Goal: Task Accomplishment & Management: Manage account settings

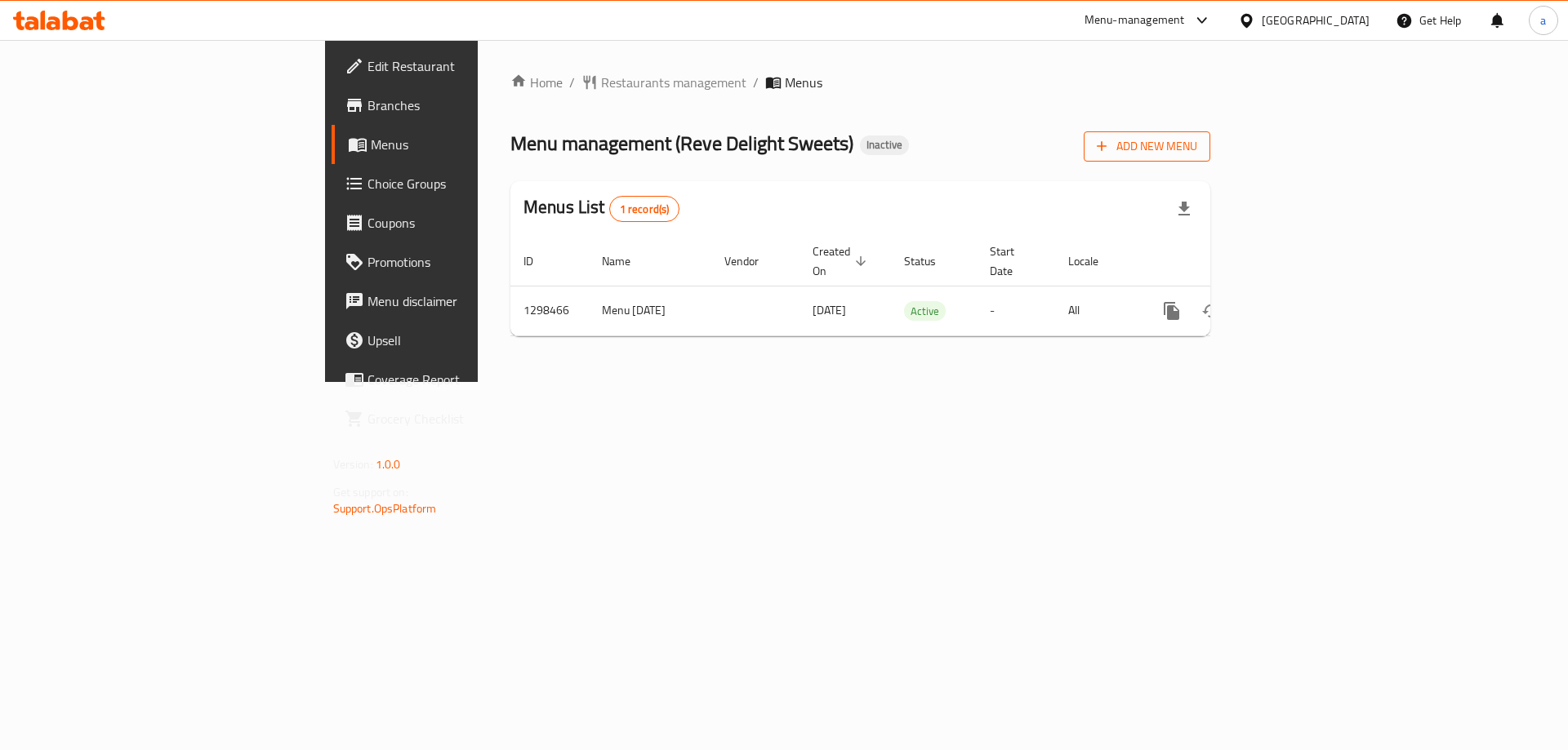
click at [1197, 152] on span "Add New Menu" at bounding box center [1146, 147] width 100 height 21
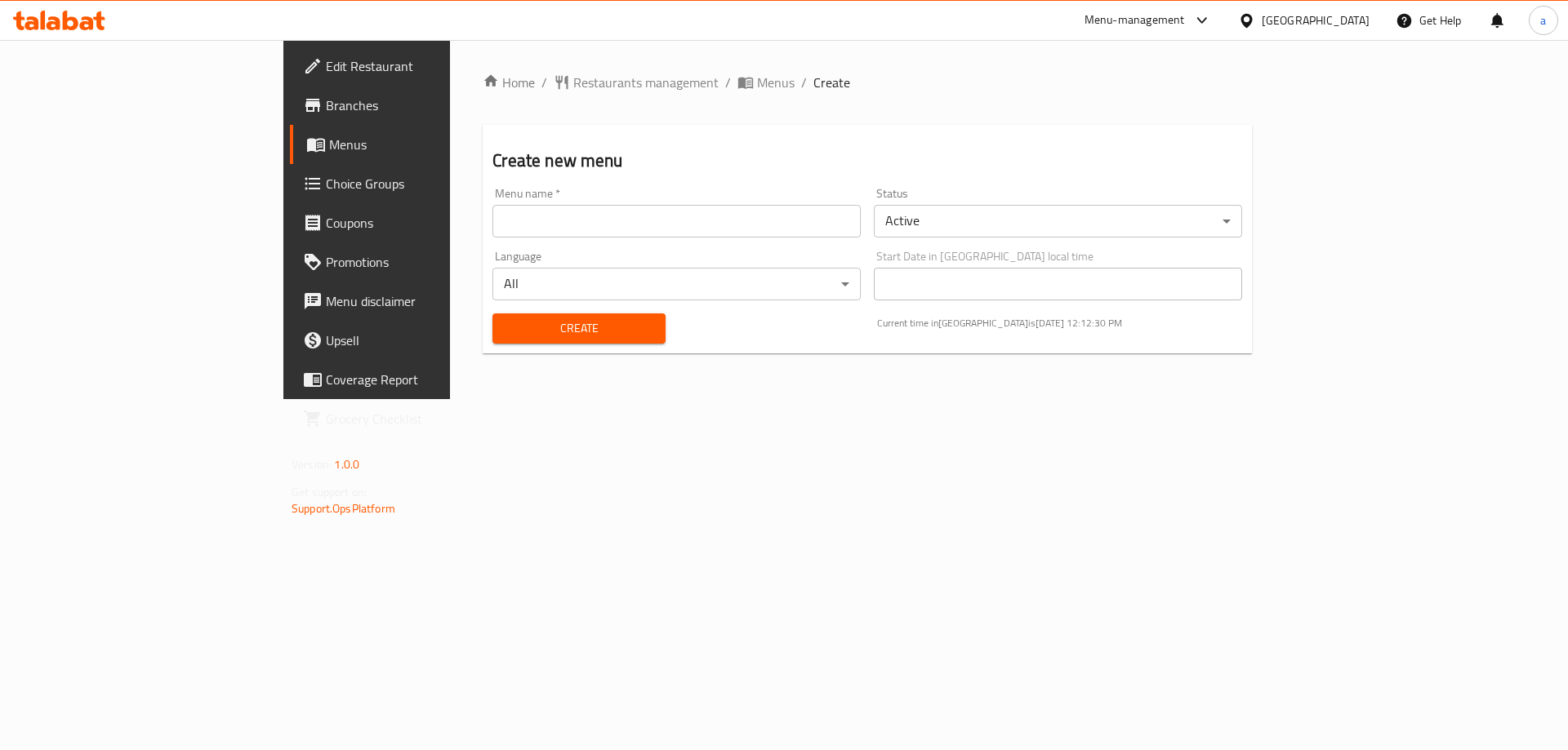
click at [329, 147] on span "Menus" at bounding box center [430, 144] width 203 height 20
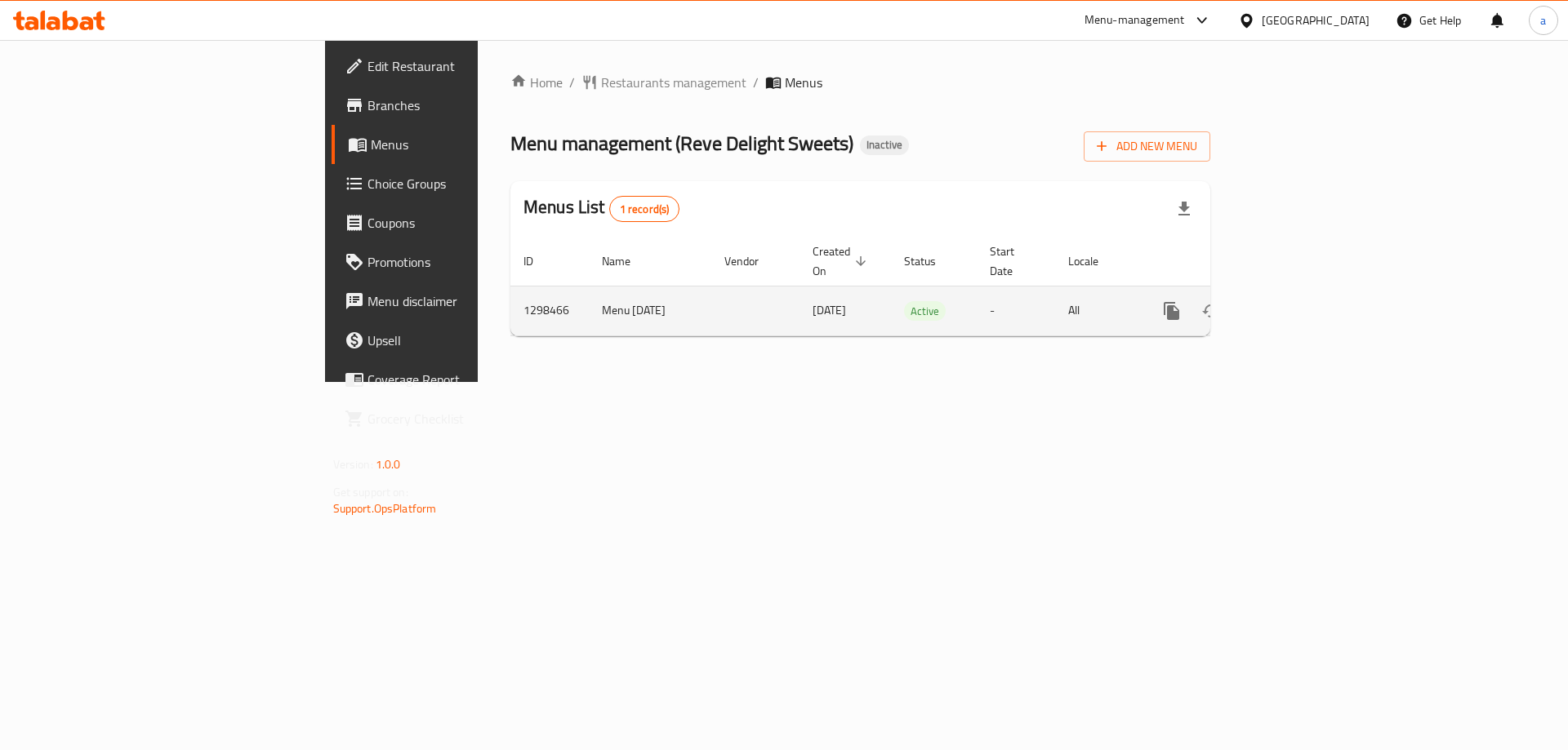
click at [1297, 304] on icon "enhanced table" at bounding box center [1289, 311] width 15 height 15
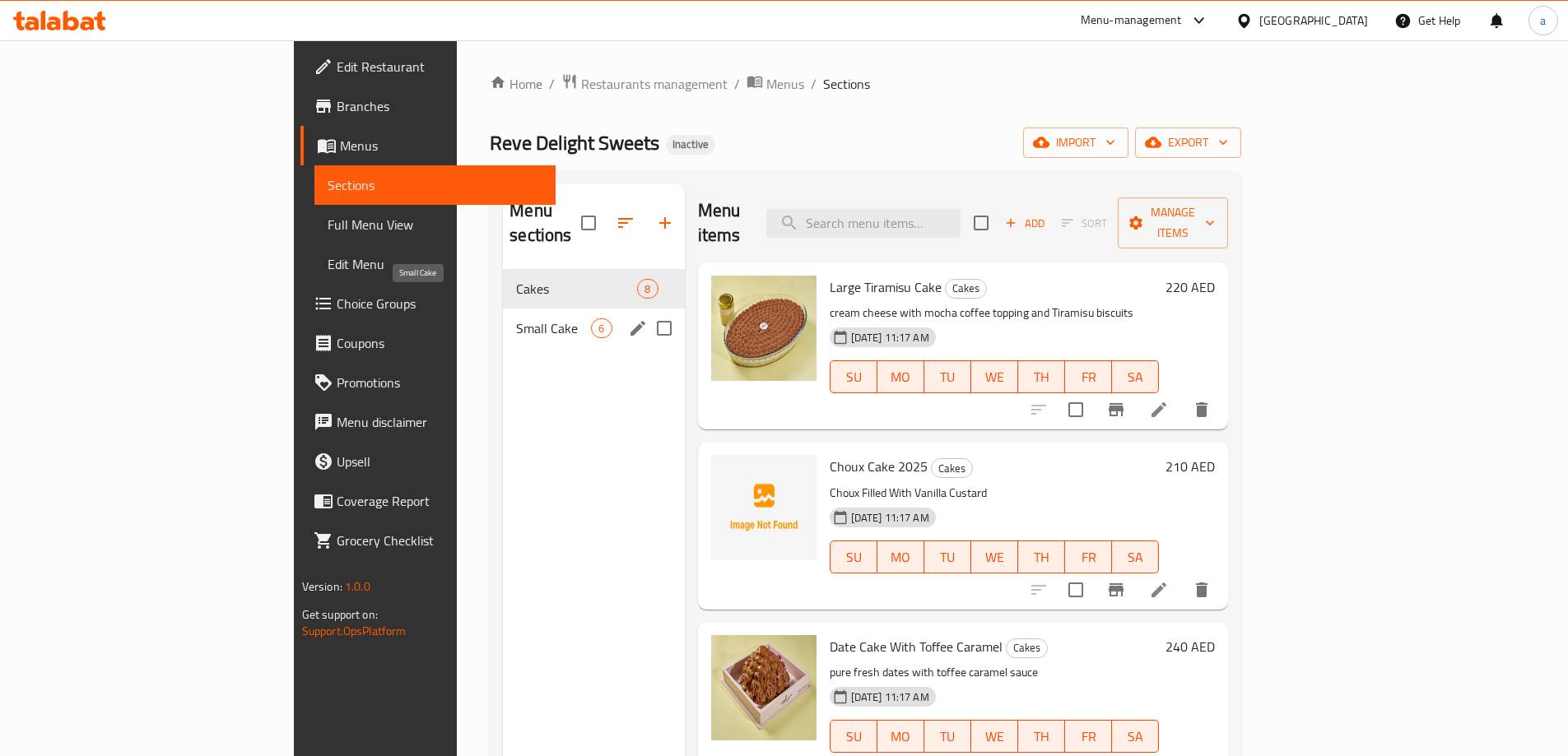
click at [516, 319] on span "Small Cake" at bounding box center [553, 328] width 74 height 20
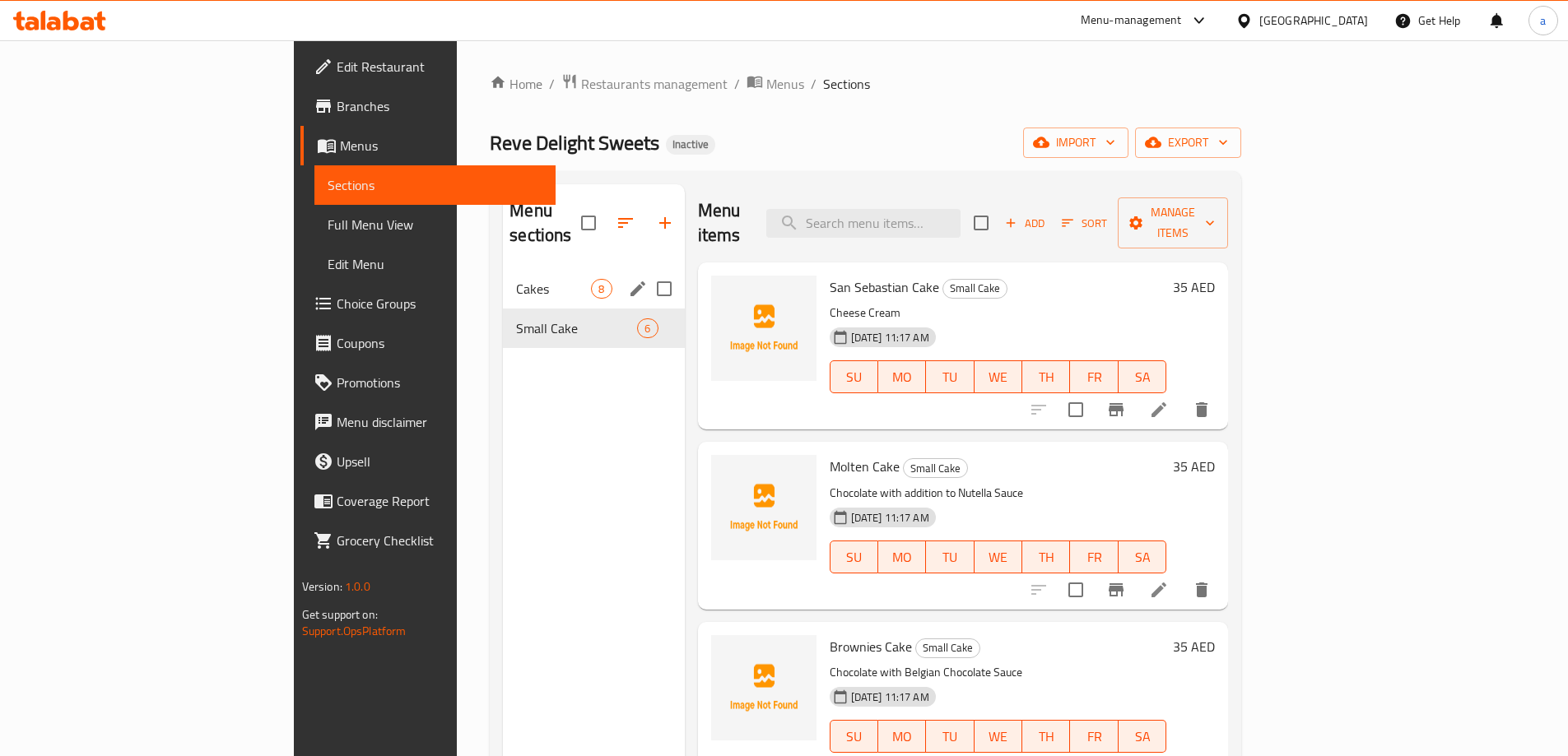
click at [503, 269] on div "Cakes 8" at bounding box center [593, 288] width 181 height 40
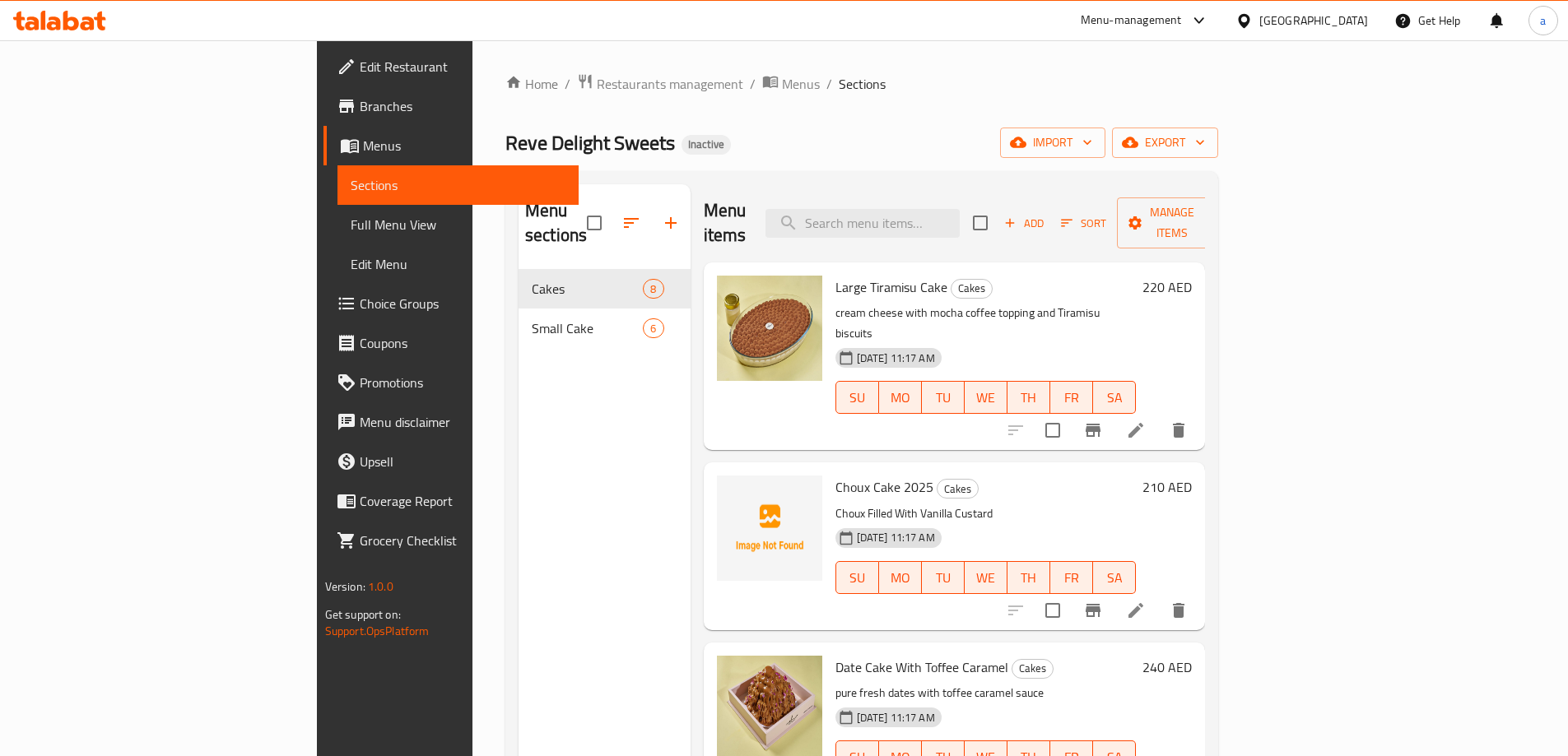
click at [323, 128] on link "Menus" at bounding box center [451, 146] width 256 height 40
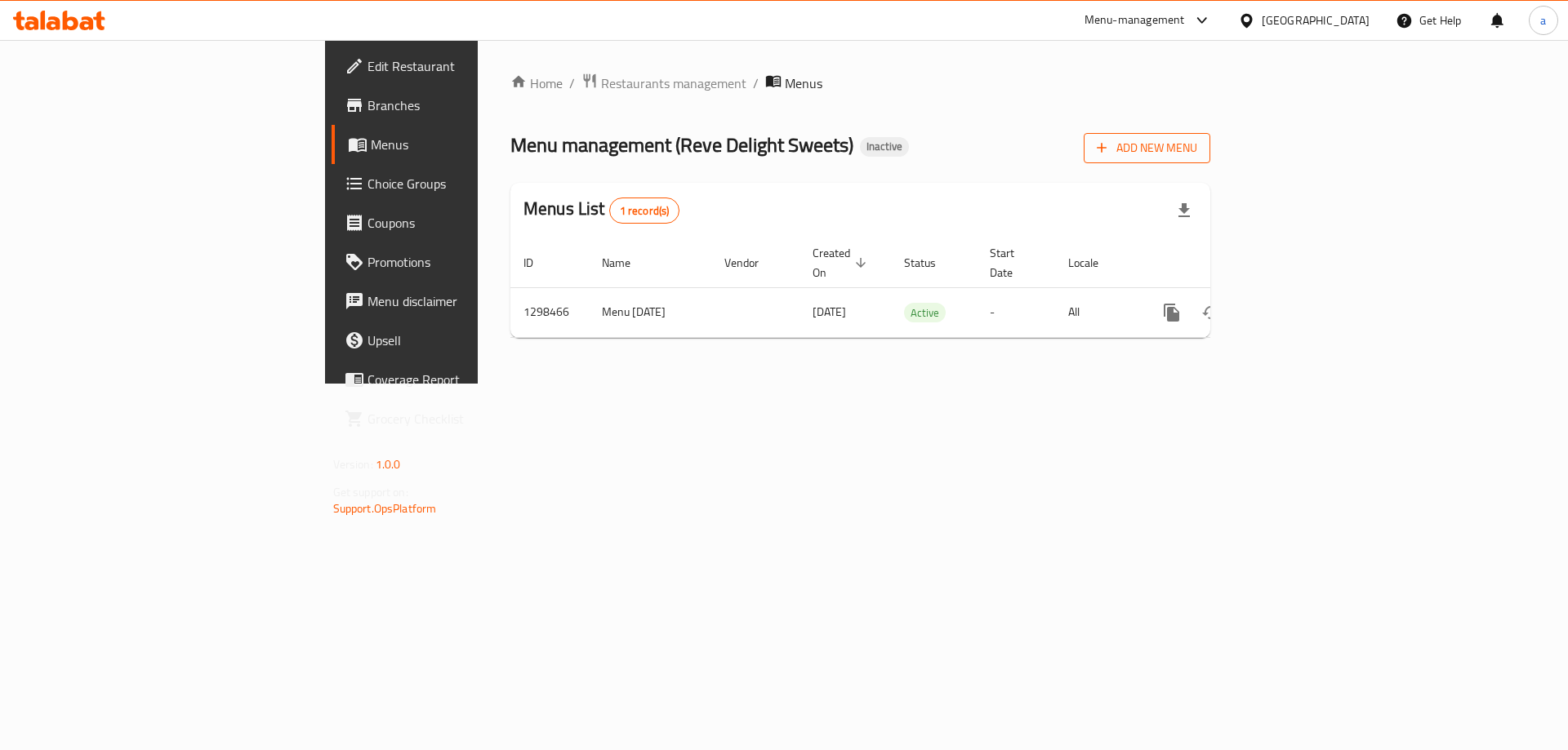
click at [1197, 147] on span "Add New Menu" at bounding box center [1146, 148] width 100 height 21
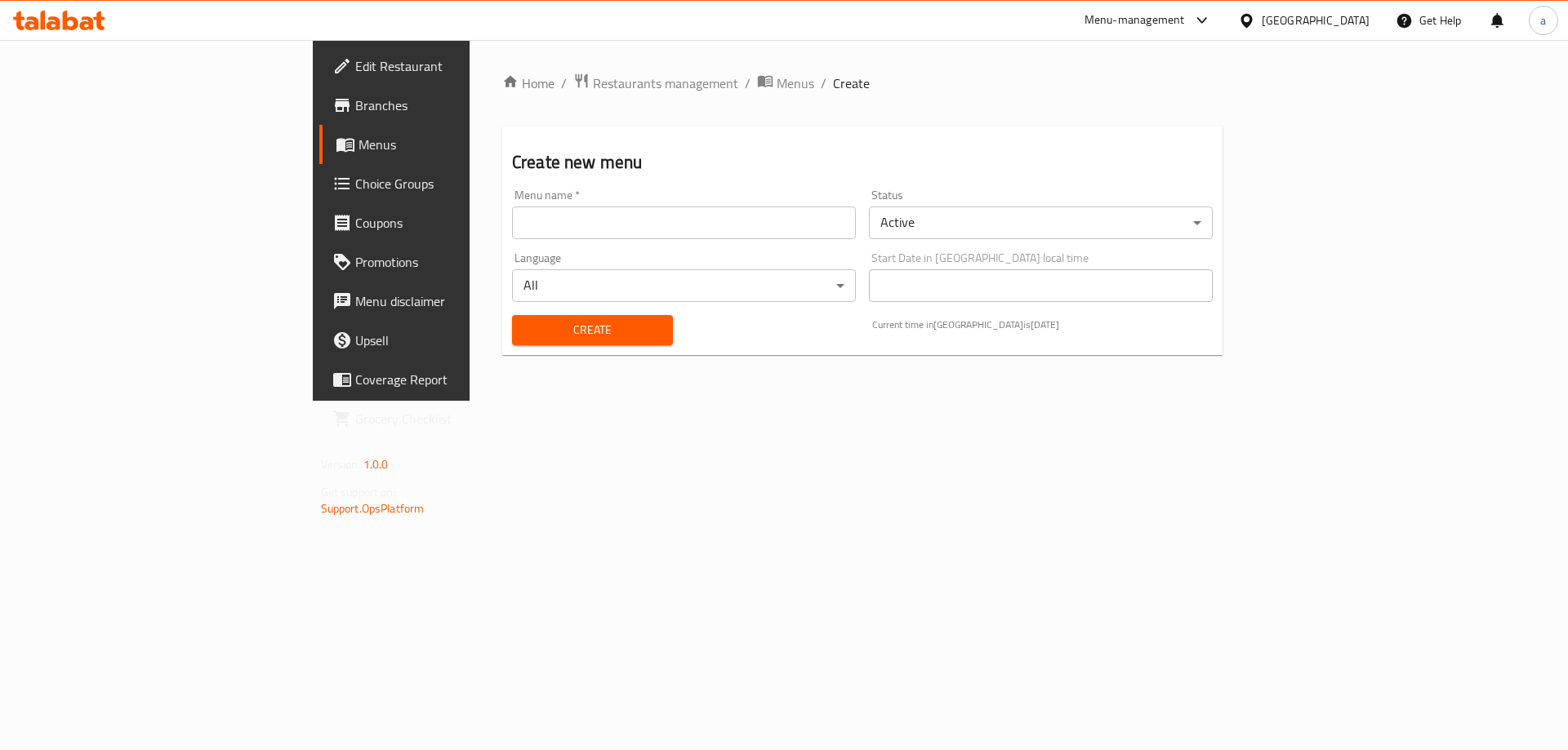
click at [609, 214] on input "text" at bounding box center [683, 223] width 343 height 33
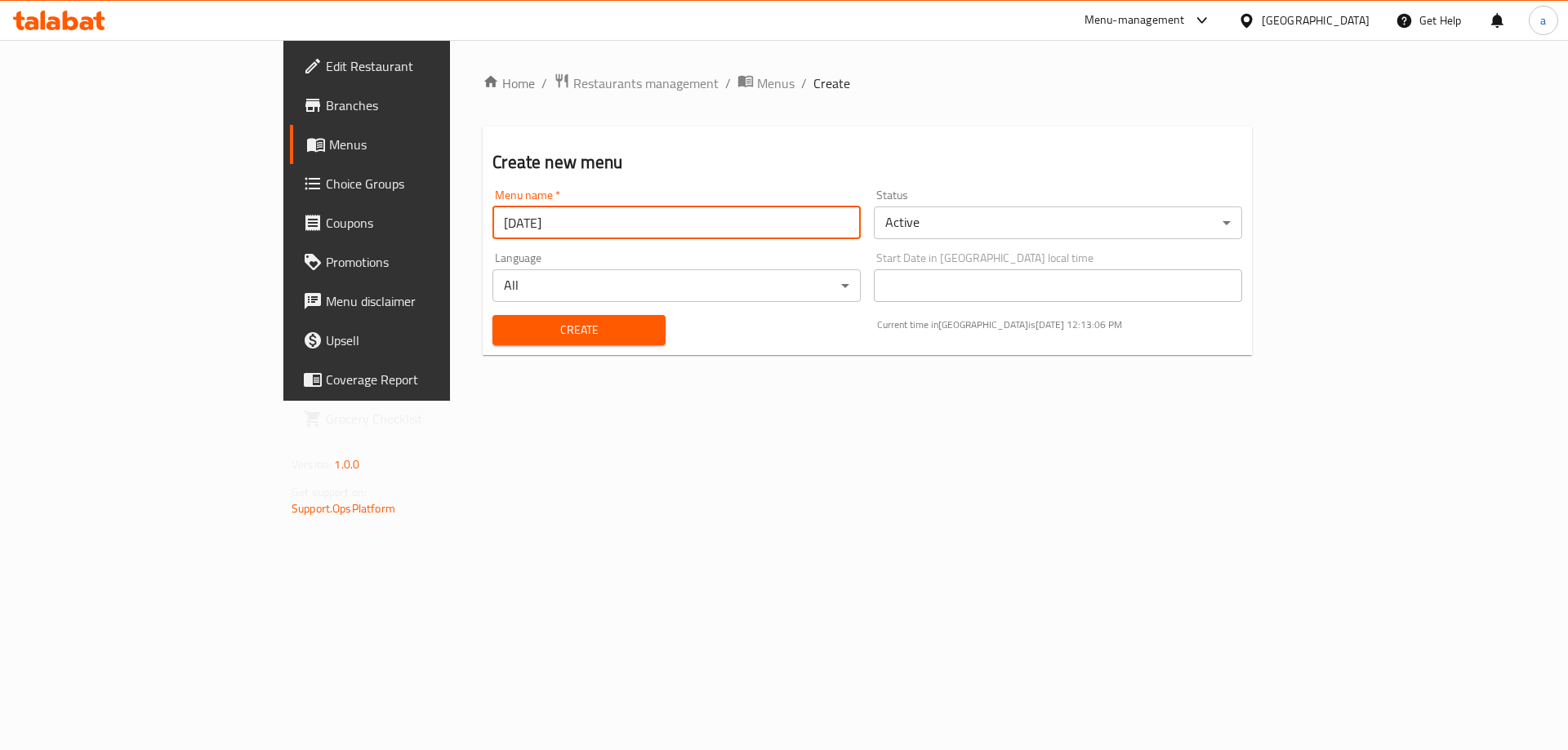
type input "[DATE]"
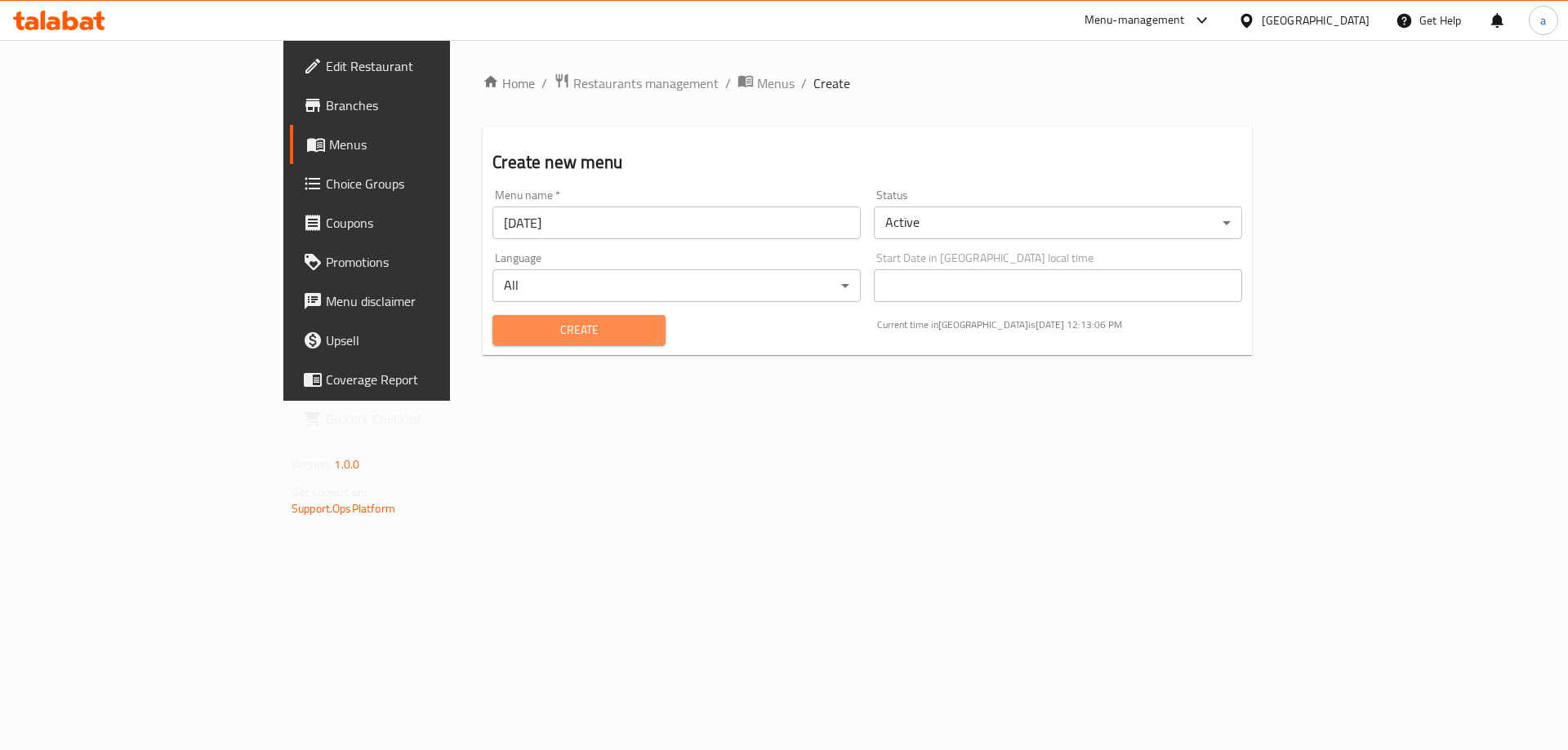
click at [520, 342] on button "Create" at bounding box center [578, 330] width 172 height 30
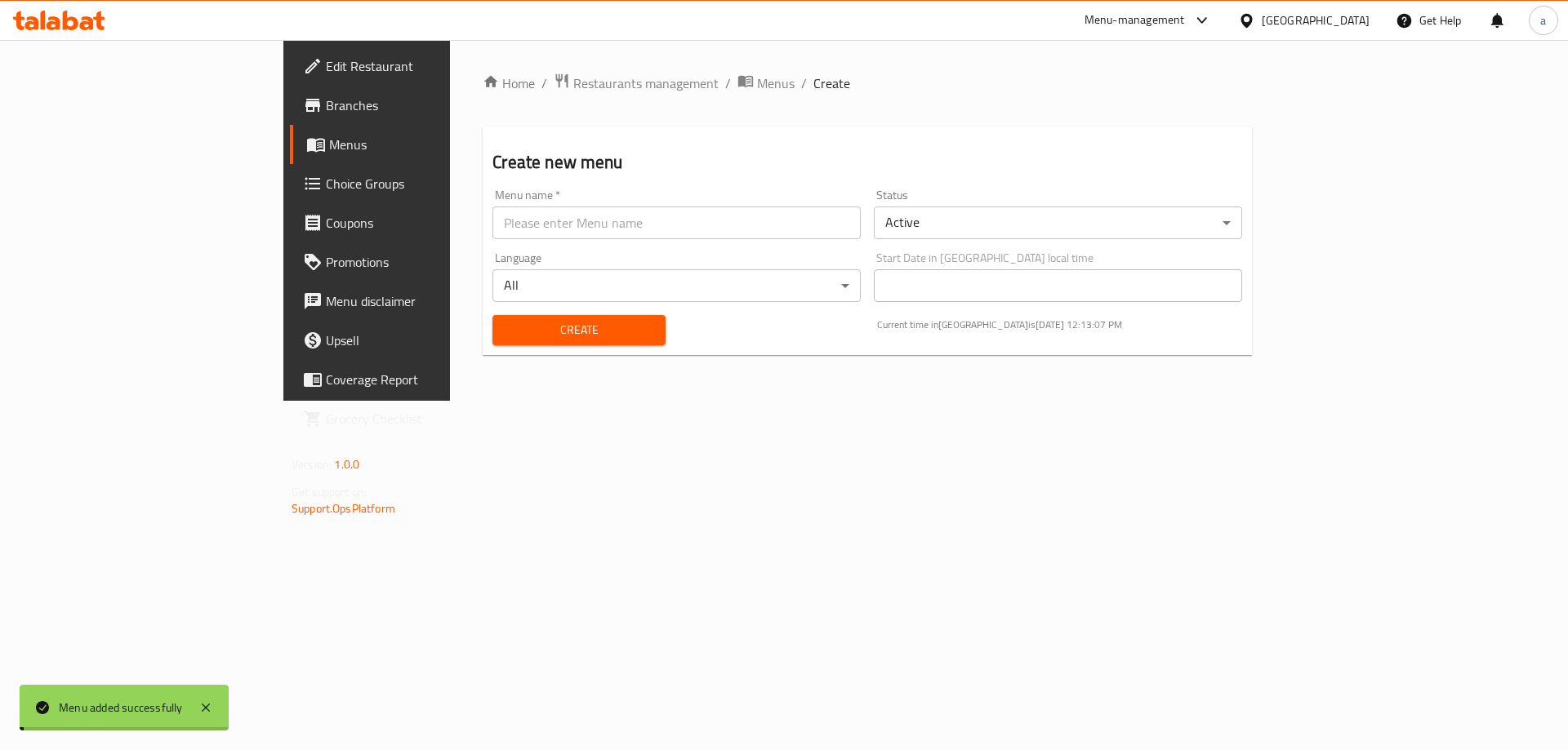
click at [329, 137] on span "Menus" at bounding box center [430, 144] width 203 height 20
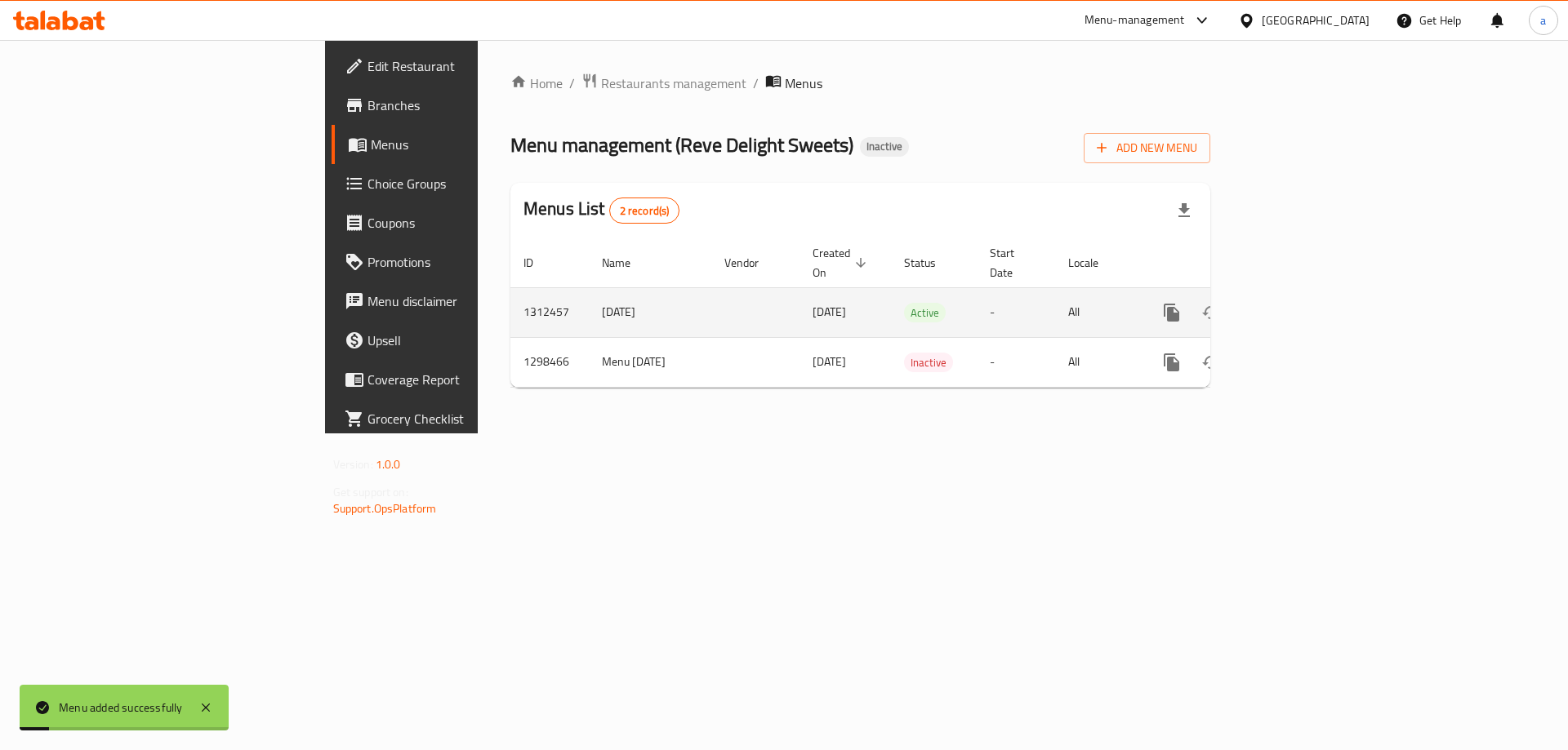
click at [1299, 303] on icon "enhanced table" at bounding box center [1289, 312] width 20 height 20
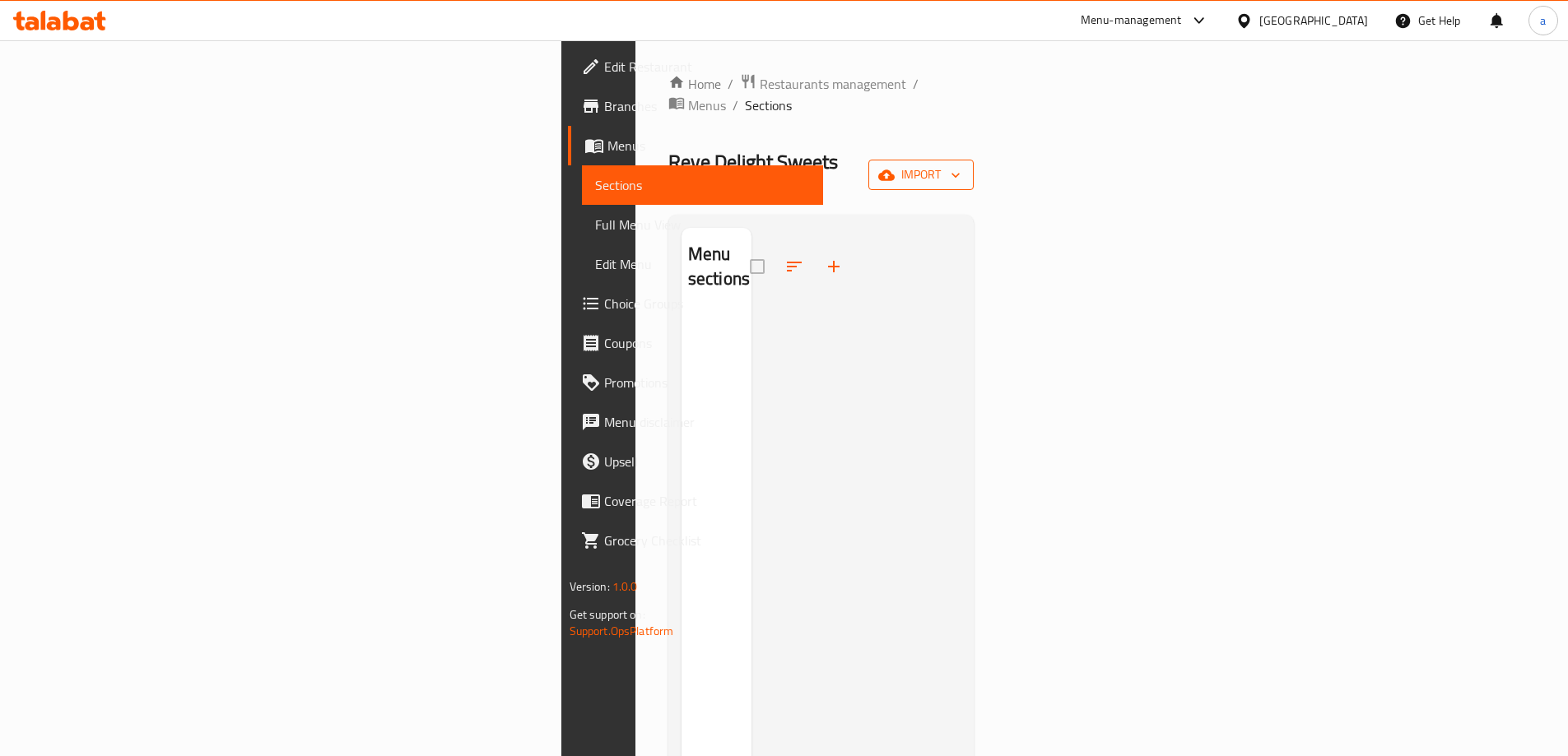
click at [964, 167] on icon "button" at bounding box center [955, 174] width 16 height 16
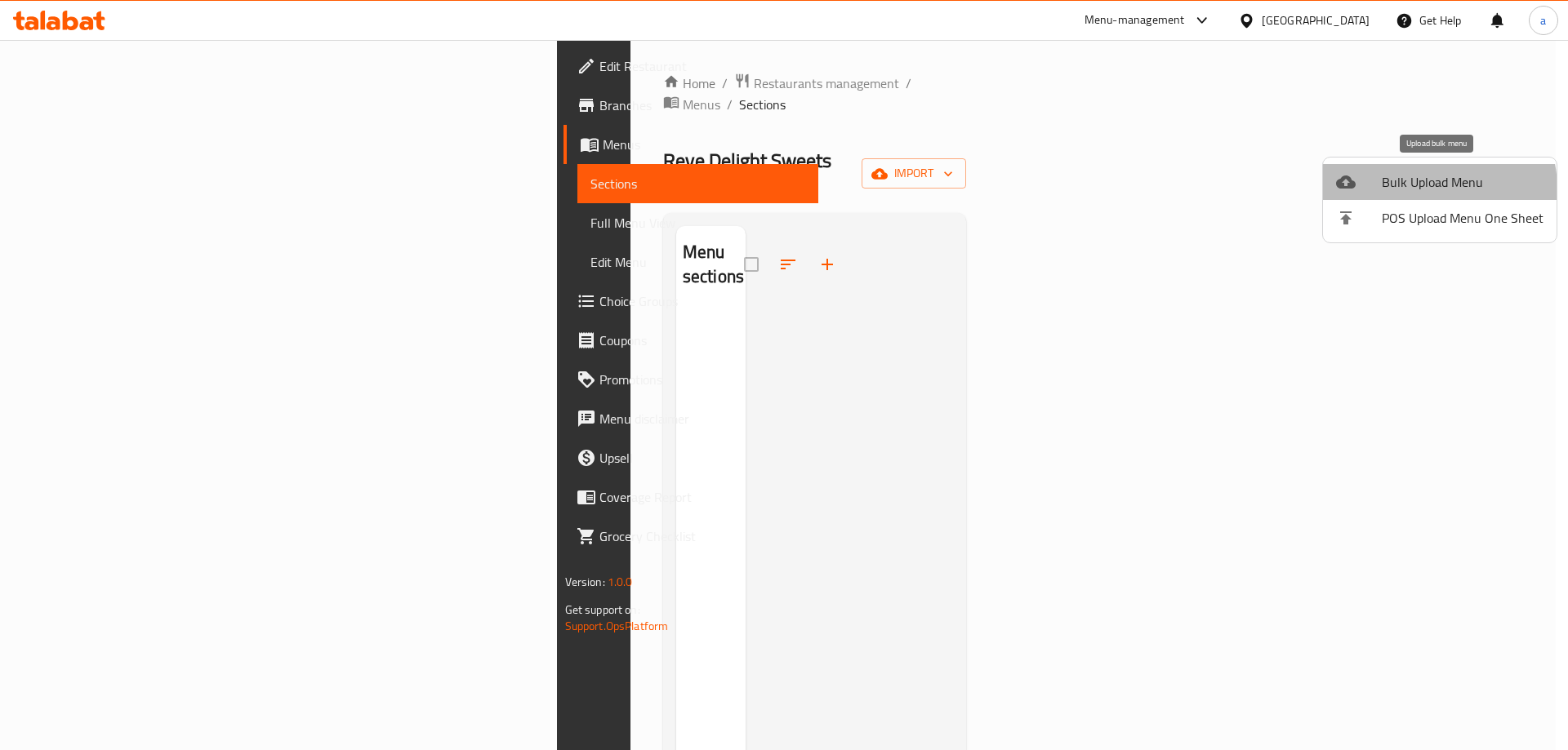
click at [1428, 189] on span "Bulk Upload Menu" at bounding box center [1462, 181] width 162 height 20
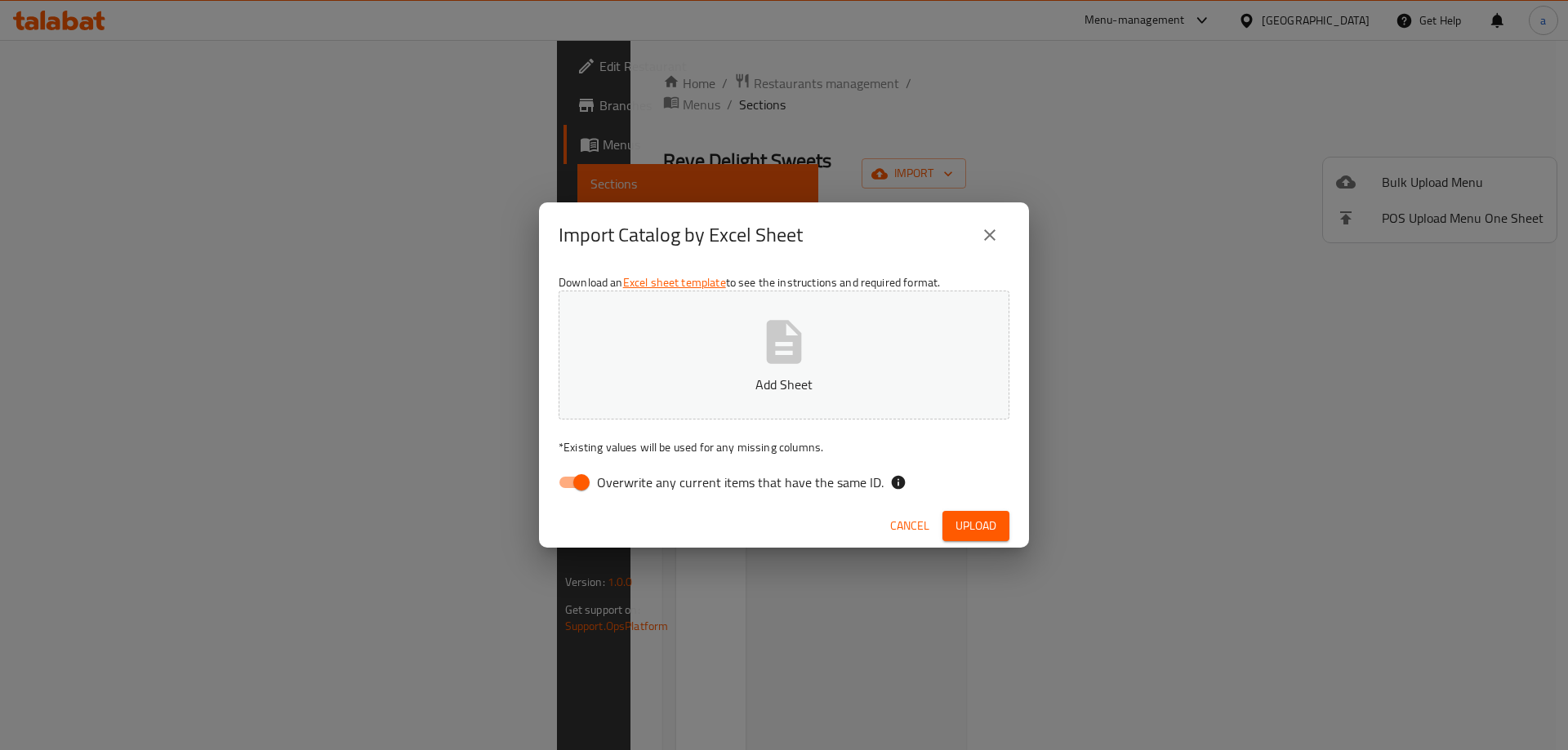
click at [577, 491] on input "Overwrite any current items that have the same ID." at bounding box center [581, 482] width 93 height 31
checkbox input "false"
click at [752, 279] on div "Download an Excel sheet template to see the instructions and required format. A…" at bounding box center [784, 385] width 490 height 237
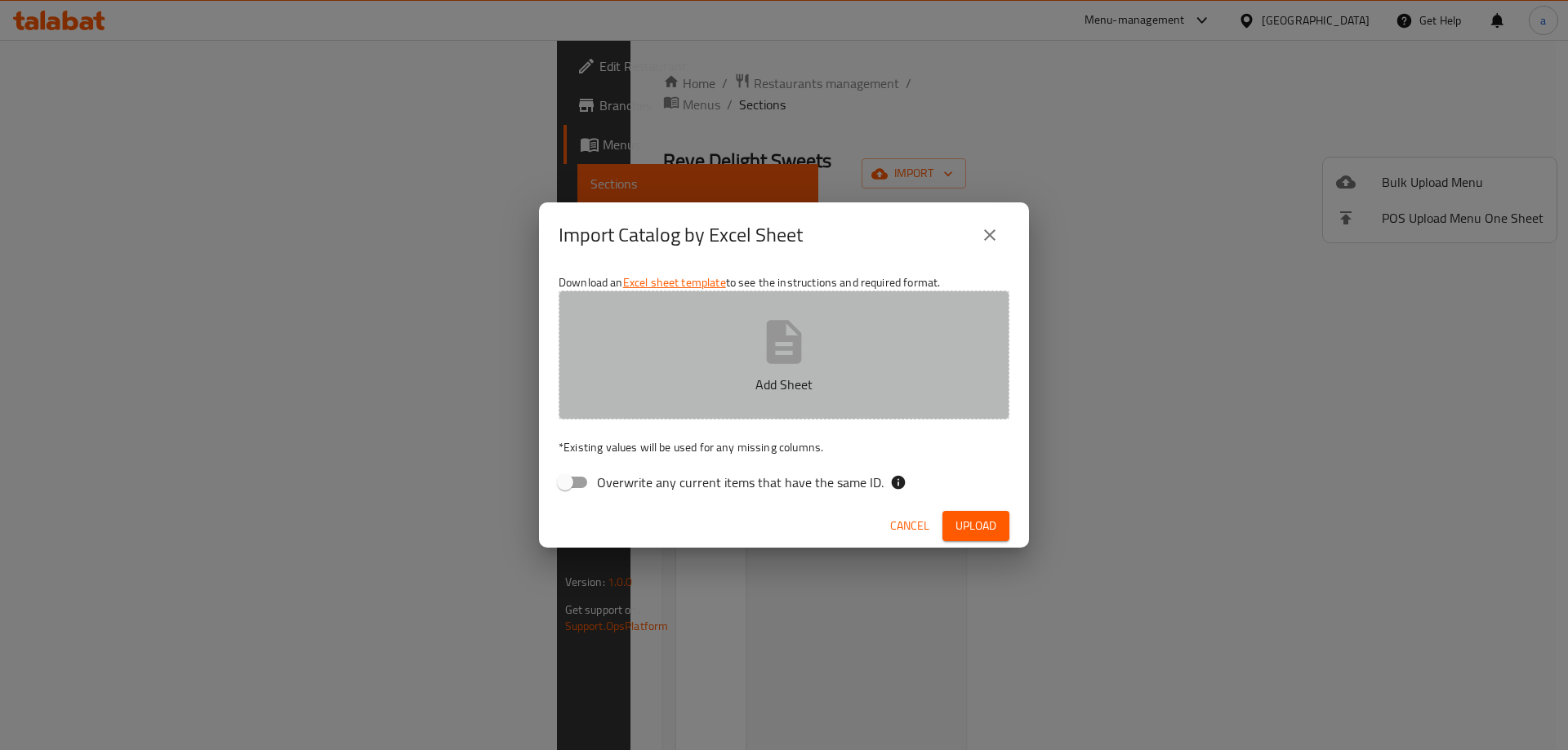
click at [750, 305] on button "Add Sheet" at bounding box center [784, 355] width 451 height 129
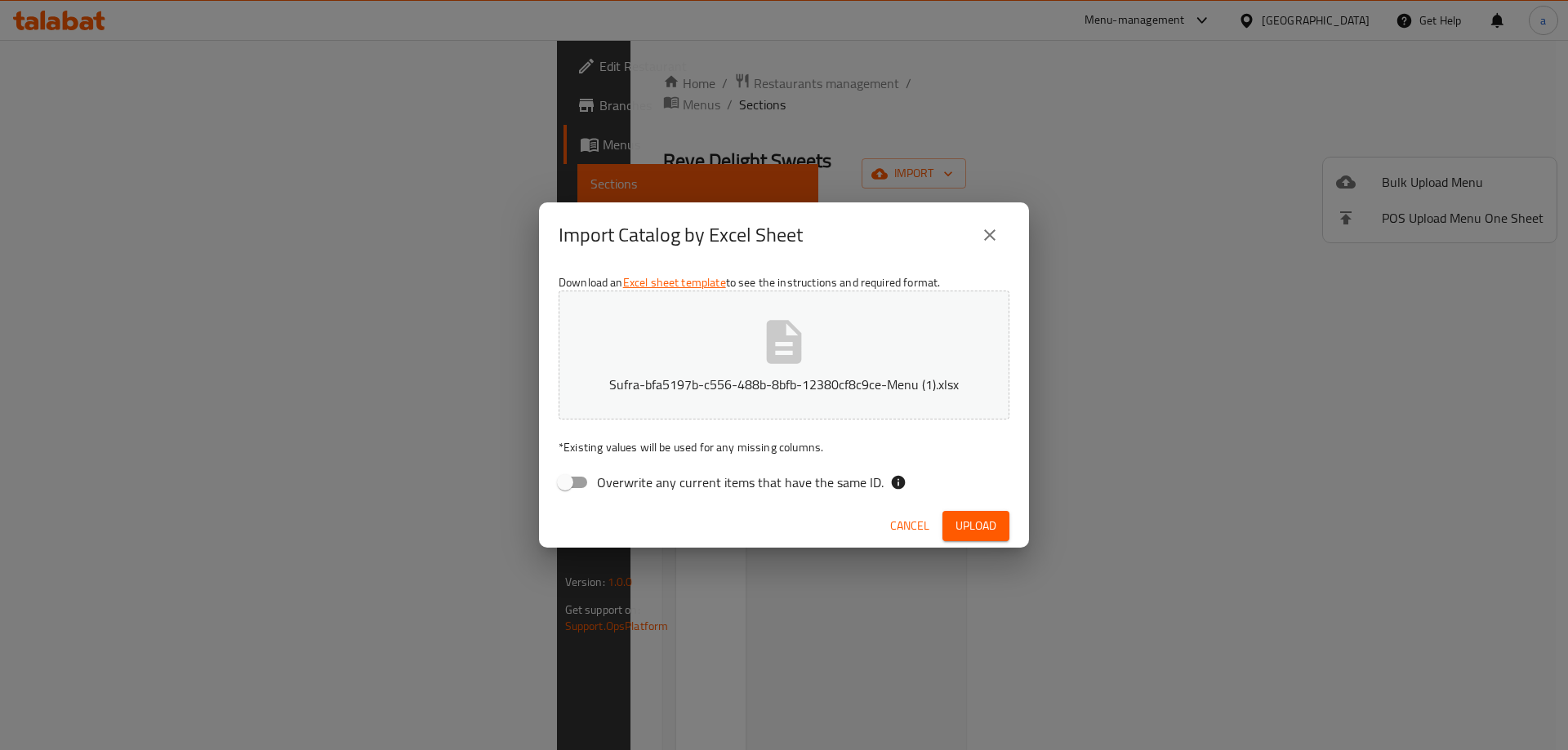
click at [972, 512] on button "Upload" at bounding box center [976, 526] width 67 height 30
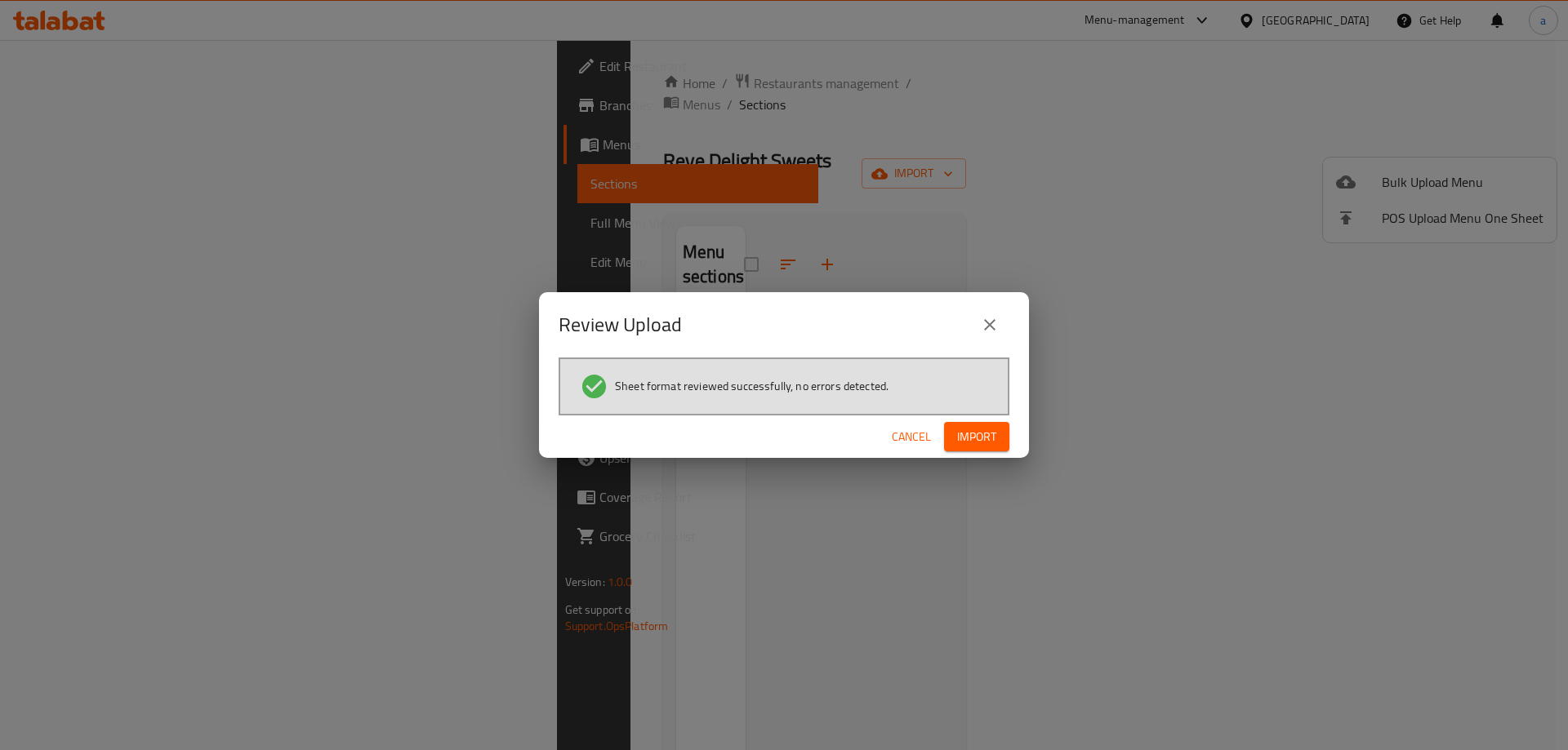
click at [953, 443] on button "Import" at bounding box center [977, 437] width 65 height 30
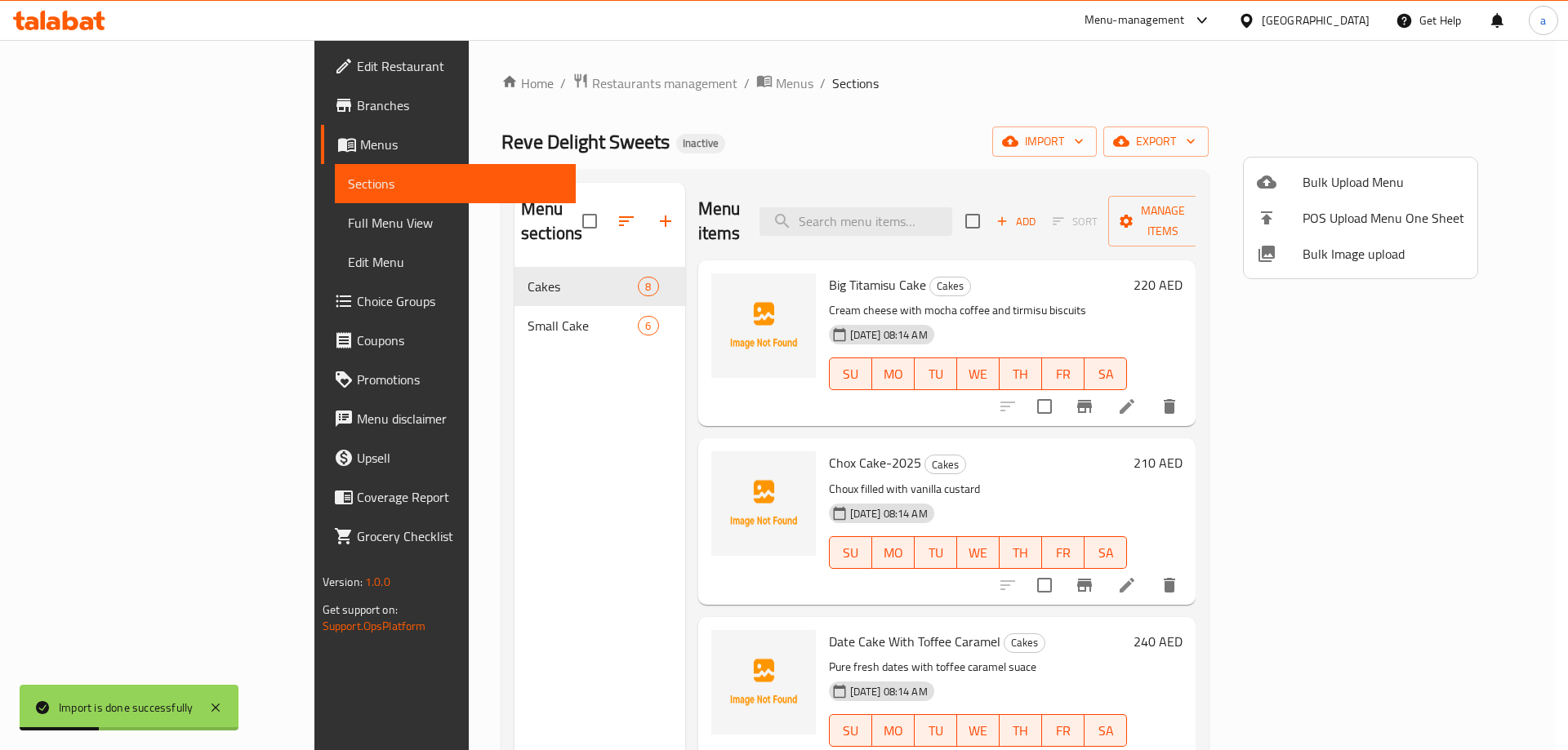
click at [1171, 132] on div at bounding box center [784, 375] width 1568 height 750
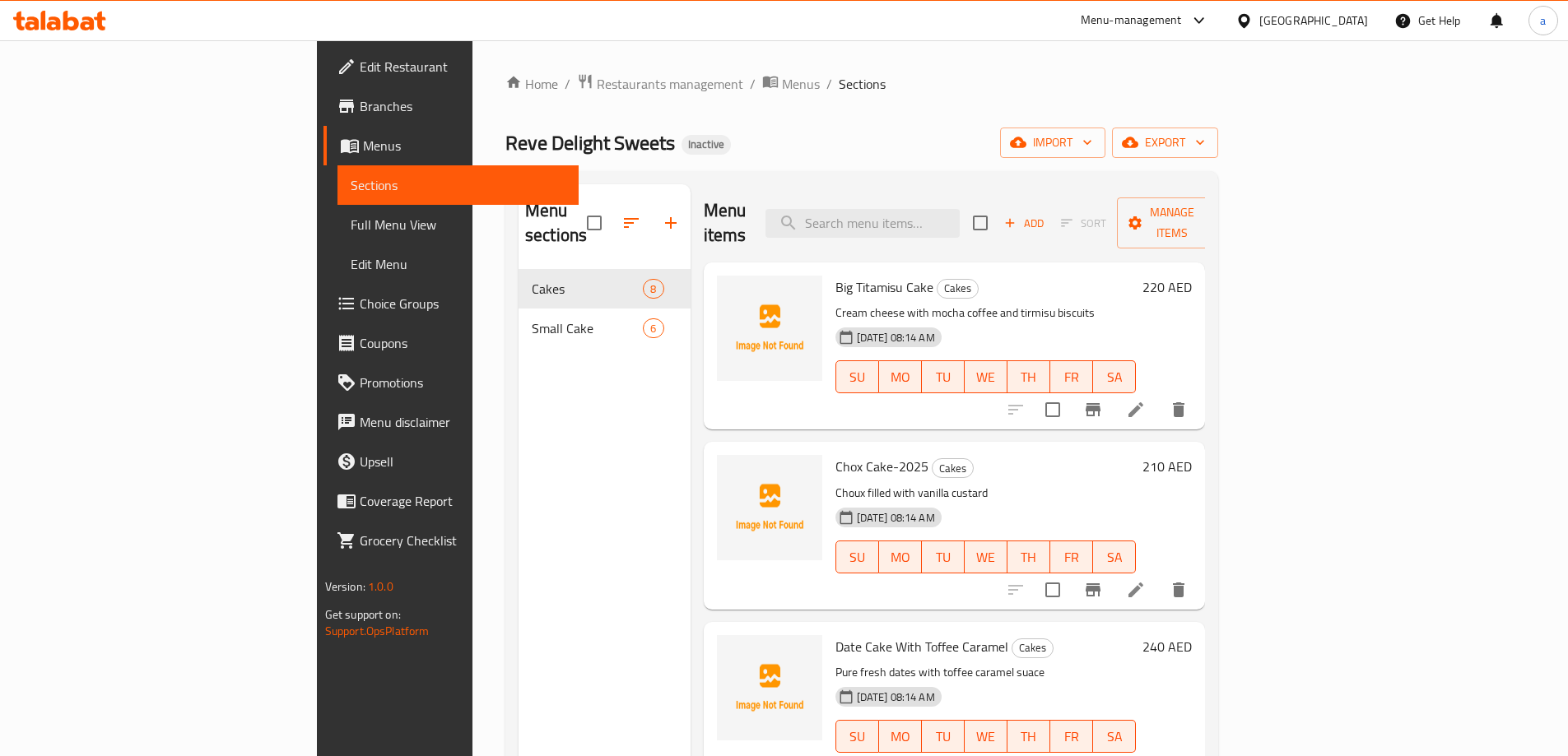
click at [1218, 98] on div "Home / Restaurants management / Menus / Sections Reve Delight Sweets Inactive i…" at bounding box center [862, 514] width 713 height 880
click at [351, 225] on span "Full Menu View" at bounding box center [458, 224] width 215 height 20
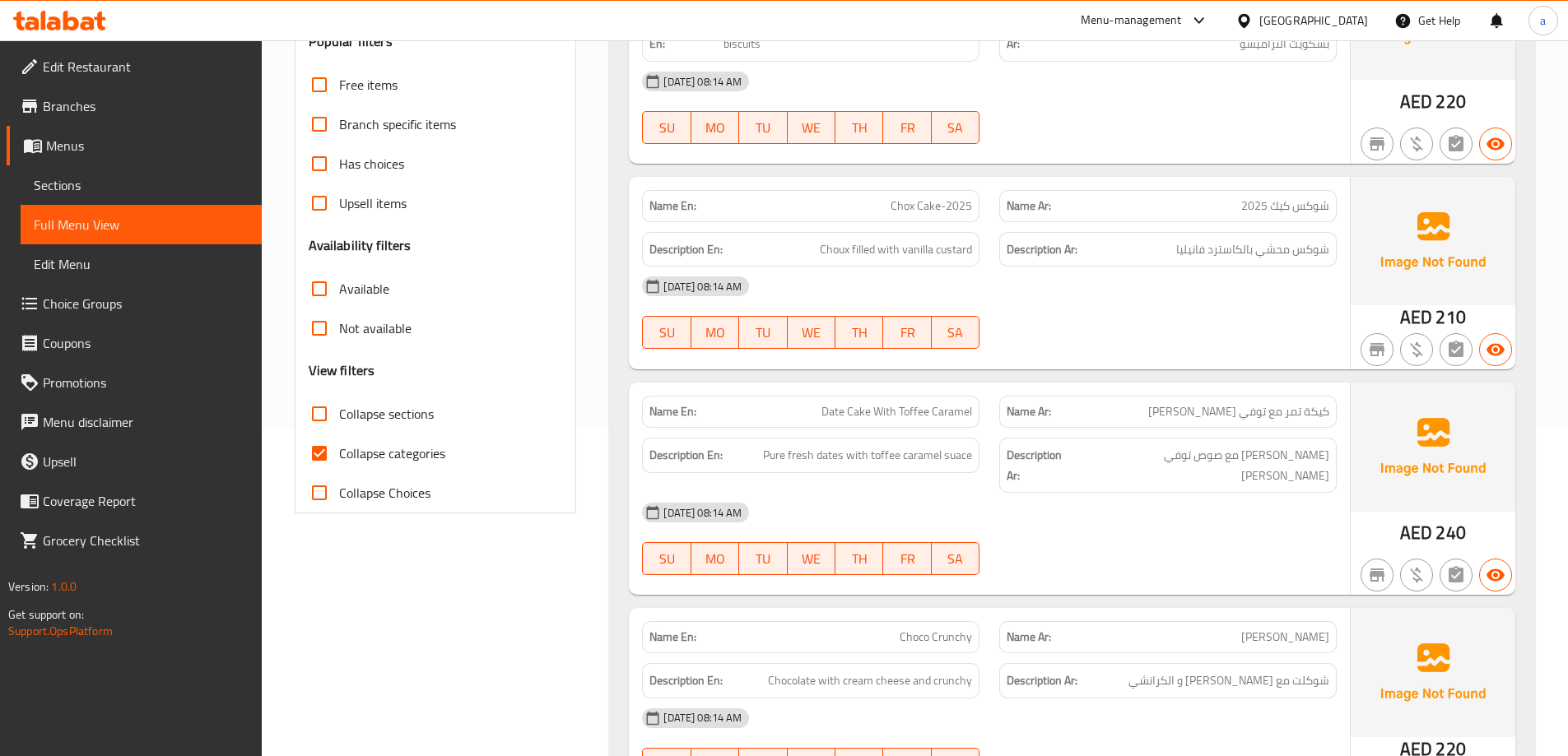
click at [388, 457] on span "Collapse categories" at bounding box center [392, 452] width 107 height 20
click at [339, 457] on input "Collapse categories" at bounding box center [320, 453] width 40 height 40
checkbox input "false"
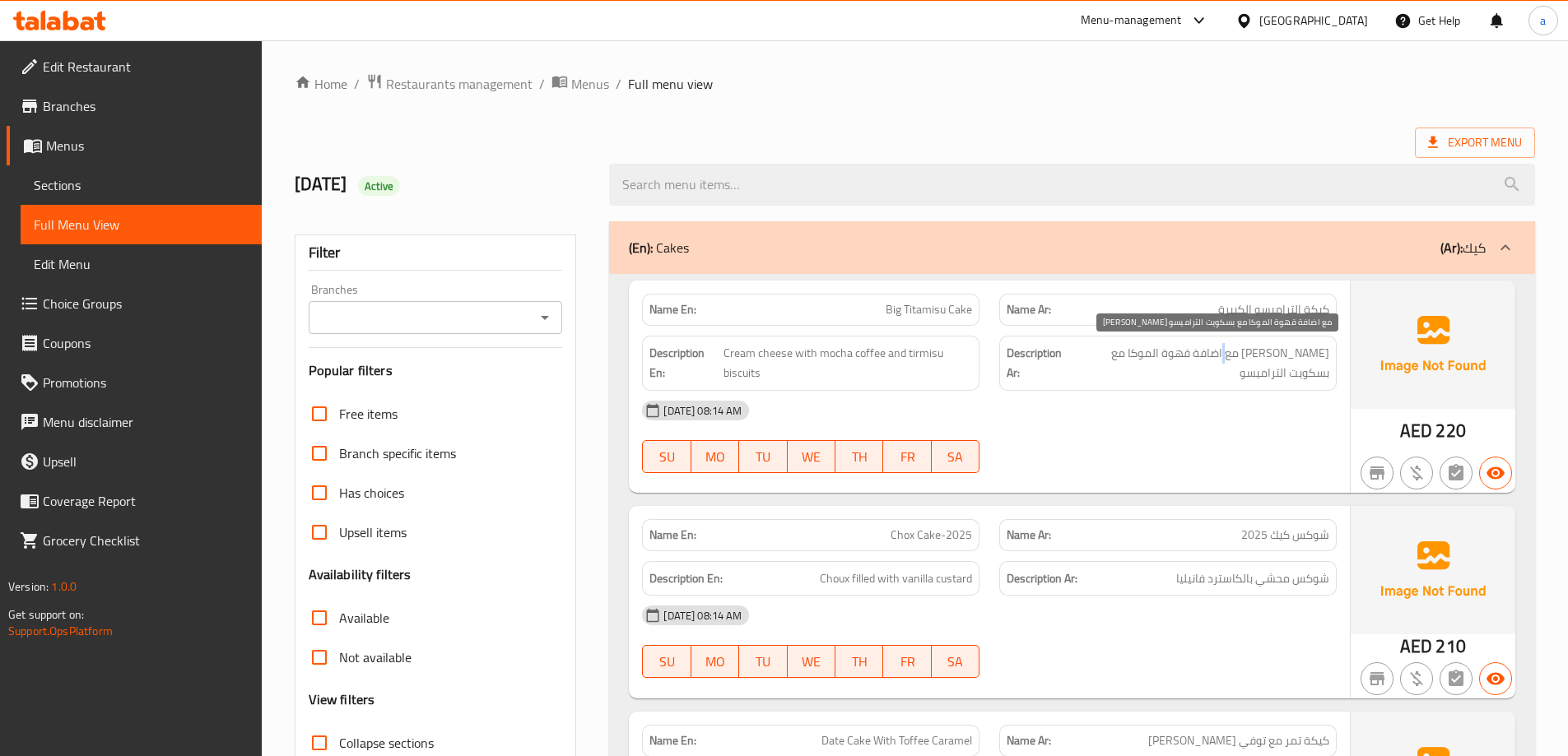
drag, startPoint x: 1231, startPoint y: 355, endPoint x: 1241, endPoint y: 355, distance: 10.0
click at [1241, 355] on span "[PERSON_NAME] مع اضافة قهوة الموكا مع بسكويت التراميسو" at bounding box center [1199, 363] width 260 height 41
click at [1221, 357] on span "[PERSON_NAME] مع اضافة قهوة الموكا مع بسكويت التراميسو" at bounding box center [1199, 363] width 260 height 41
click at [1230, 350] on span "[PERSON_NAME] مع اضافة قهوة الموكا مع بسكويت التراميسو" at bounding box center [1199, 363] width 260 height 41
drag, startPoint x: 1230, startPoint y: 353, endPoint x: 1255, endPoint y: 359, distance: 25.7
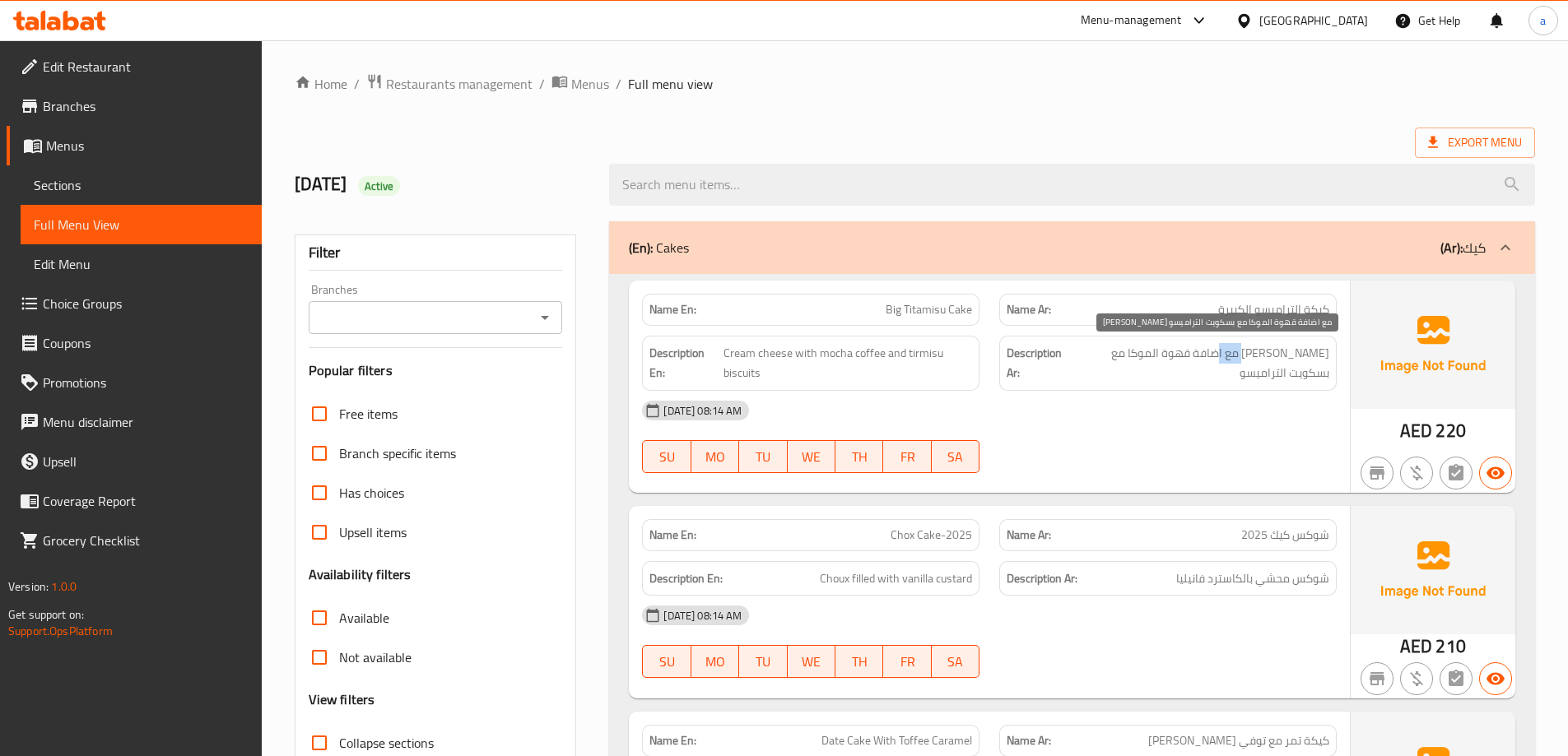
click at [1255, 359] on span "[PERSON_NAME] مع اضافة قهوة الموكا مع بسكويت التراميسو" at bounding box center [1199, 363] width 260 height 41
click at [1126, 398] on div "[DATE] 08:14 AM" at bounding box center [989, 411] width 715 height 40
click at [1317, 370] on span "[PERSON_NAME] مع اضافة قهوة الموكا مع بسكويت التراميسو" at bounding box center [1199, 363] width 260 height 41
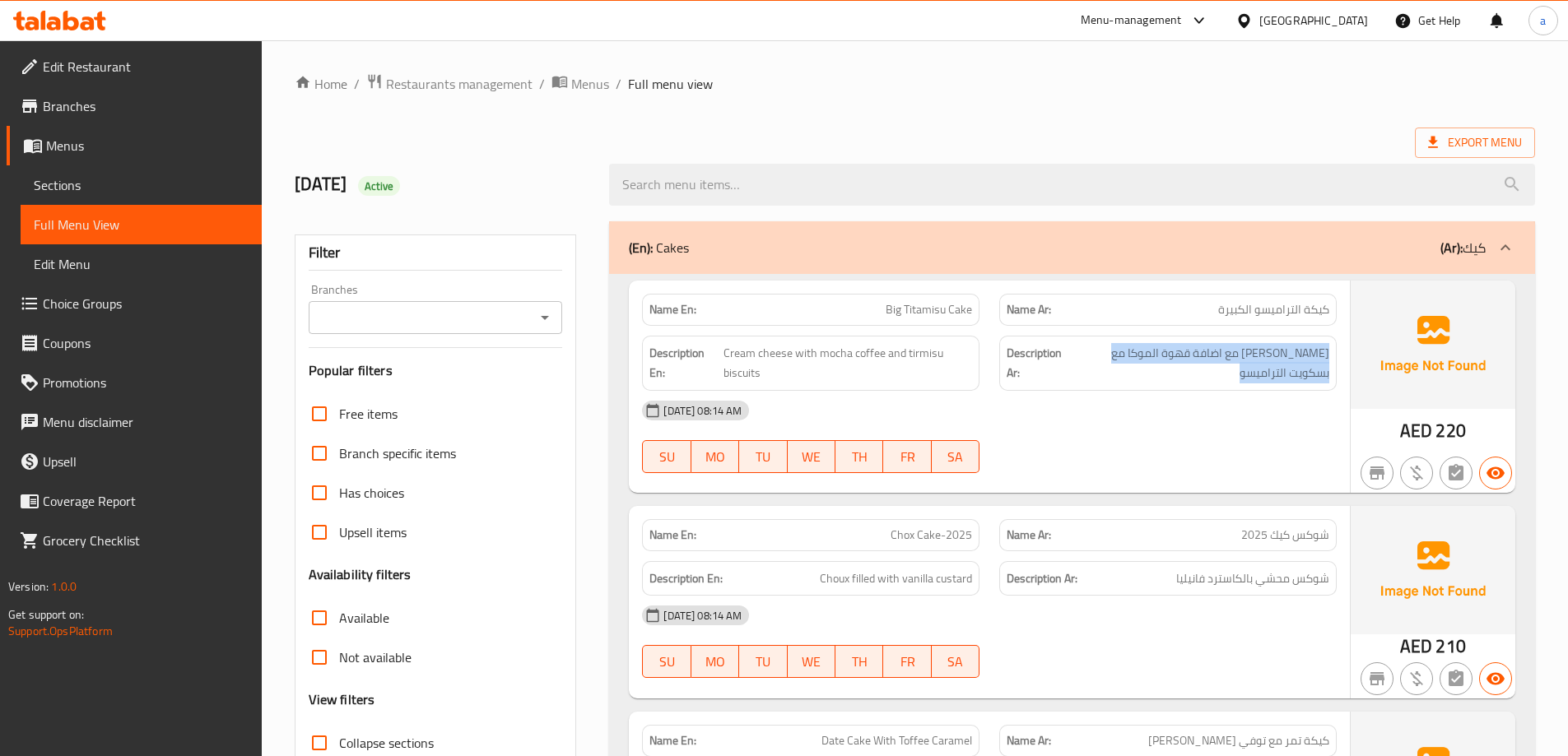
copy div "[PERSON_NAME] مع اضافة قهوة الموكا مع بسكويت التراميسو"
click at [1078, 446] on div "[DATE] 08:14 AM SU MO TU WE TH FR SA" at bounding box center [989, 437] width 715 height 92
click at [900, 310] on span "Big Titamisu Cake" at bounding box center [929, 309] width 87 height 17
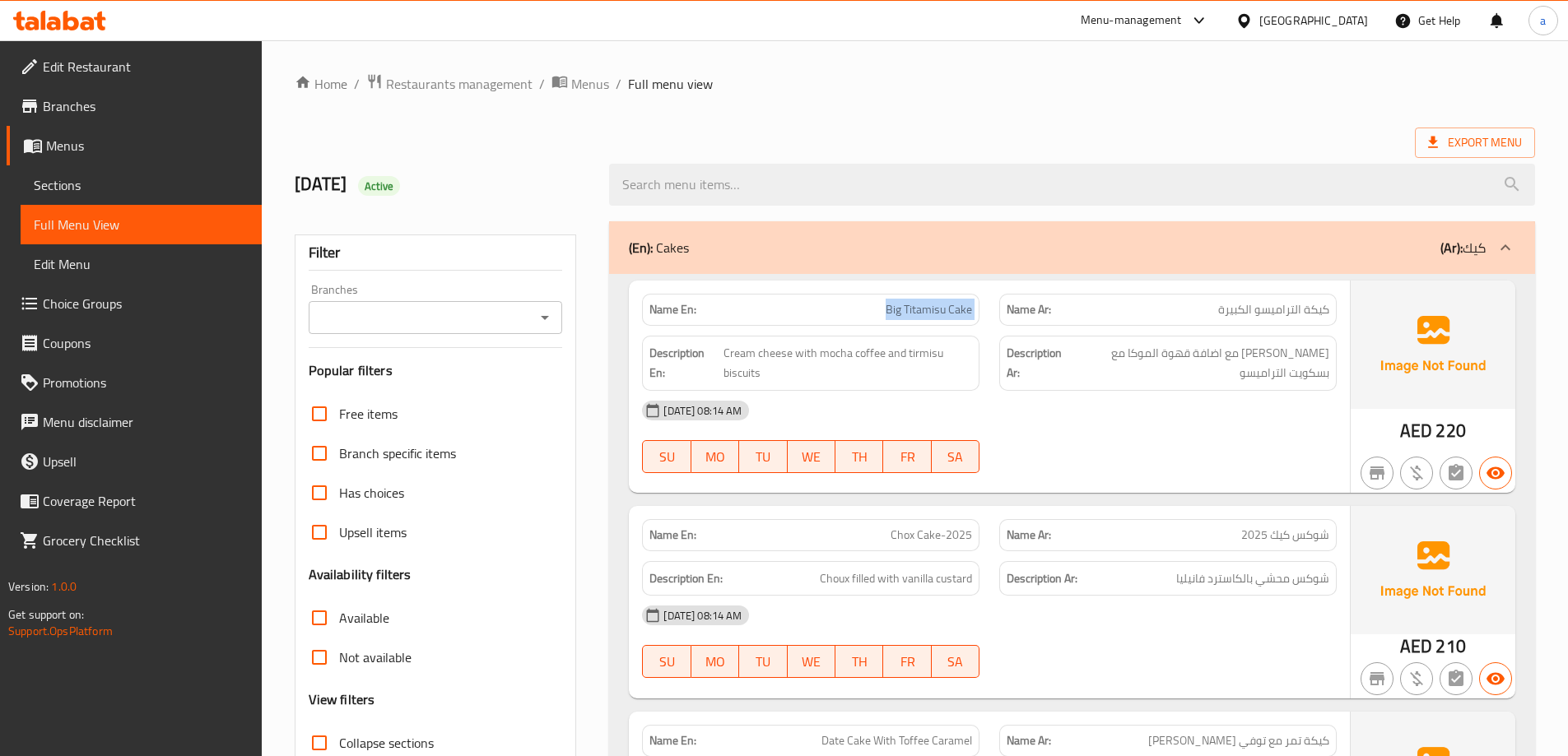
copy span "Big Titamisu Cake"
click at [1082, 436] on div "[DATE] 08:14 AM SU MO TU WE TH FR SA" at bounding box center [989, 437] width 715 height 92
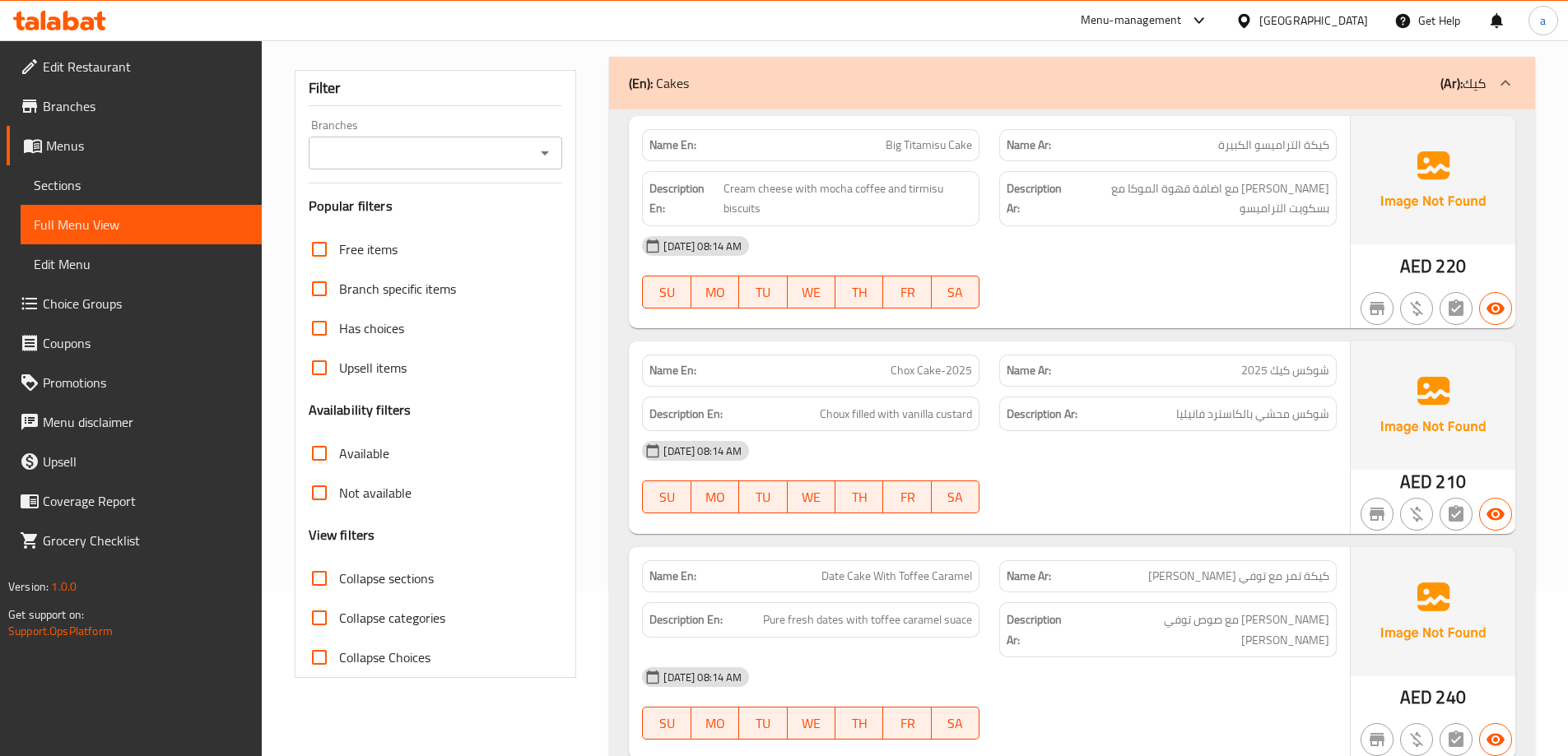
scroll to position [247, 0]
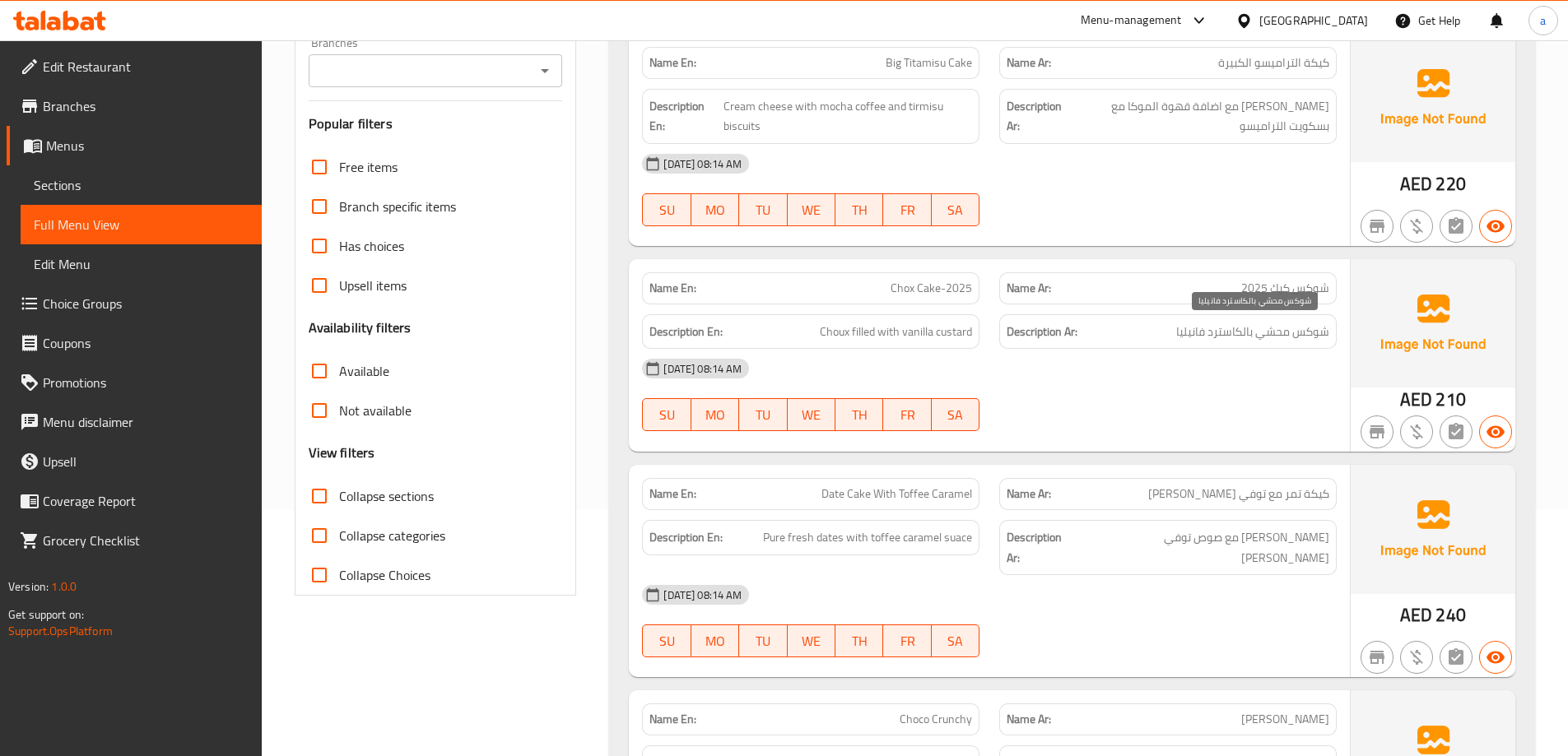
click at [1213, 333] on span "شوكس محشي بالكاسترد فانيليا" at bounding box center [1252, 332] width 153 height 21
drag, startPoint x: 1172, startPoint y: 335, endPoint x: 1254, endPoint y: 342, distance: 82.3
click at [1254, 342] on div "Description Ar: شوكس محشي بالكاسترد فانيليا" at bounding box center [1167, 332] width 338 height 36
copy span "بالكاسترد فانيليا"
click at [1015, 386] on div "[DATE] 08:14 AM" at bounding box center [989, 369] width 715 height 40
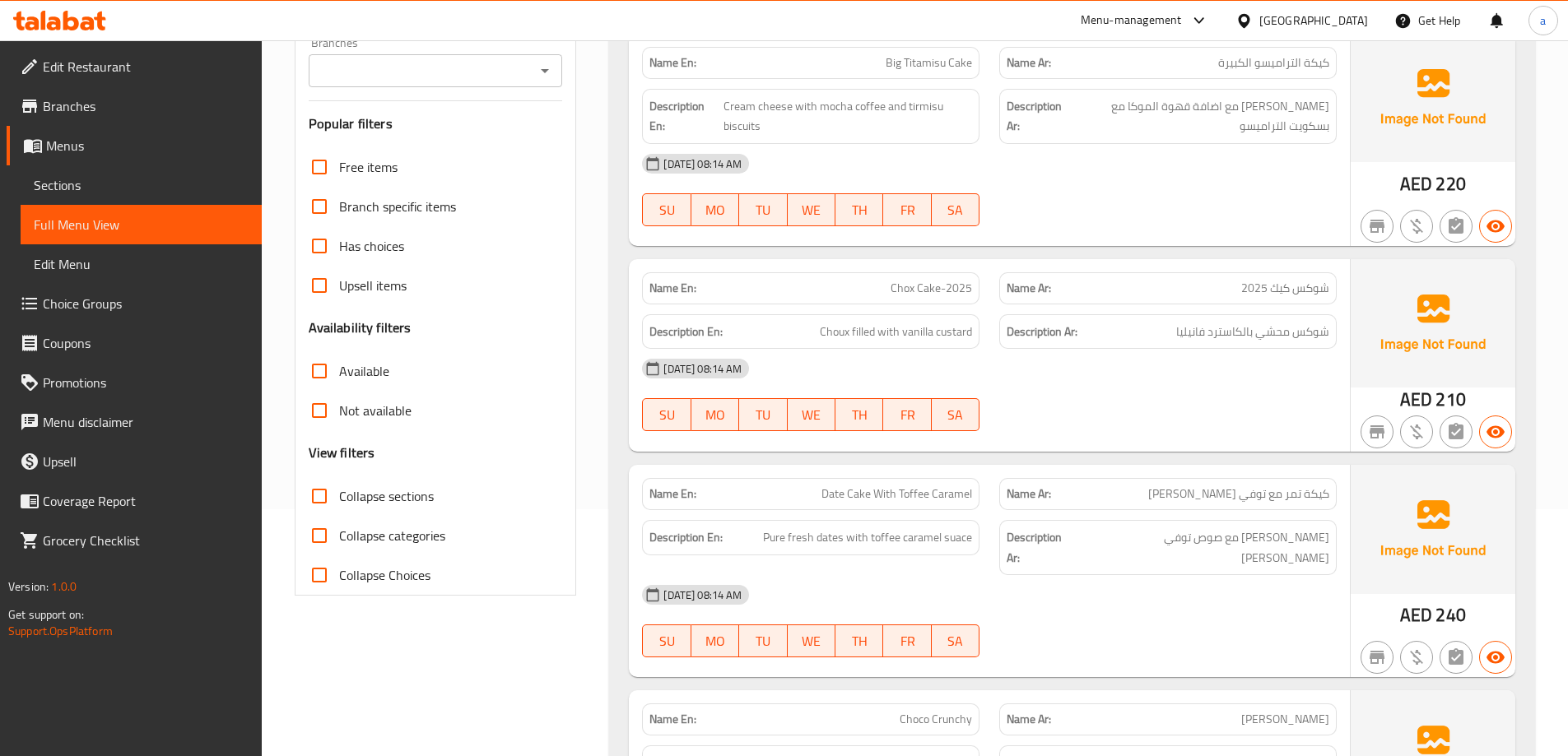
click at [923, 297] on span "Chox Cake-2025" at bounding box center [931, 288] width 81 height 17
copy span "Chox Cake-2025"
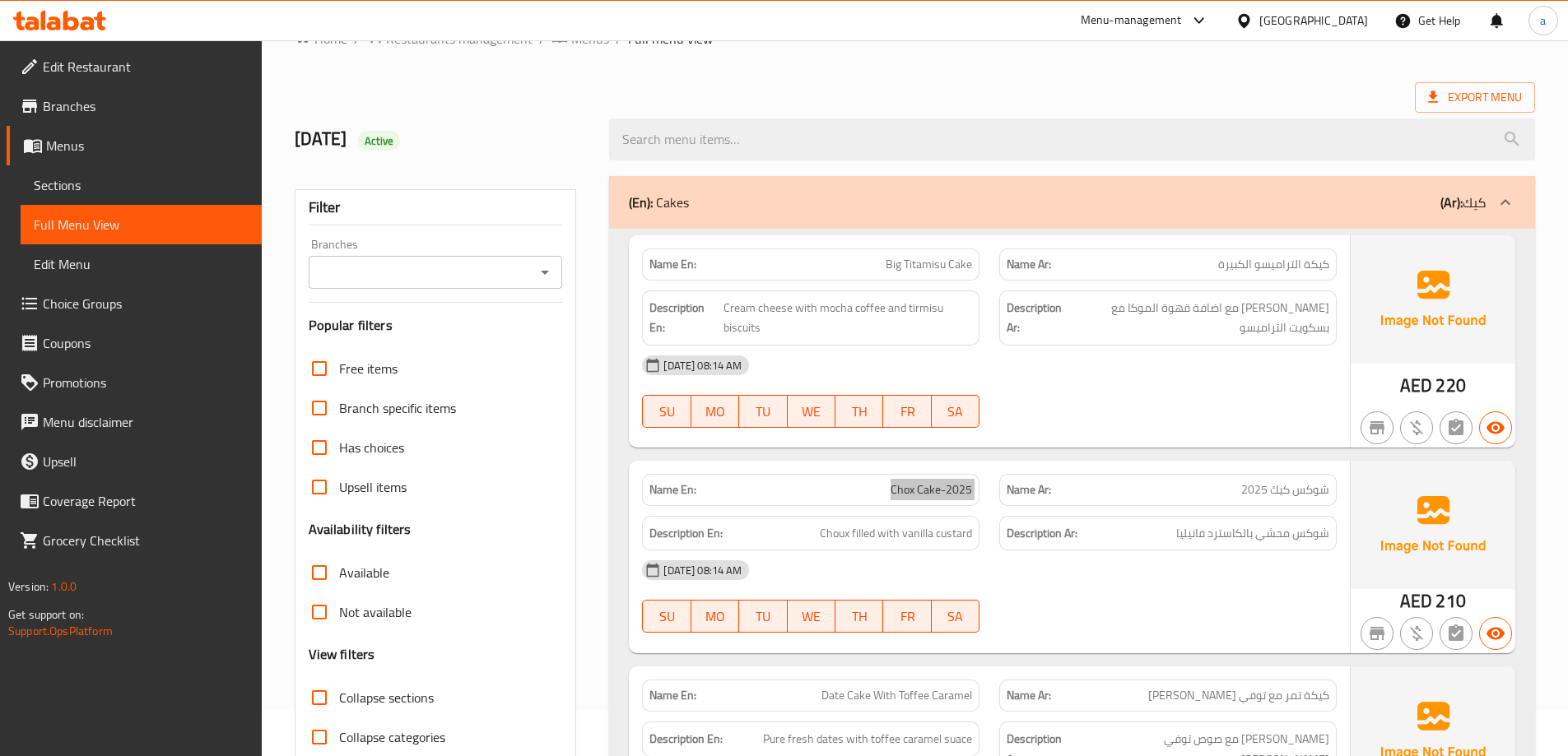
scroll to position [82, 0]
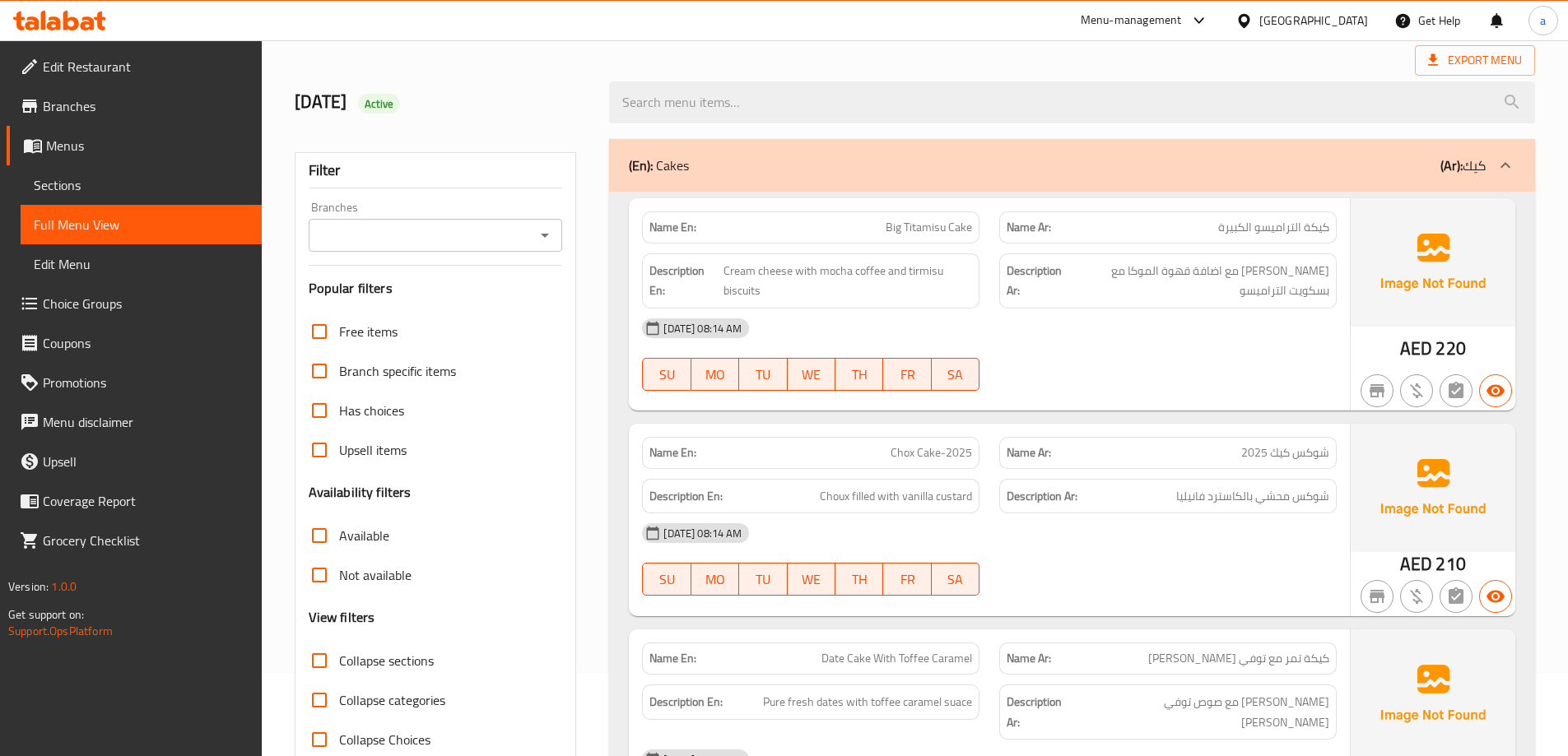
click at [1028, 520] on div "[DATE] 08:14 AM" at bounding box center [989, 534] width 715 height 40
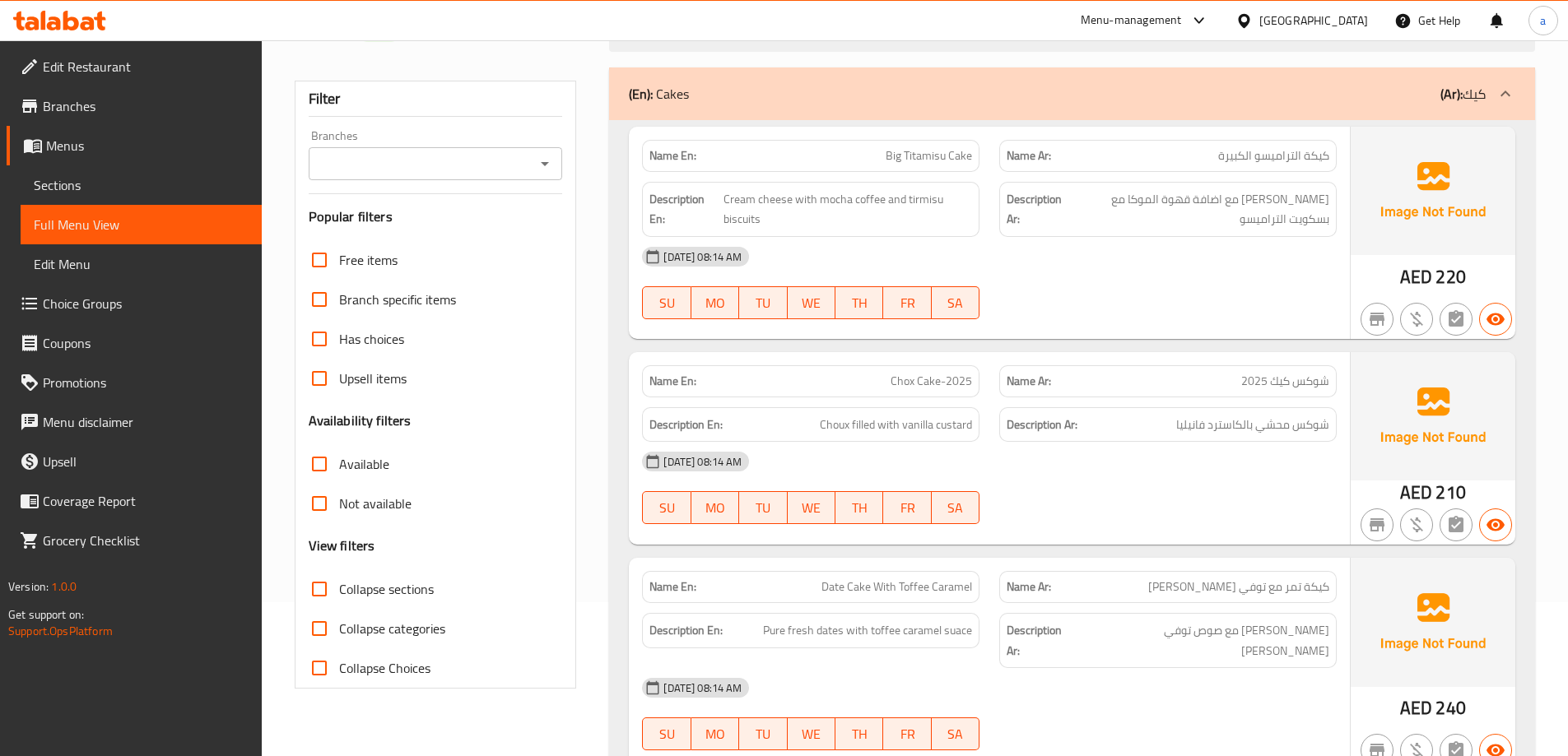
scroll to position [247, 0]
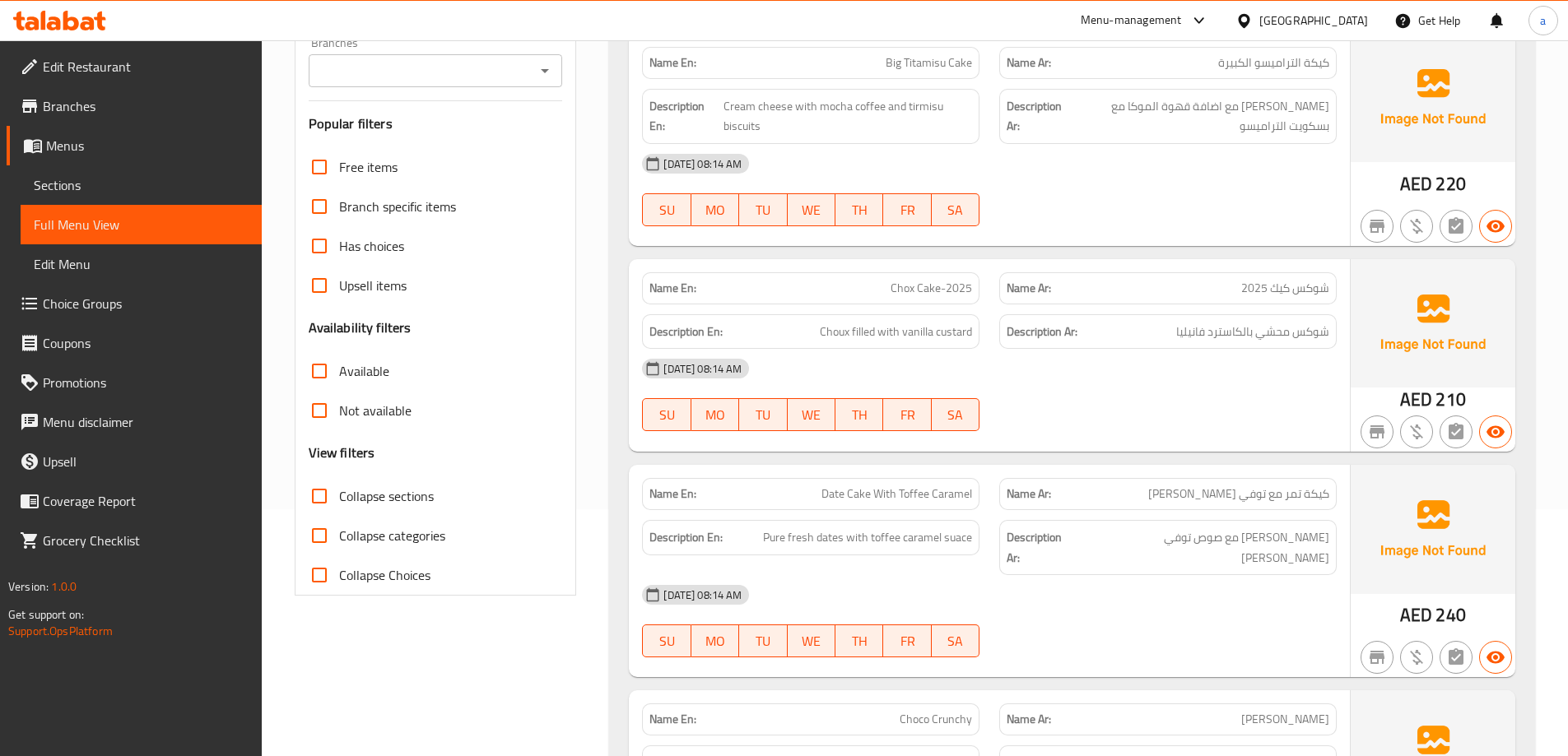
click at [922, 286] on span "Chox Cake-2025" at bounding box center [931, 288] width 81 height 17
copy span "Chox Cake-2025"
click at [1029, 385] on div "[DATE] 08:14 AM" at bounding box center [989, 369] width 715 height 40
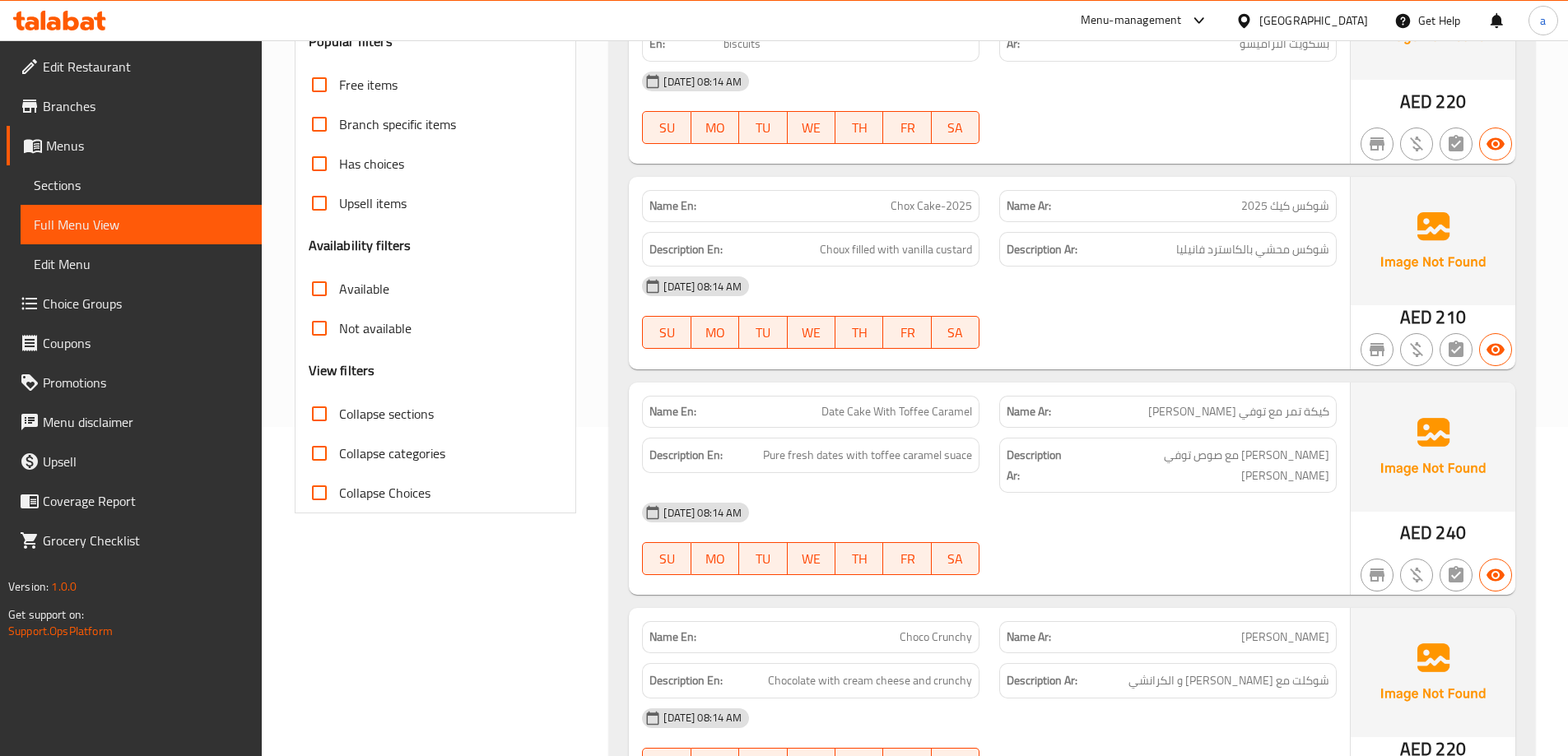
scroll to position [411, 0]
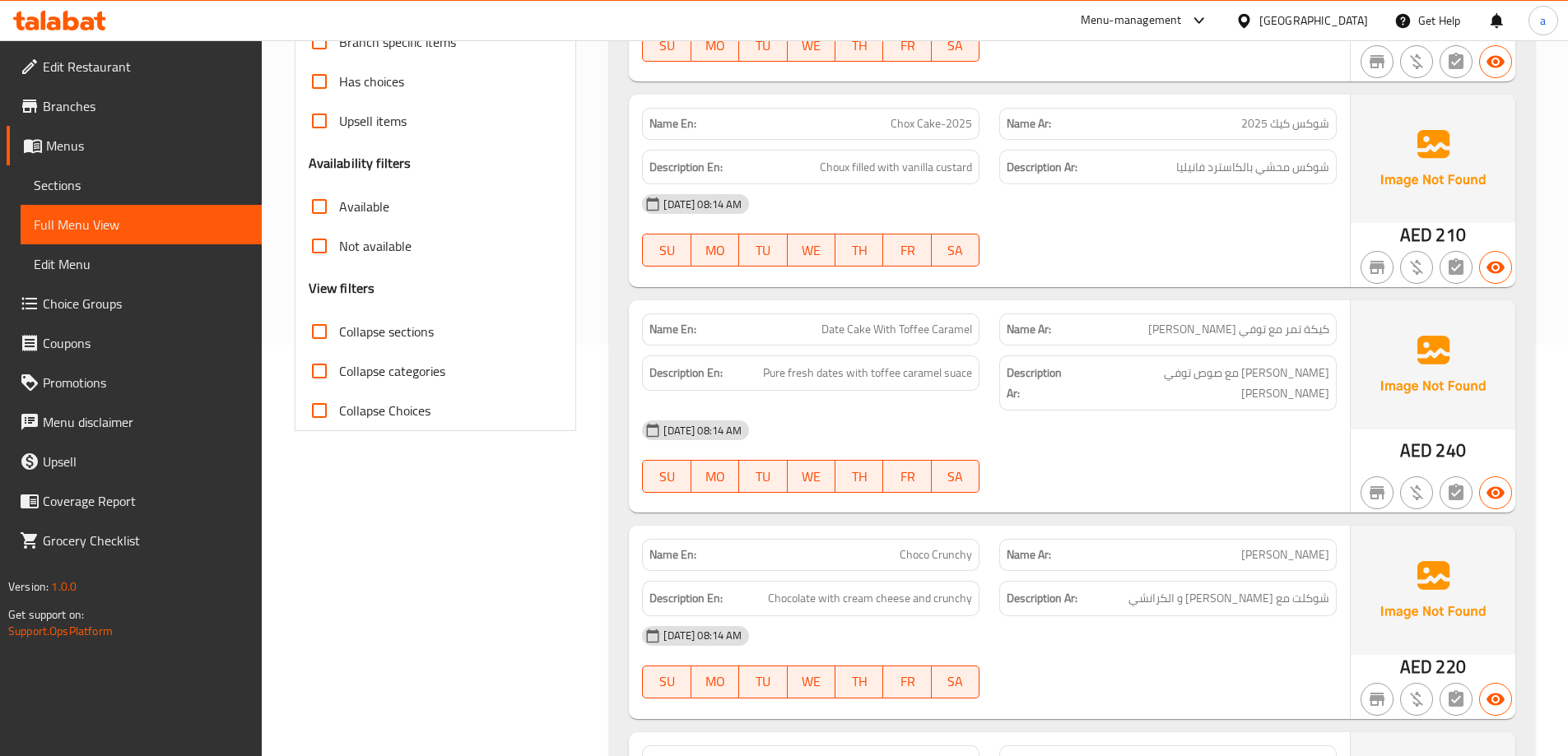
click at [1141, 419] on div "[DATE] 08:14 AM" at bounding box center [989, 430] width 715 height 40
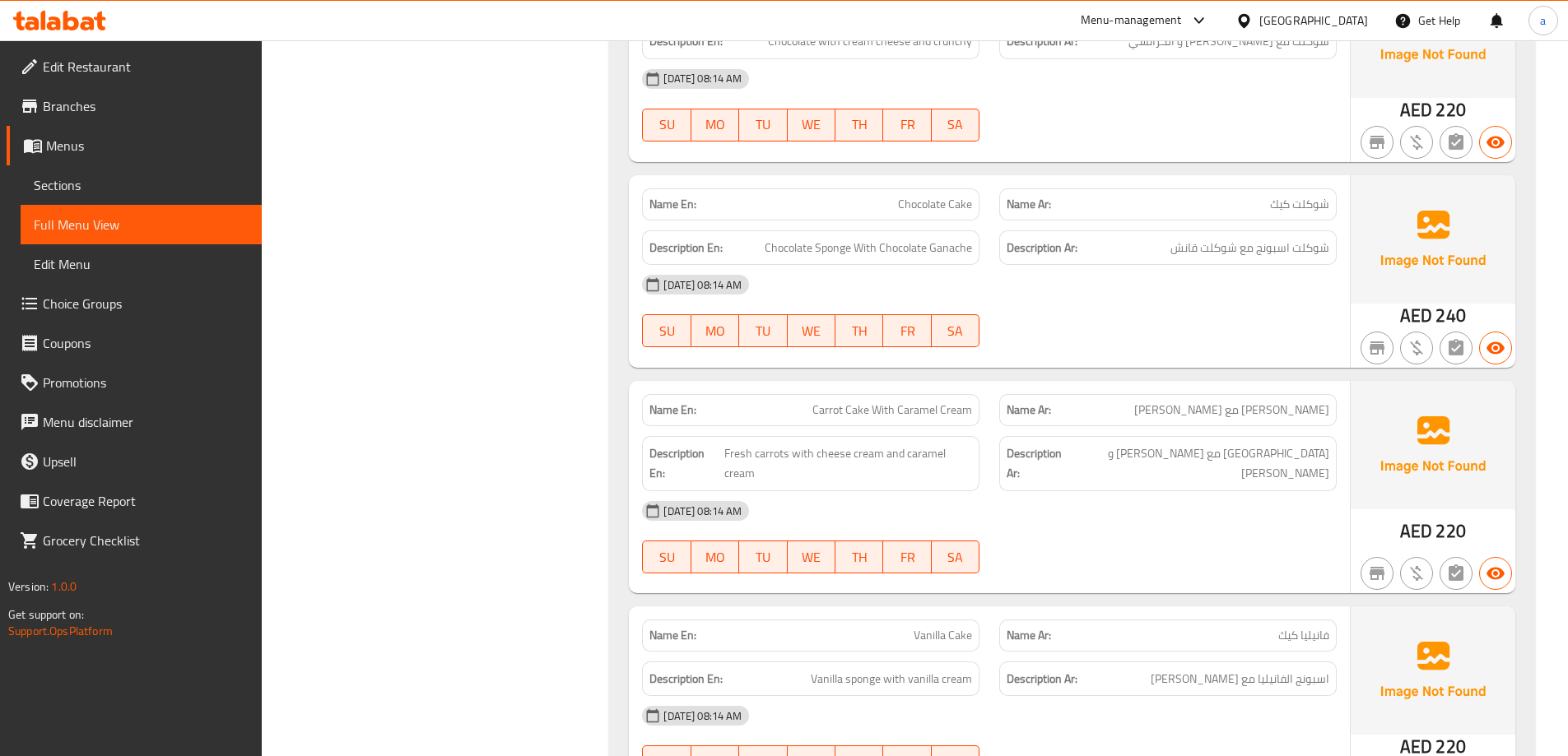
scroll to position [987, 0]
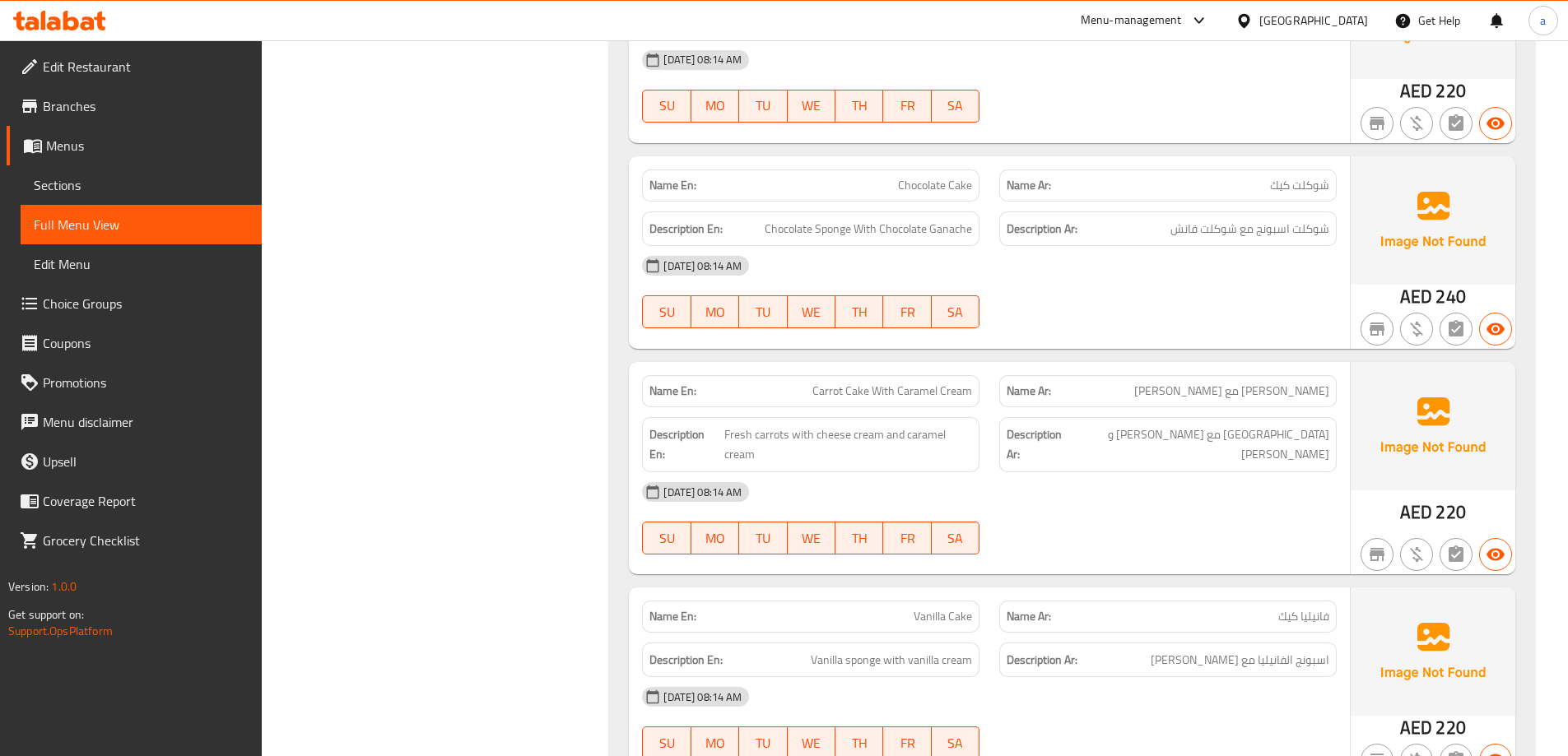
click at [1210, 490] on div "[DATE] 08:14 AM" at bounding box center [989, 492] width 715 height 40
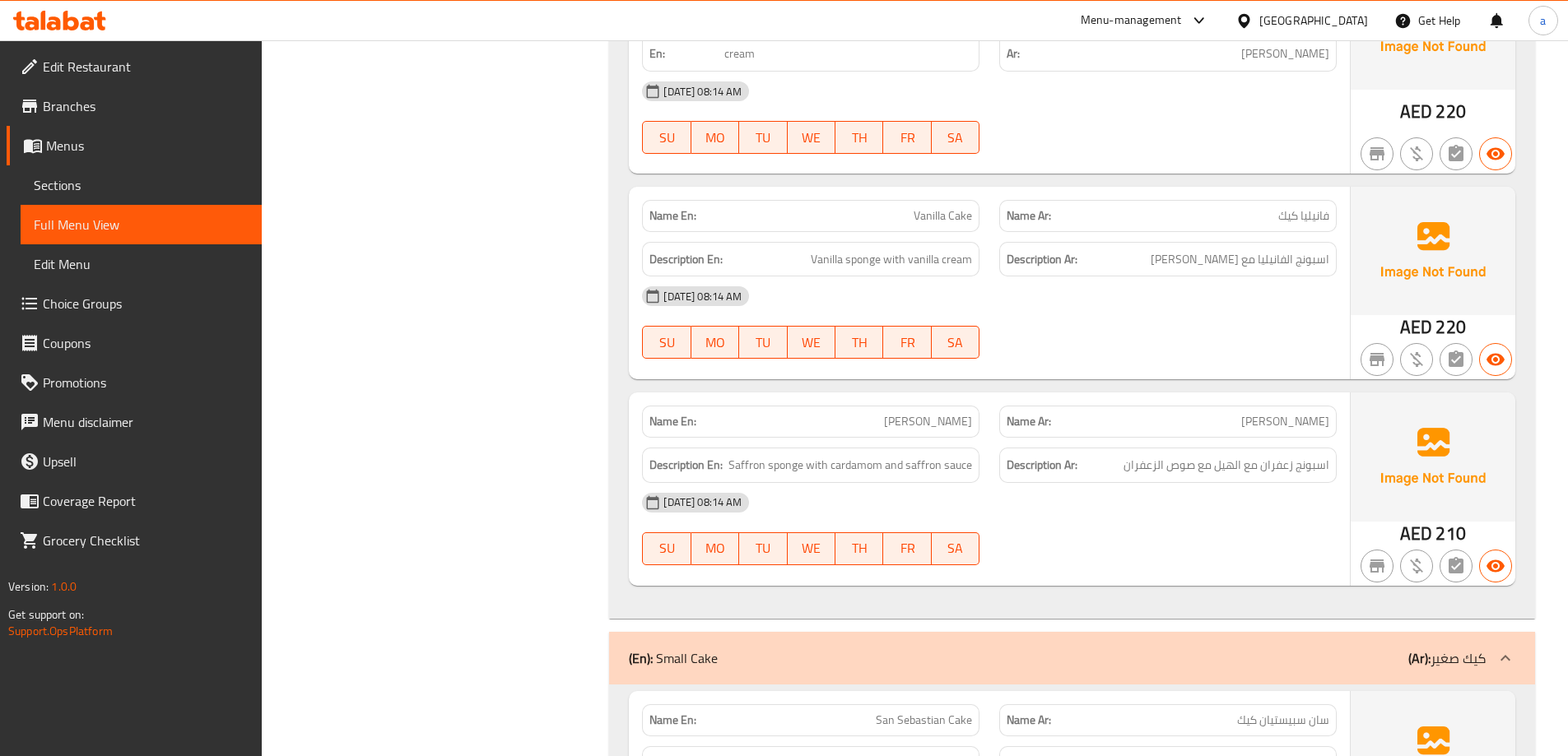
scroll to position [1399, 0]
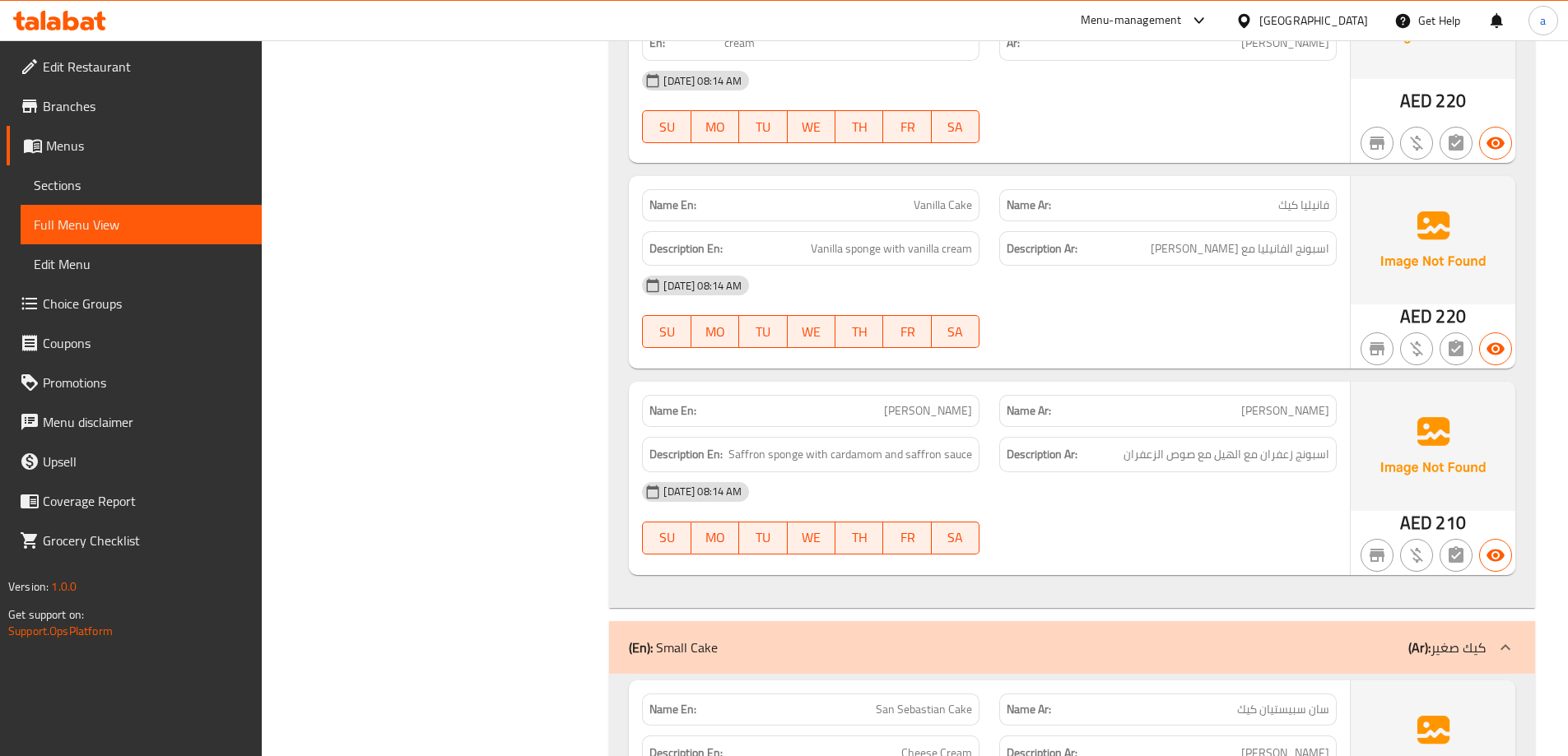
click at [959, 403] on span "[PERSON_NAME]" at bounding box center [927, 411] width 88 height 17
copy span "[PERSON_NAME]"
click at [604, 354] on div "(En): Cakes (Ar): كيك Name En: Big Titamisu Cake Name Ar: كيكة التراميسو الكبير…" at bounding box center [1071, 387] width 946 height 3149
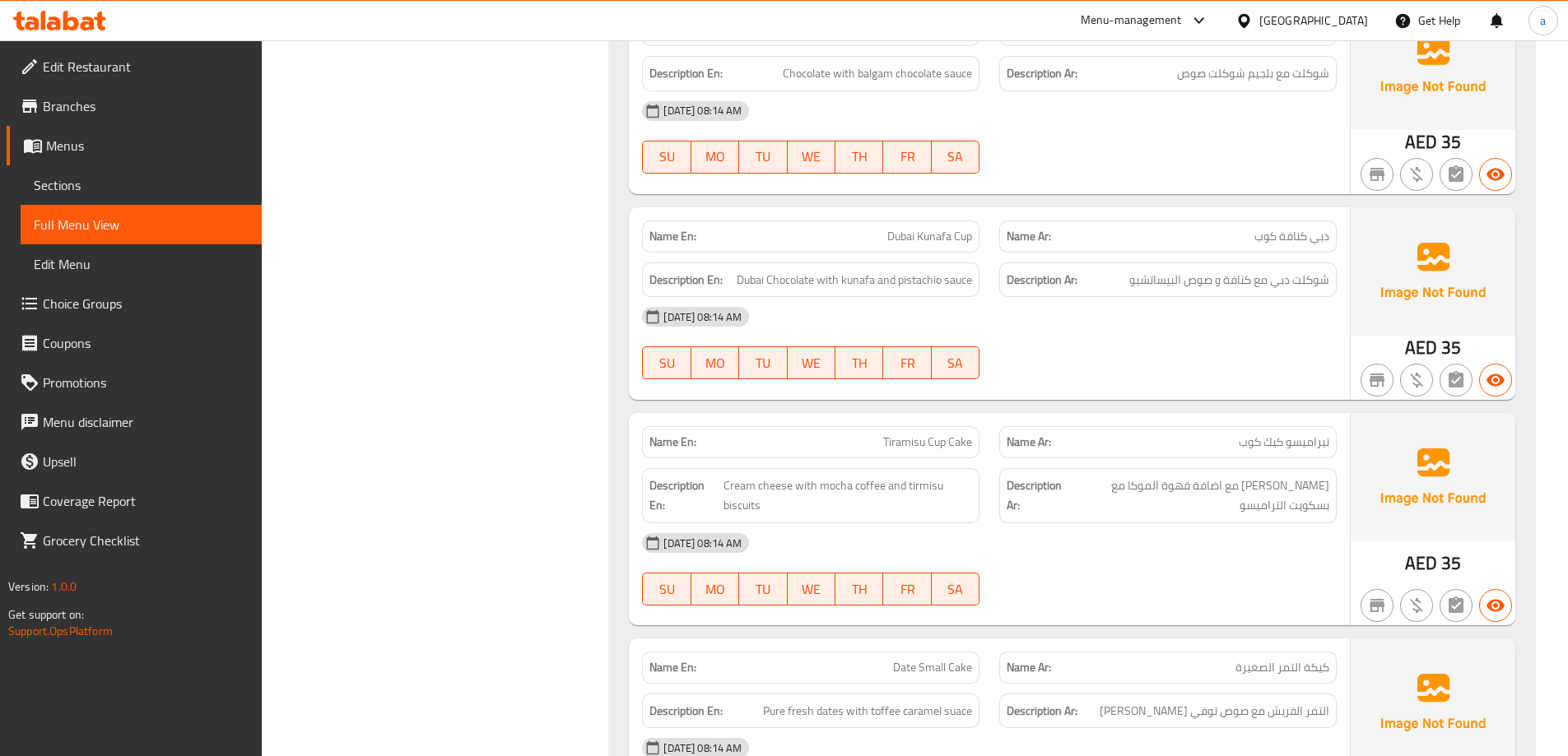
scroll to position [2550, 0]
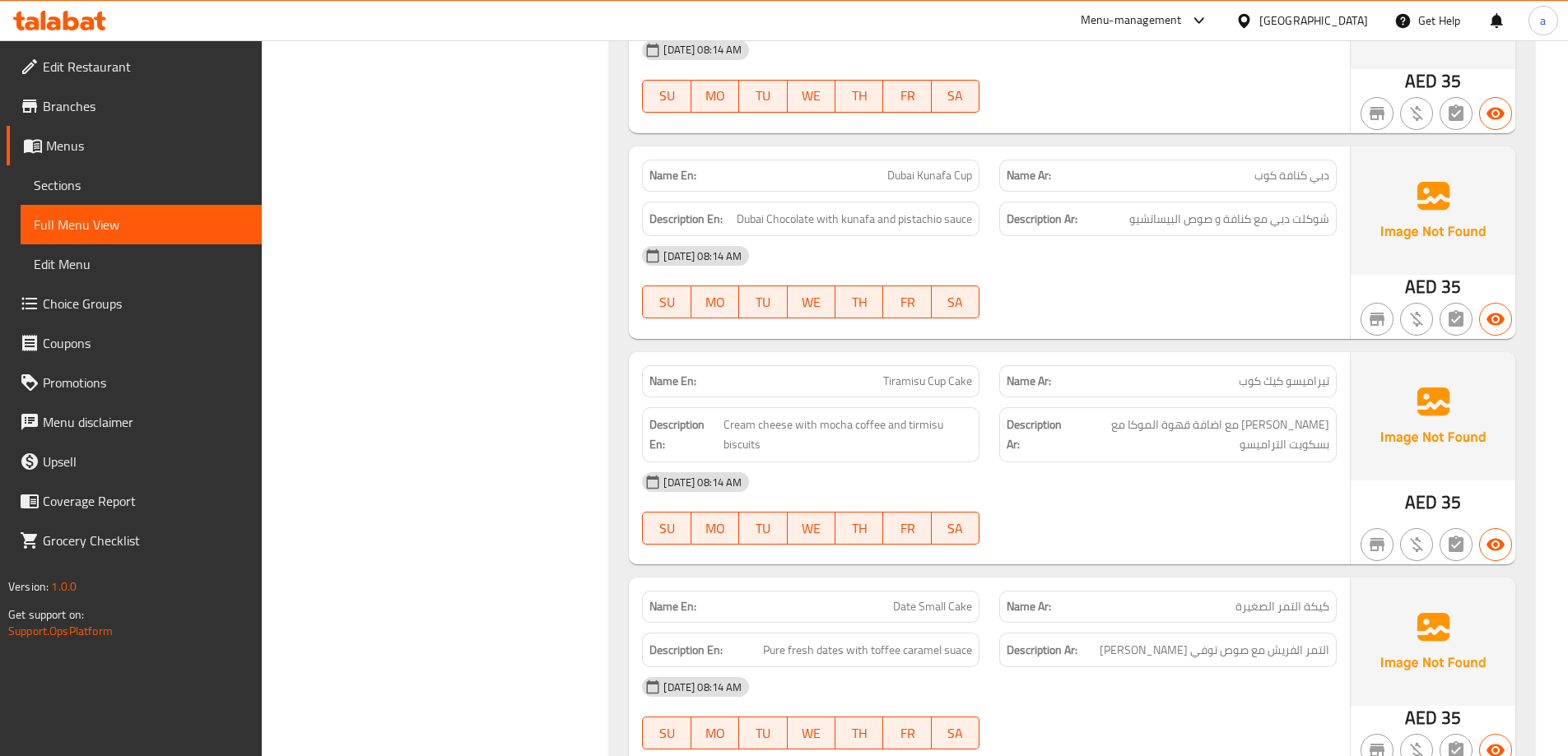
click at [1213, 492] on div "[DATE] 08:14 AM SU MO TU WE TH FR SA" at bounding box center [989, 508] width 715 height 92
click at [961, 372] on span "Tiramisu Cup Cake" at bounding box center [927, 381] width 89 height 17
copy span "Tiramisu Cup Cake"
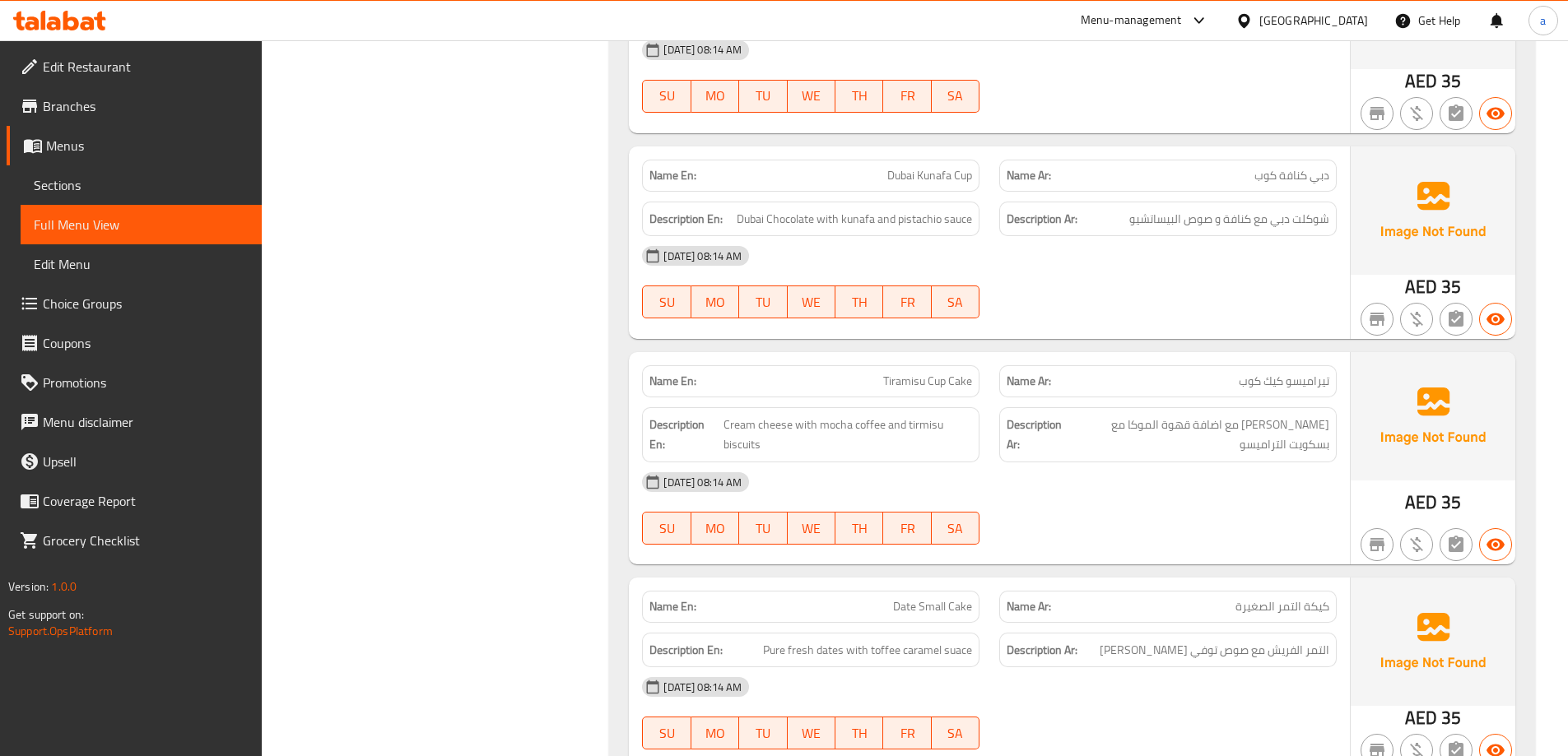
drag, startPoint x: 587, startPoint y: 417, endPoint x: 643, endPoint y: 432, distance: 58.0
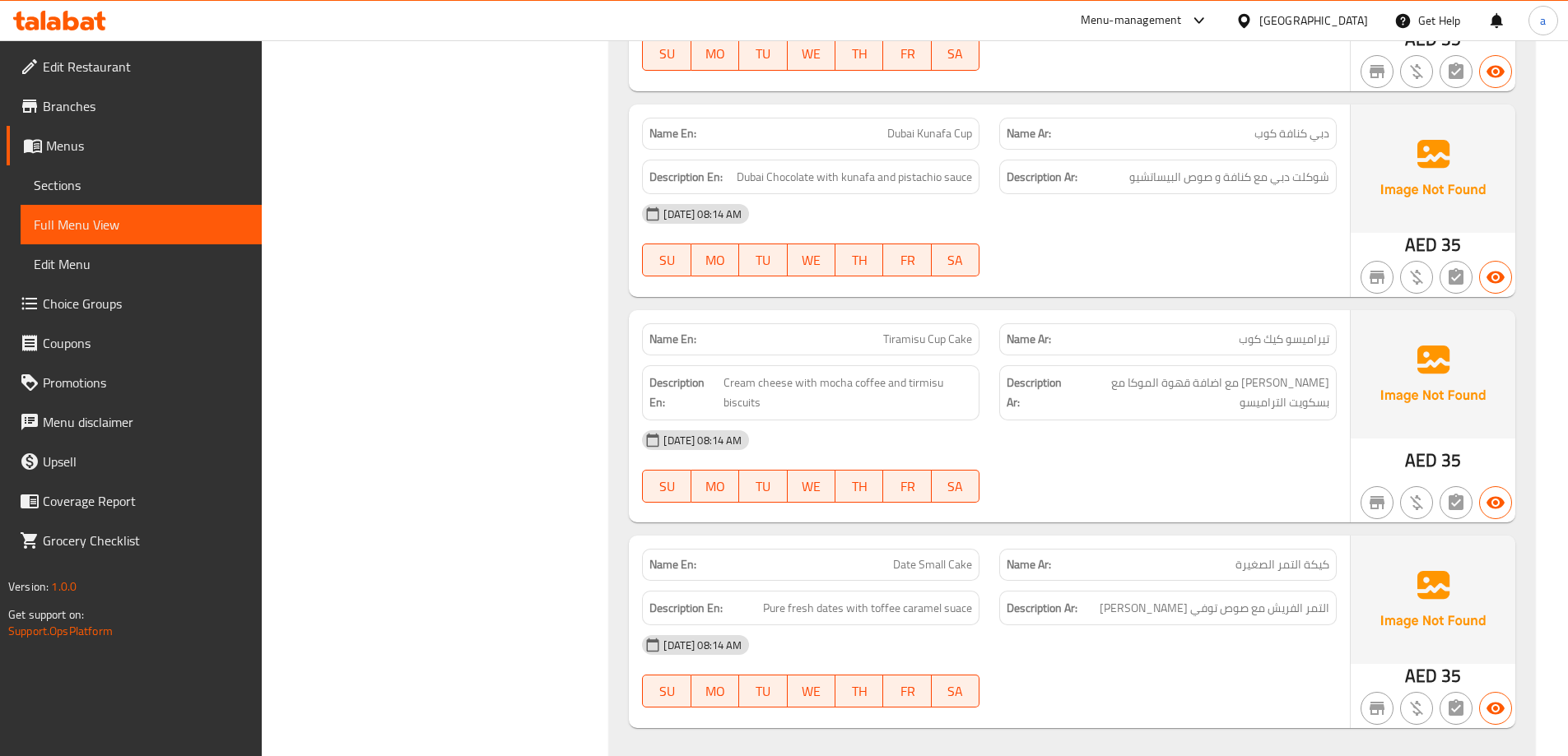
scroll to position [2611, 0]
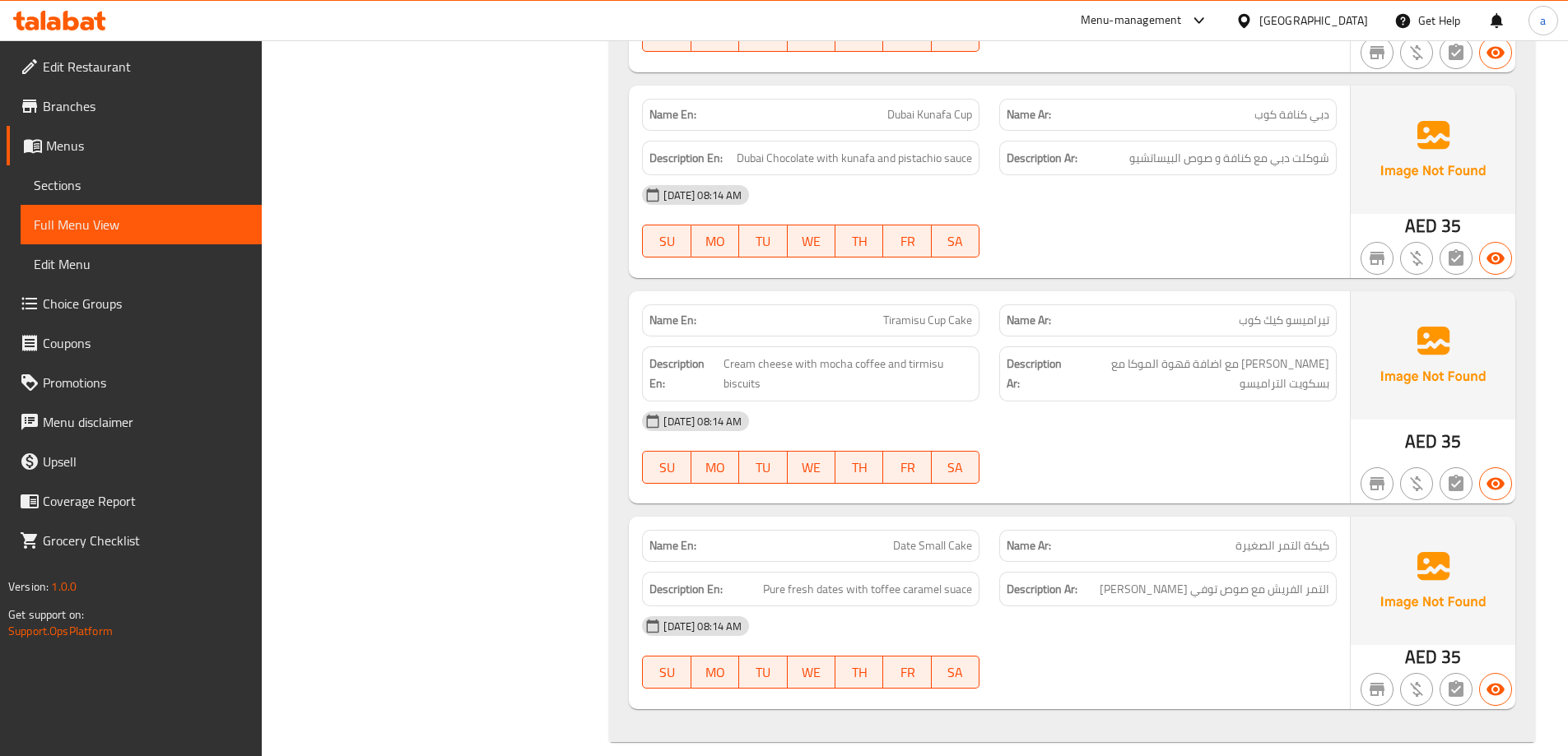
click at [1240, 583] on div "Description Ar: التمر الفريش مع صوص توفي [PERSON_NAME]" at bounding box center [1167, 590] width 338 height 36
click at [921, 539] on div "Name En: Date Small Cake" at bounding box center [811, 546] width 338 height 32
click at [922, 537] on span "Date Small Cake" at bounding box center [933, 546] width 79 height 17
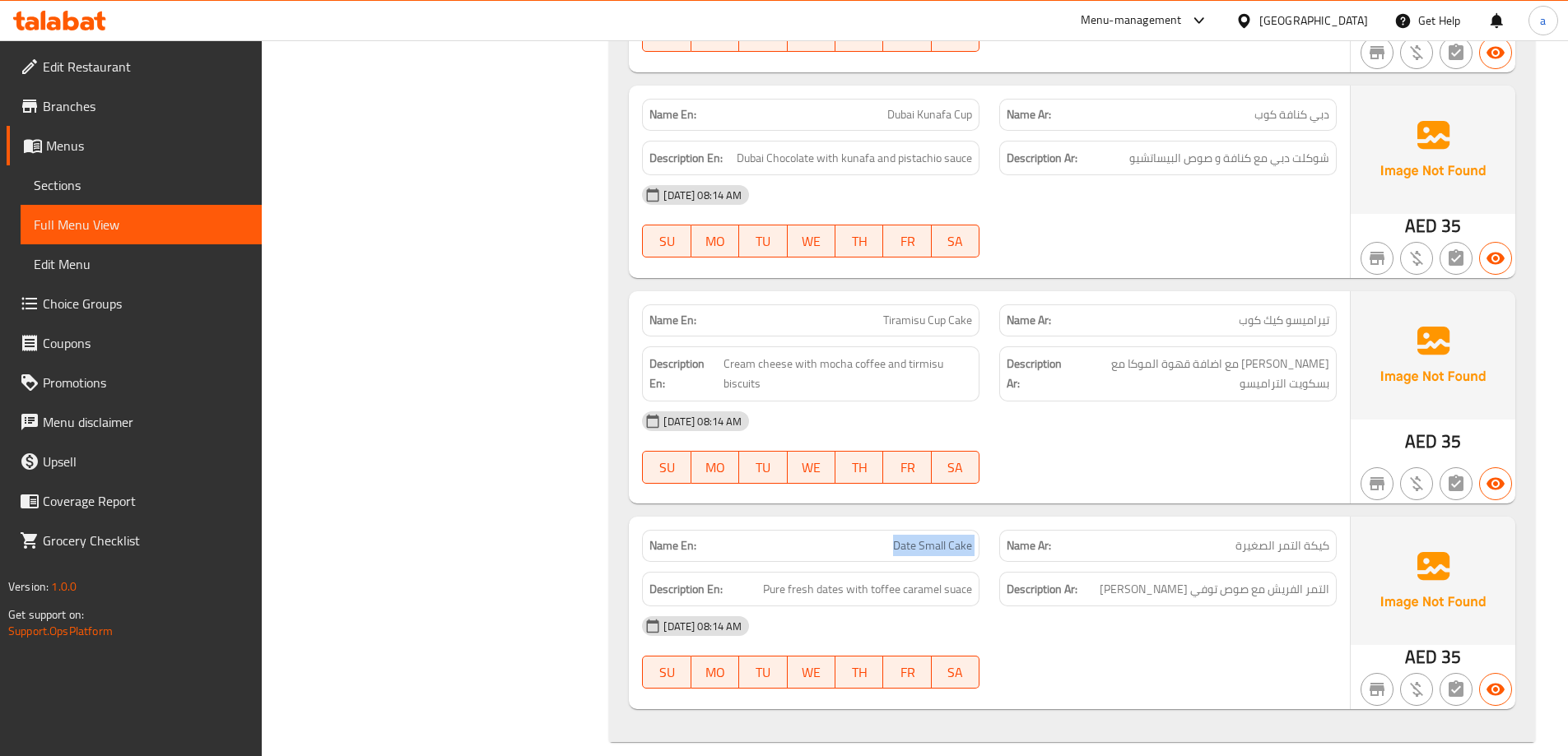
copy span "Date Small Cake"
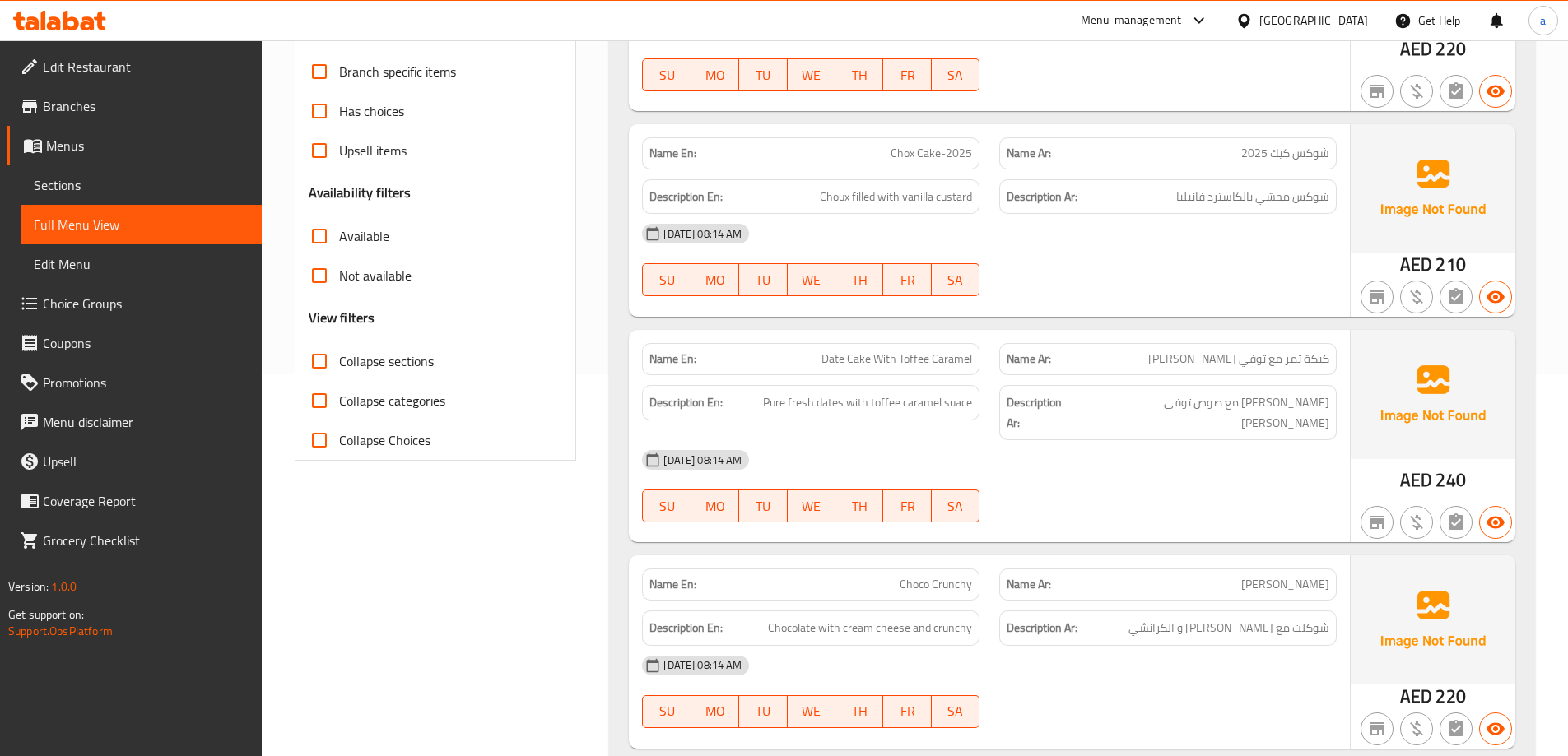
scroll to position [411, 0]
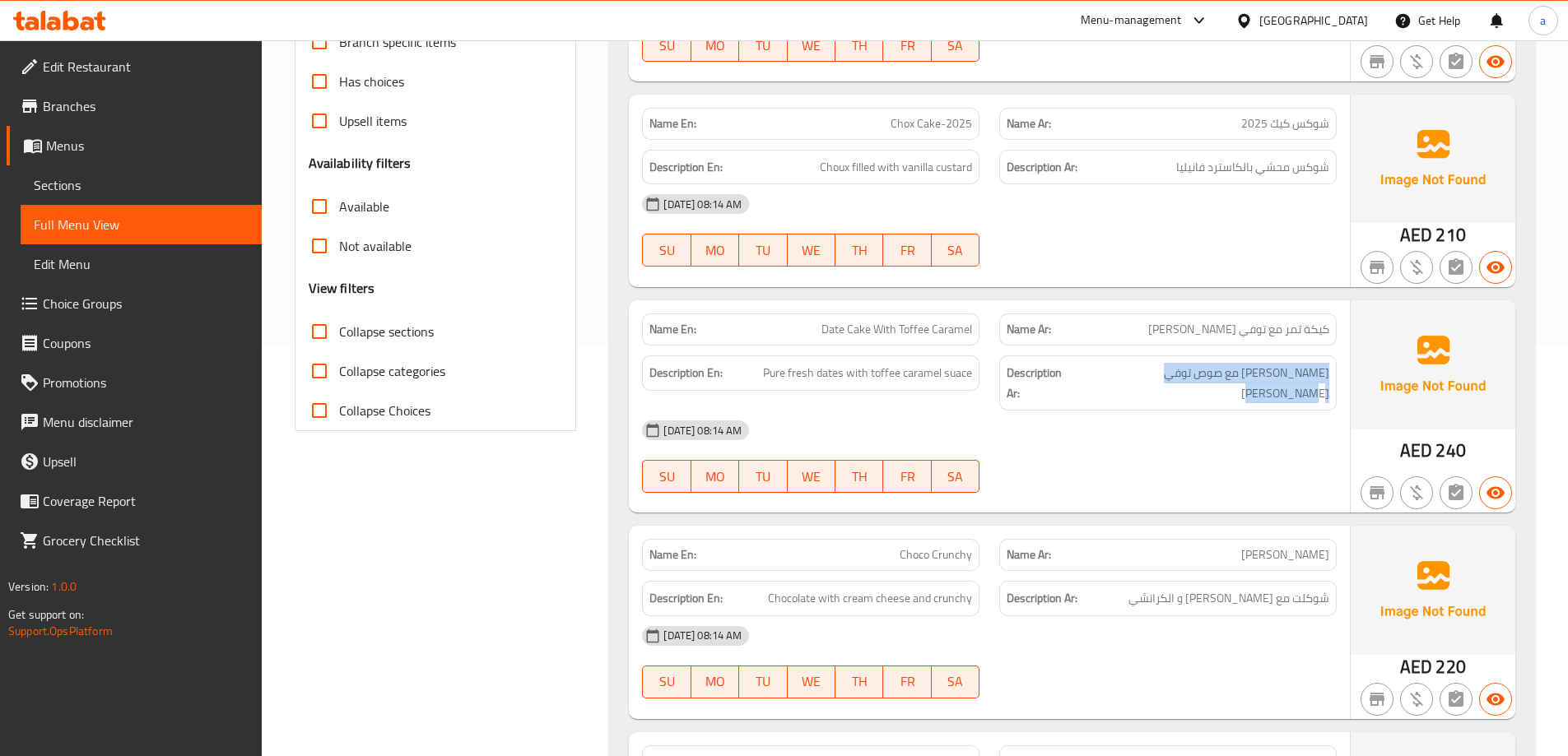
drag, startPoint x: 1119, startPoint y: 378, endPoint x: 1334, endPoint y: 378, distance: 215.0
click at [1334, 378] on div "Description Ar: [PERSON_NAME] مع صوص توفي [PERSON_NAME]" at bounding box center [1167, 383] width 338 height 55
copy span "[PERSON_NAME] مع صوص توفي [PERSON_NAME]"
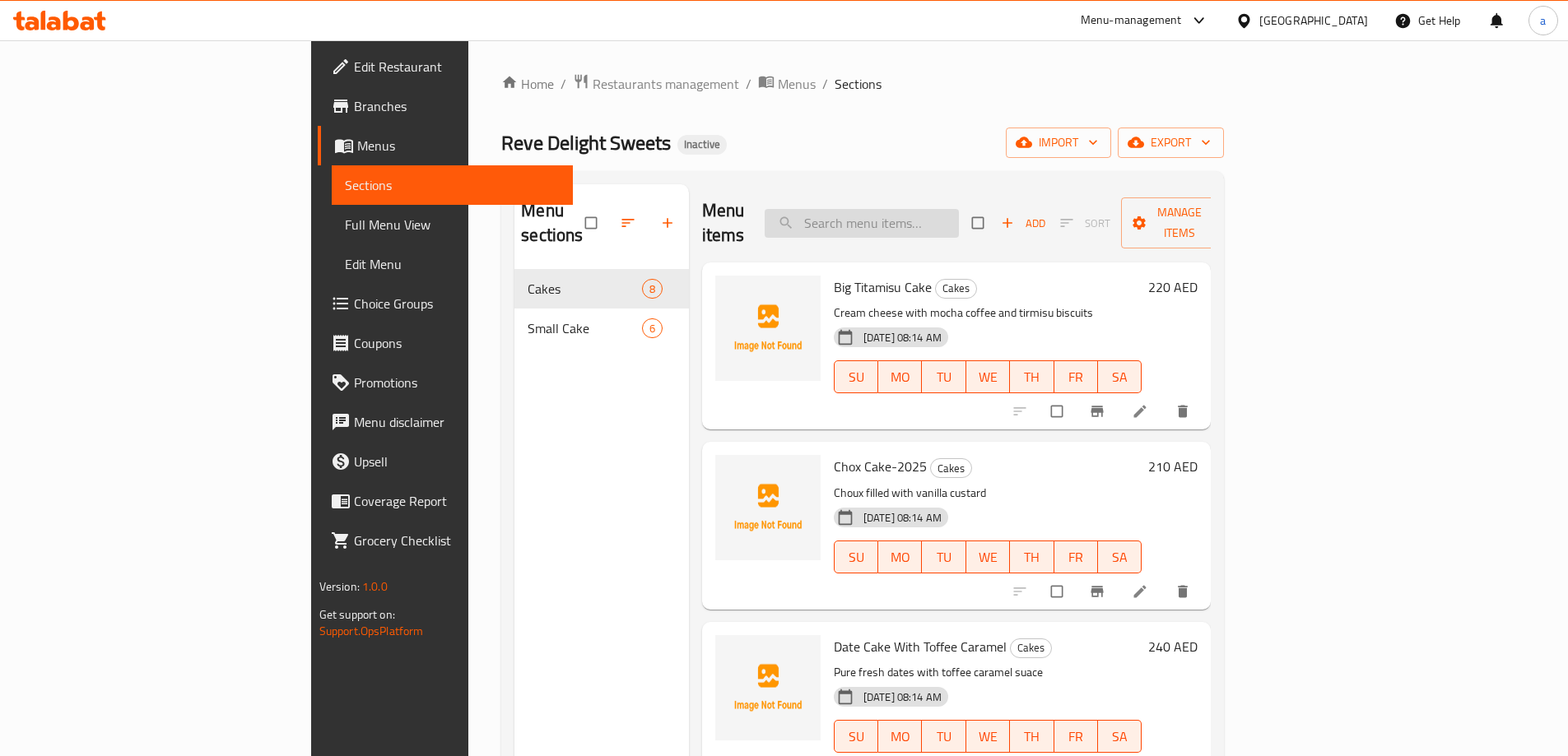
click at [950, 215] on input "search" at bounding box center [862, 223] width 194 height 29
paste input "Big Titamisu Cake"
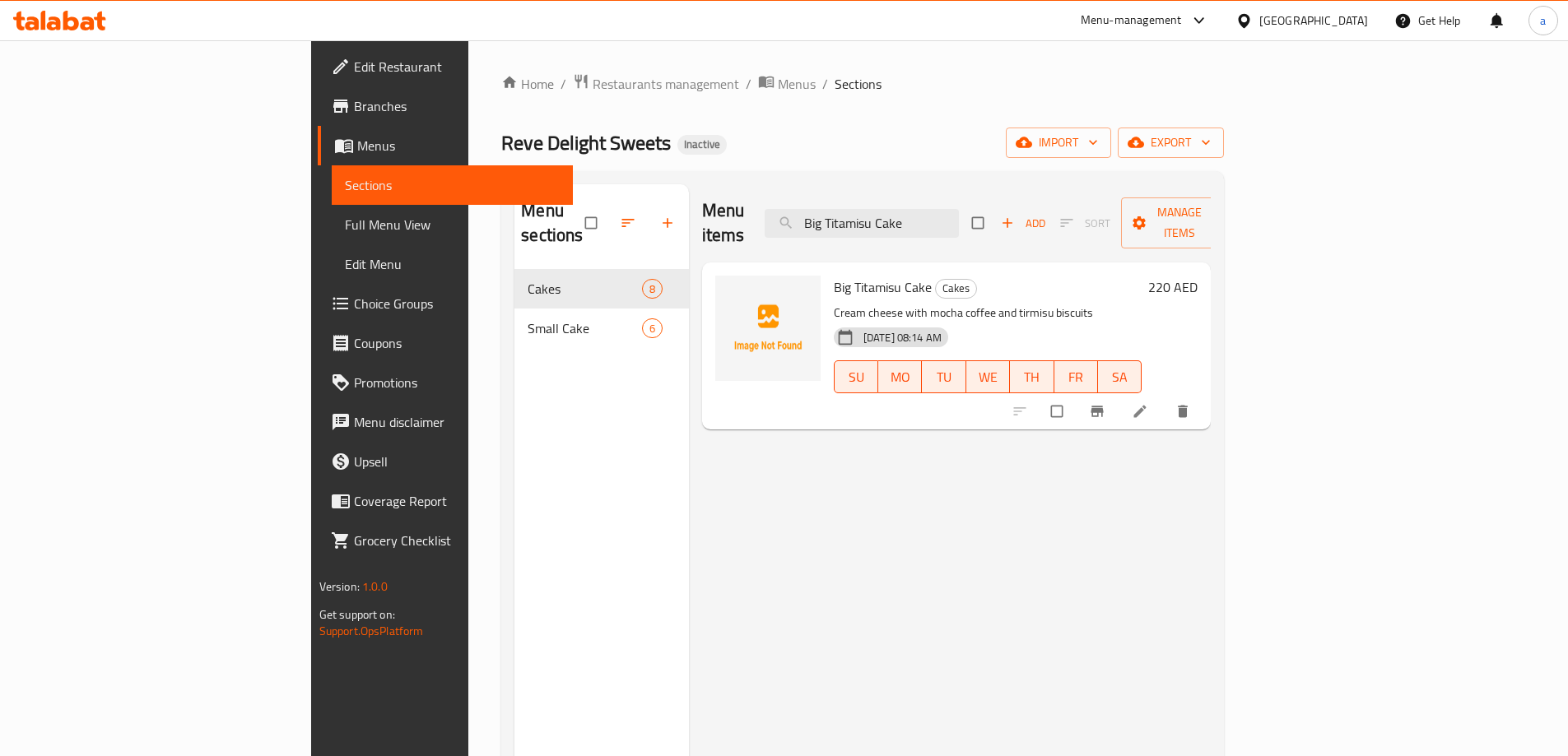
type input "Big Titamisu Cake"
click at [1164, 398] on li at bounding box center [1141, 411] width 46 height 26
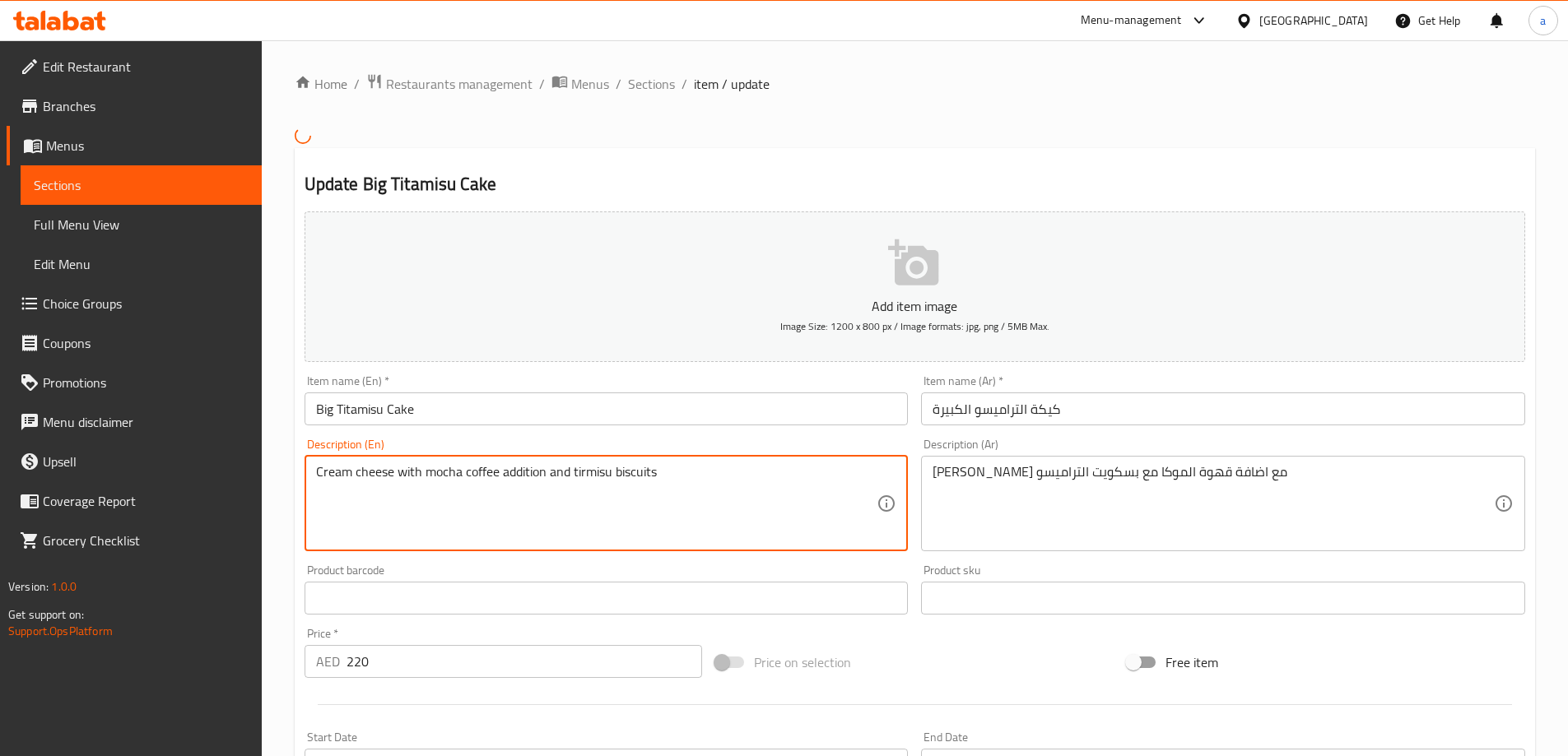
click at [580, 520] on textarea "Cream cheese with mocha coffee addition and tirmisu biscuits" at bounding box center [596, 502] width 561 height 78
click at [668, 478] on textarea "Cream cheese with mocha coffee addition and tirmisu biscuits" at bounding box center [596, 502] width 561 height 78
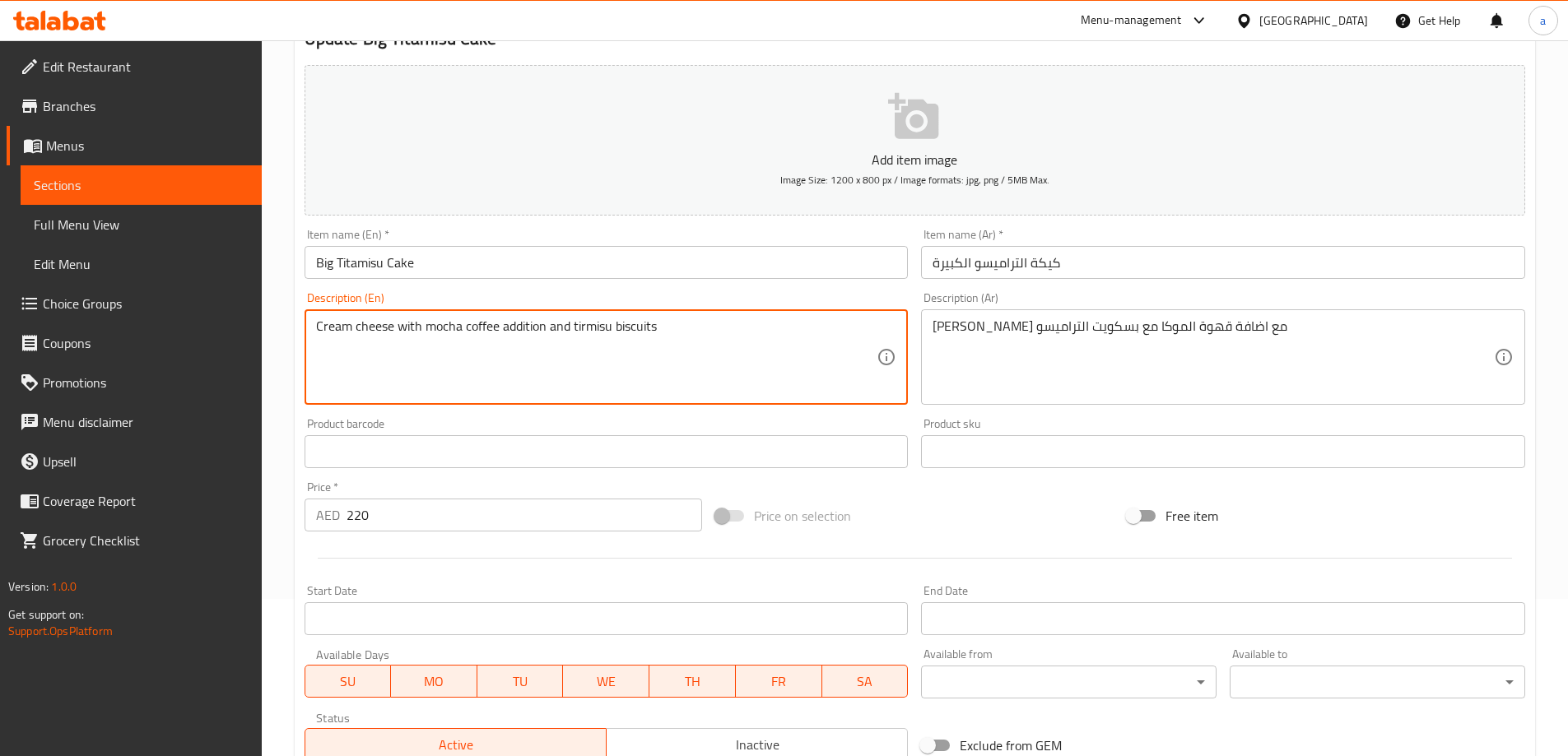
scroll to position [165, 0]
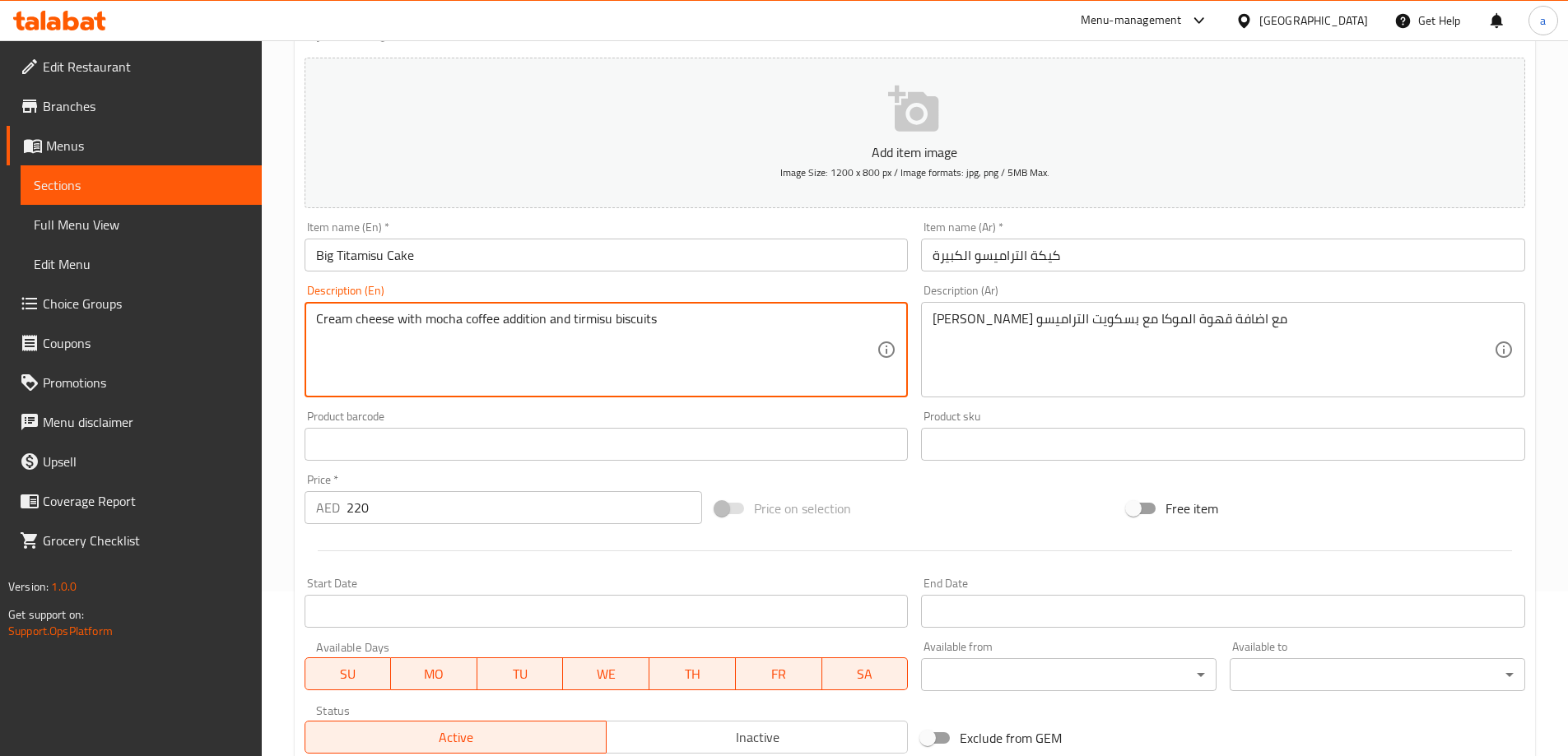
click at [592, 320] on textarea "Cream cheese with mocha coffee addition and tirmisu biscuits" at bounding box center [596, 350] width 561 height 78
drag, startPoint x: 614, startPoint y: 330, endPoint x: 272, endPoint y: 321, distance: 342.1
click at [272, 321] on div "Home / Restaurants management / Menus / Sections / item / update Cakes section …" at bounding box center [915, 436] width 1306 height 1122
type textarea "Cream cheese with mocha coffee addition and tirmisu biscuits"
click at [1173, 293] on div "Description (Ar) جبن كريمي مع اضافة قهوة الموكا مع بسكويت التراميسو Description…" at bounding box center [1223, 341] width 604 height 113
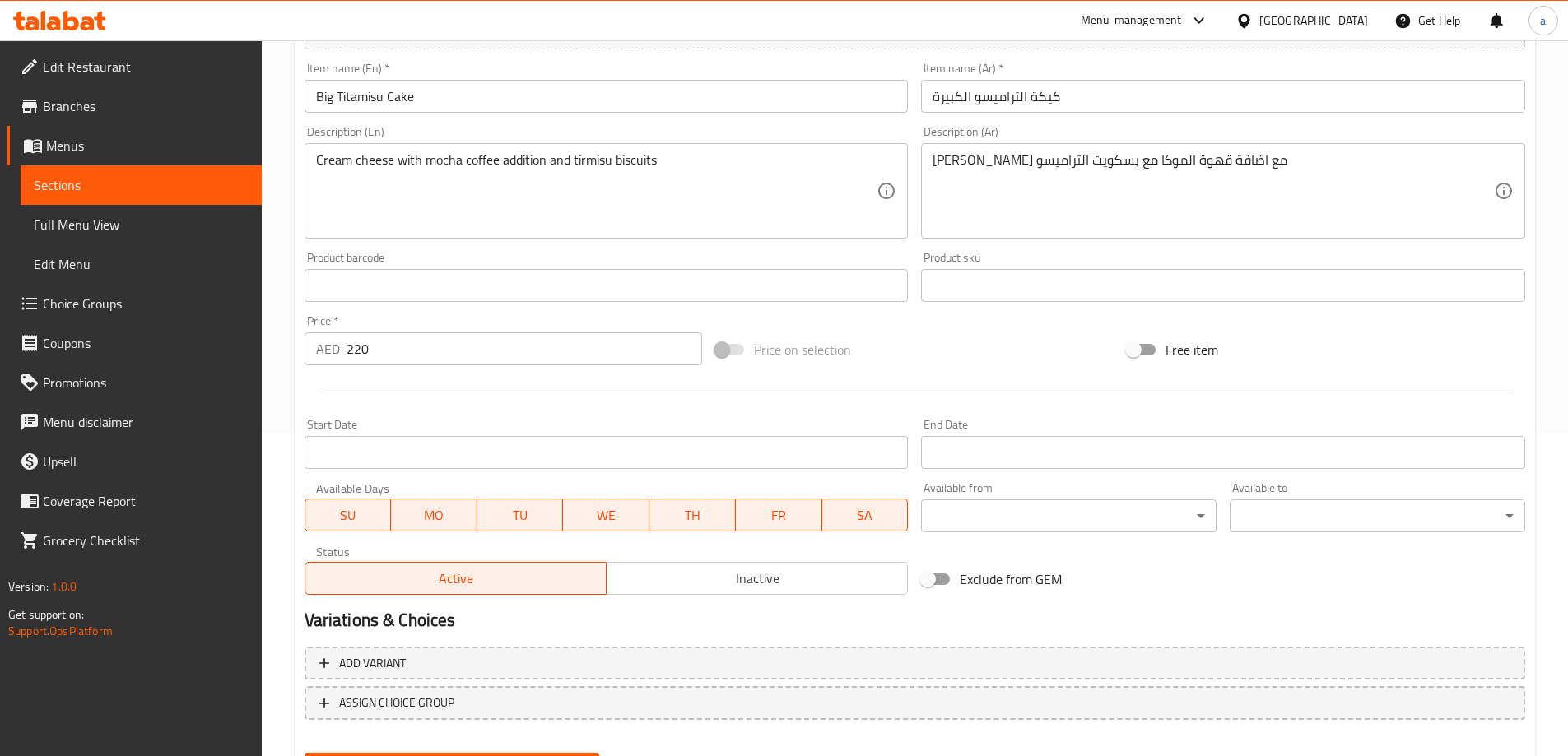
scroll to position [406, 0]
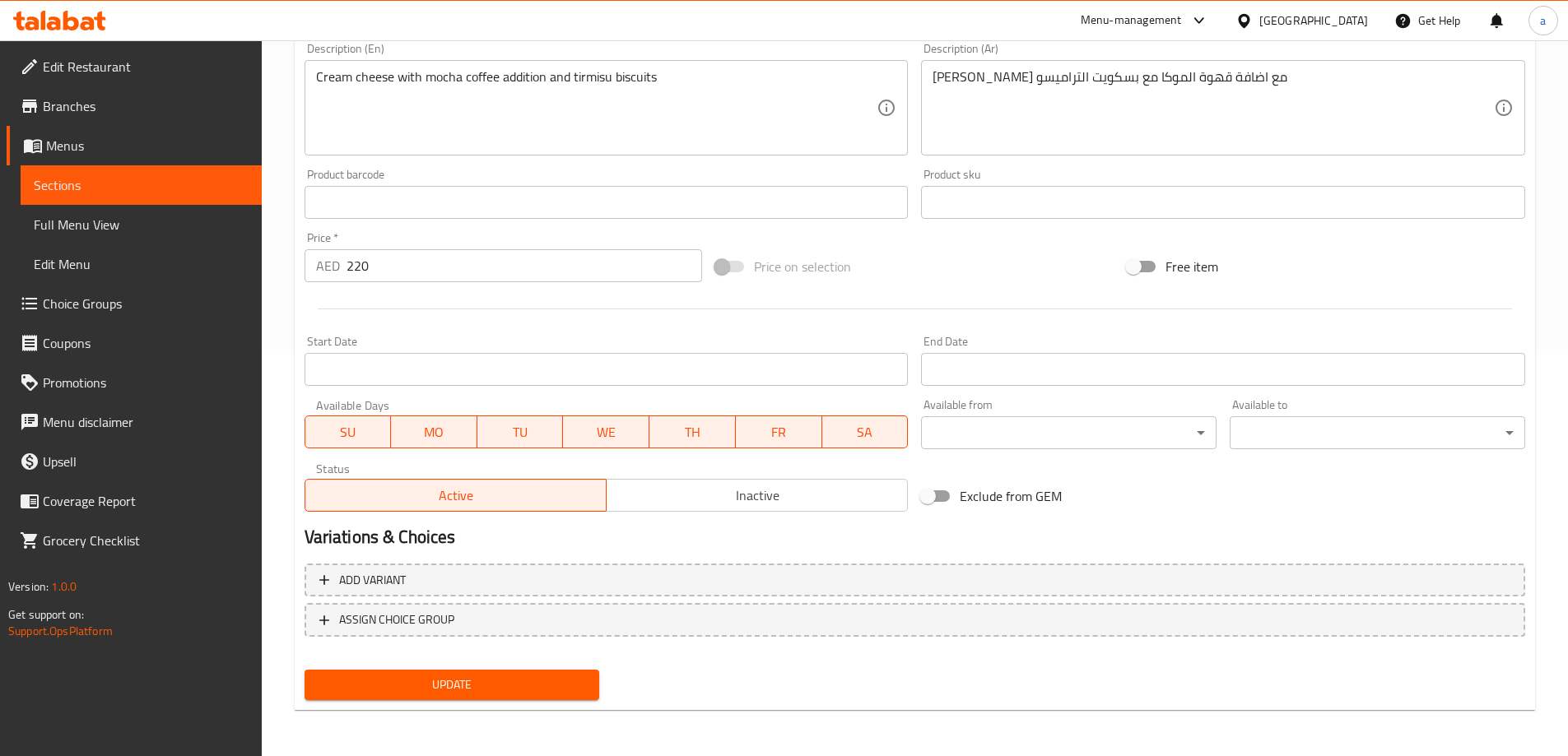
click at [506, 684] on span "Update" at bounding box center [452, 685] width 269 height 21
drag, startPoint x: 182, startPoint y: 183, endPoint x: 285, endPoint y: 25, distance: 188.6
click at [182, 184] on span "Sections" at bounding box center [141, 185] width 215 height 20
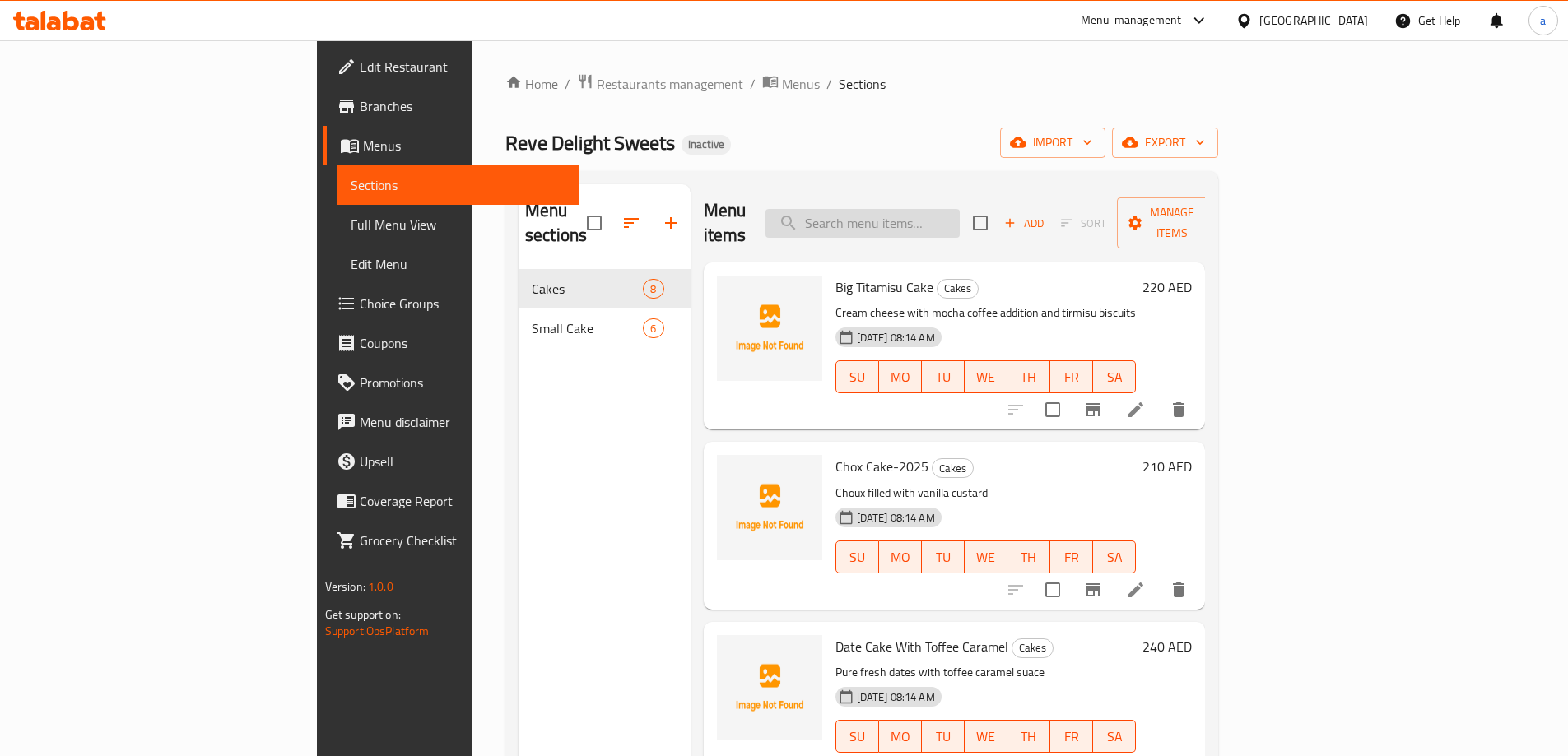
click at [933, 217] on input "search" at bounding box center [863, 223] width 194 height 29
paste input "Chox Cake-2025"
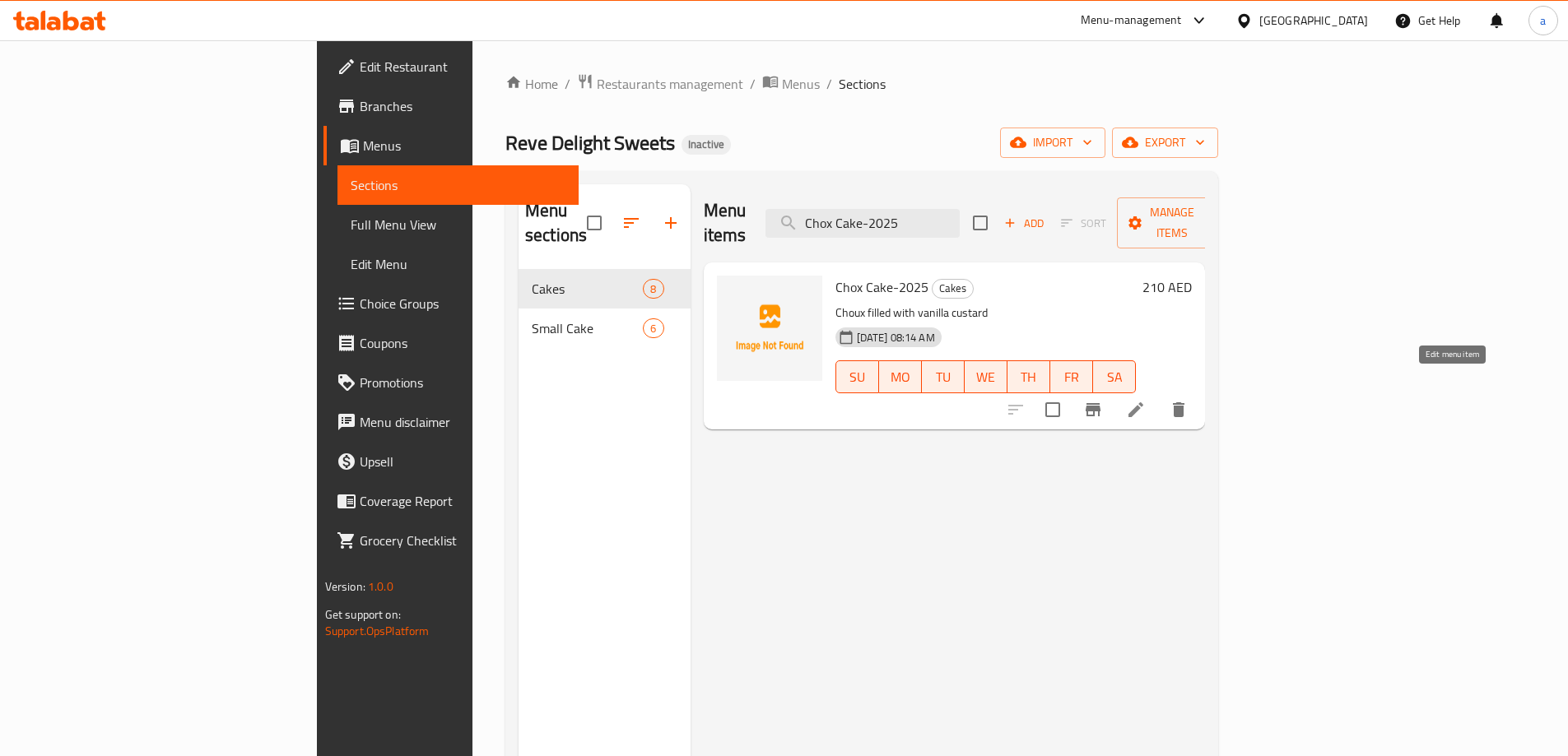
type input "Chox Cake-2025"
click at [1146, 400] on icon at bounding box center [1135, 409] width 20 height 20
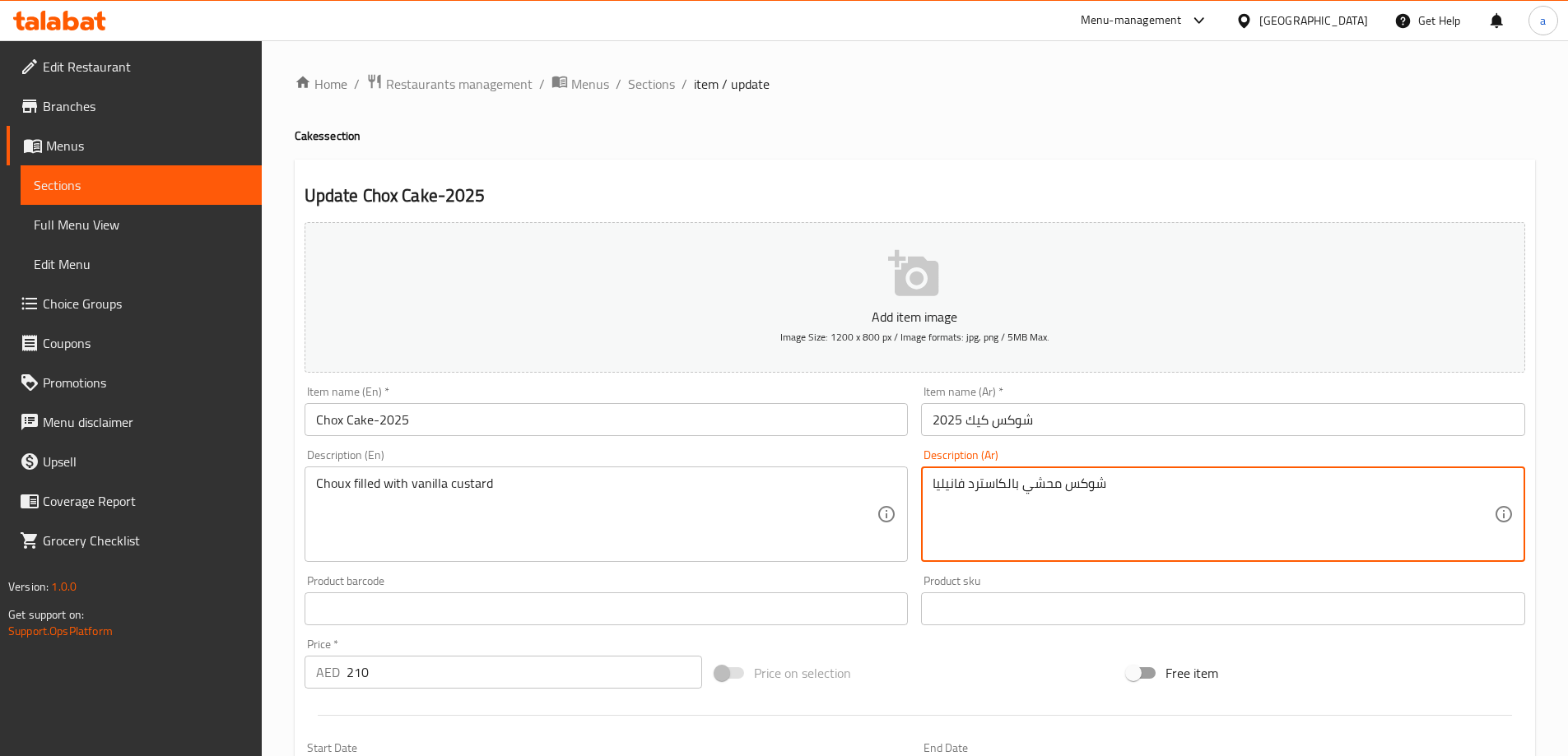
click at [1016, 485] on textarea "شوكس محشي بالكاسترد فانيليا" at bounding box center [1213, 514] width 561 height 78
type textarea "شوكس محشي مع الكاسترد فانيليا"
click at [894, 454] on div "Description (En) Choux filled with vanilla custard Description (En)" at bounding box center [606, 506] width 604 height 113
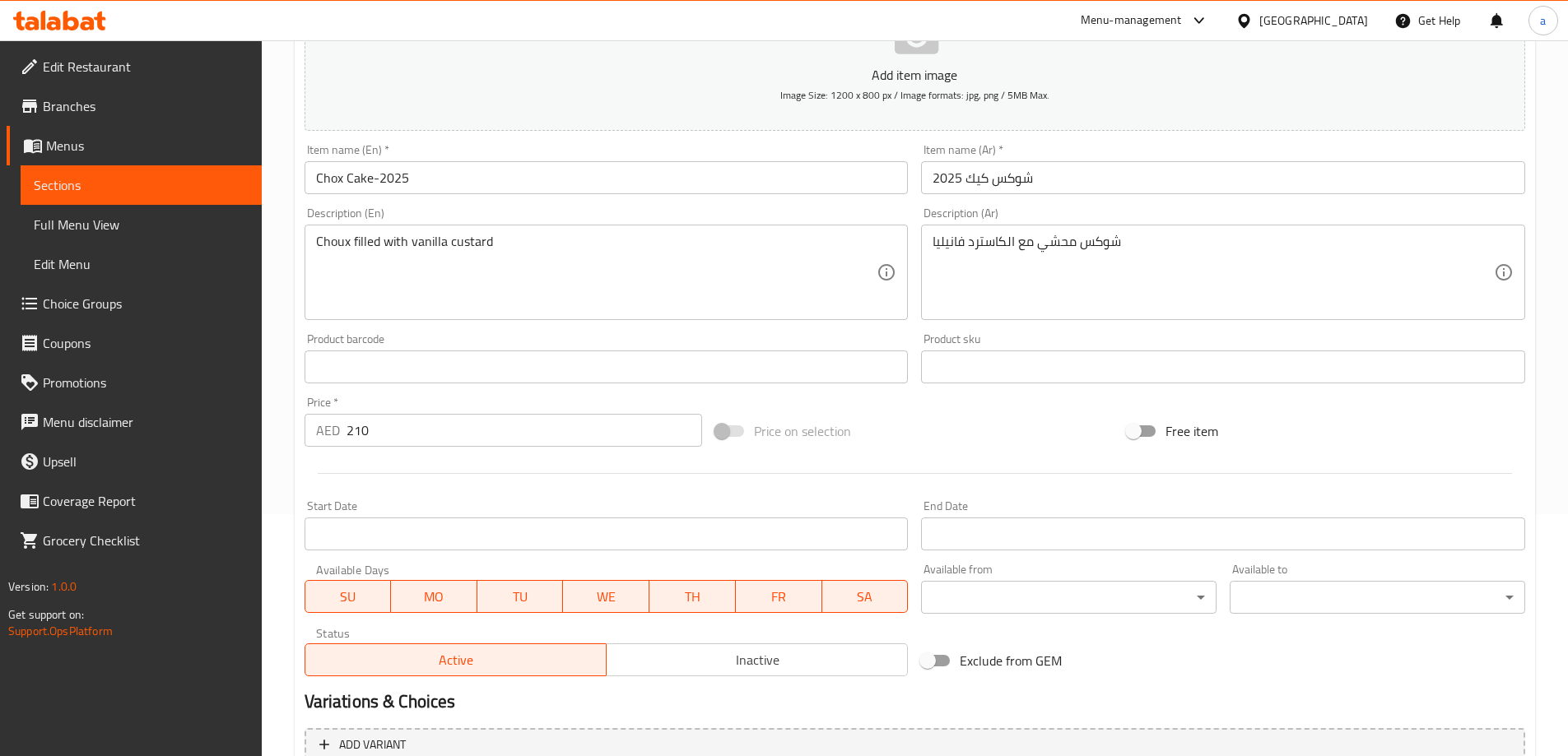
scroll to position [406, 0]
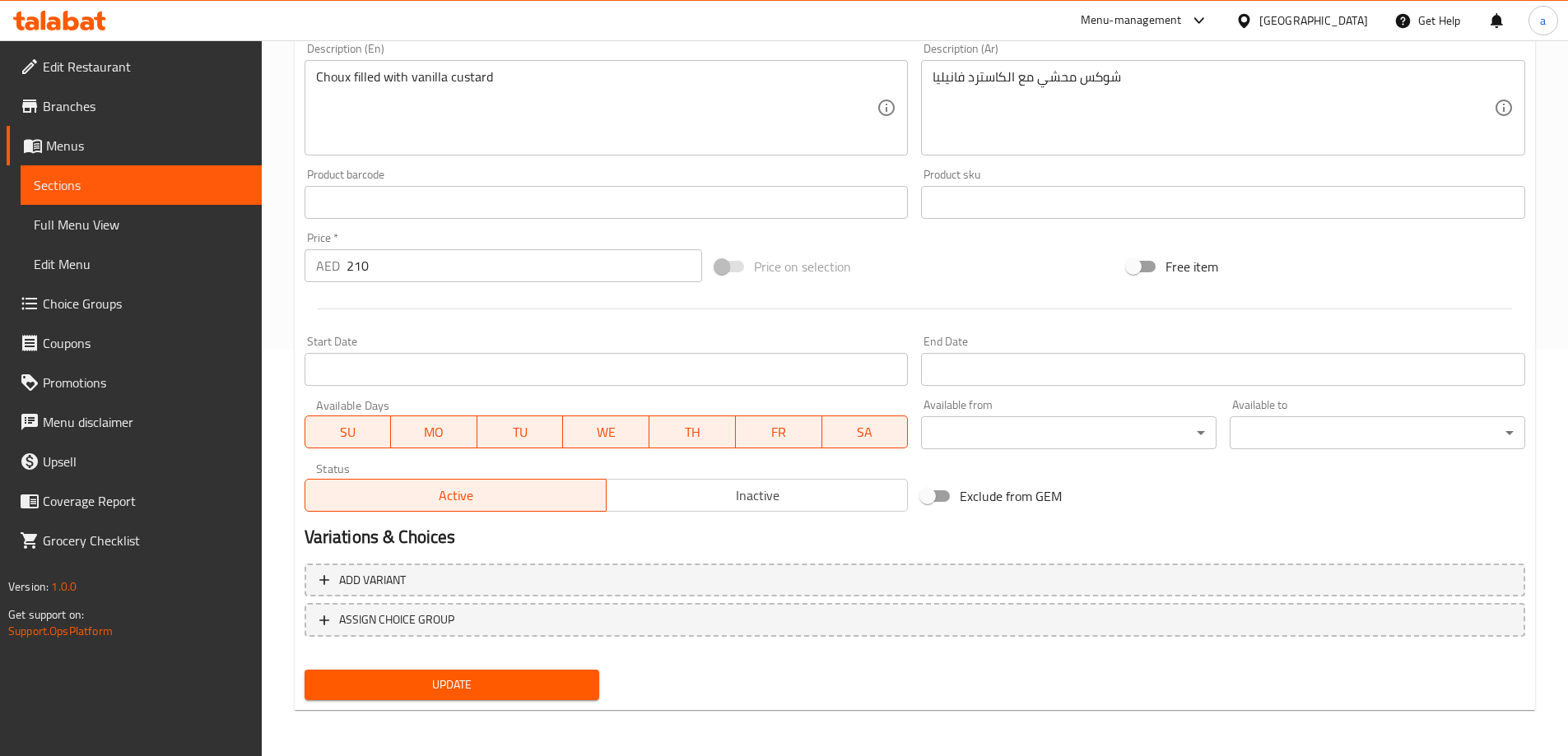
click at [510, 675] on span "Update" at bounding box center [452, 685] width 269 height 21
click at [178, 181] on span "Sections" at bounding box center [141, 185] width 215 height 20
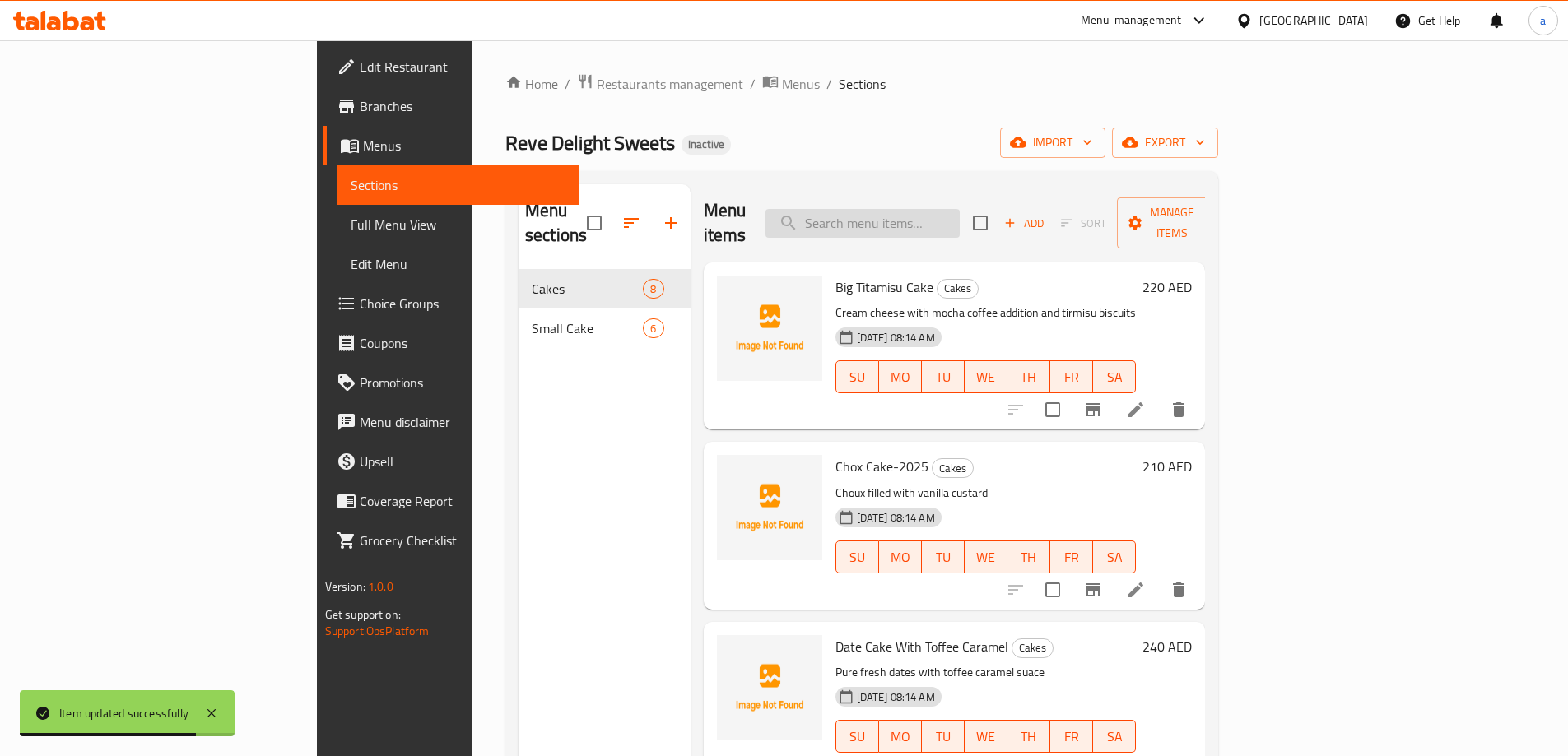
click at [928, 216] on input "search" at bounding box center [863, 223] width 194 height 29
paste input "[PERSON_NAME]"
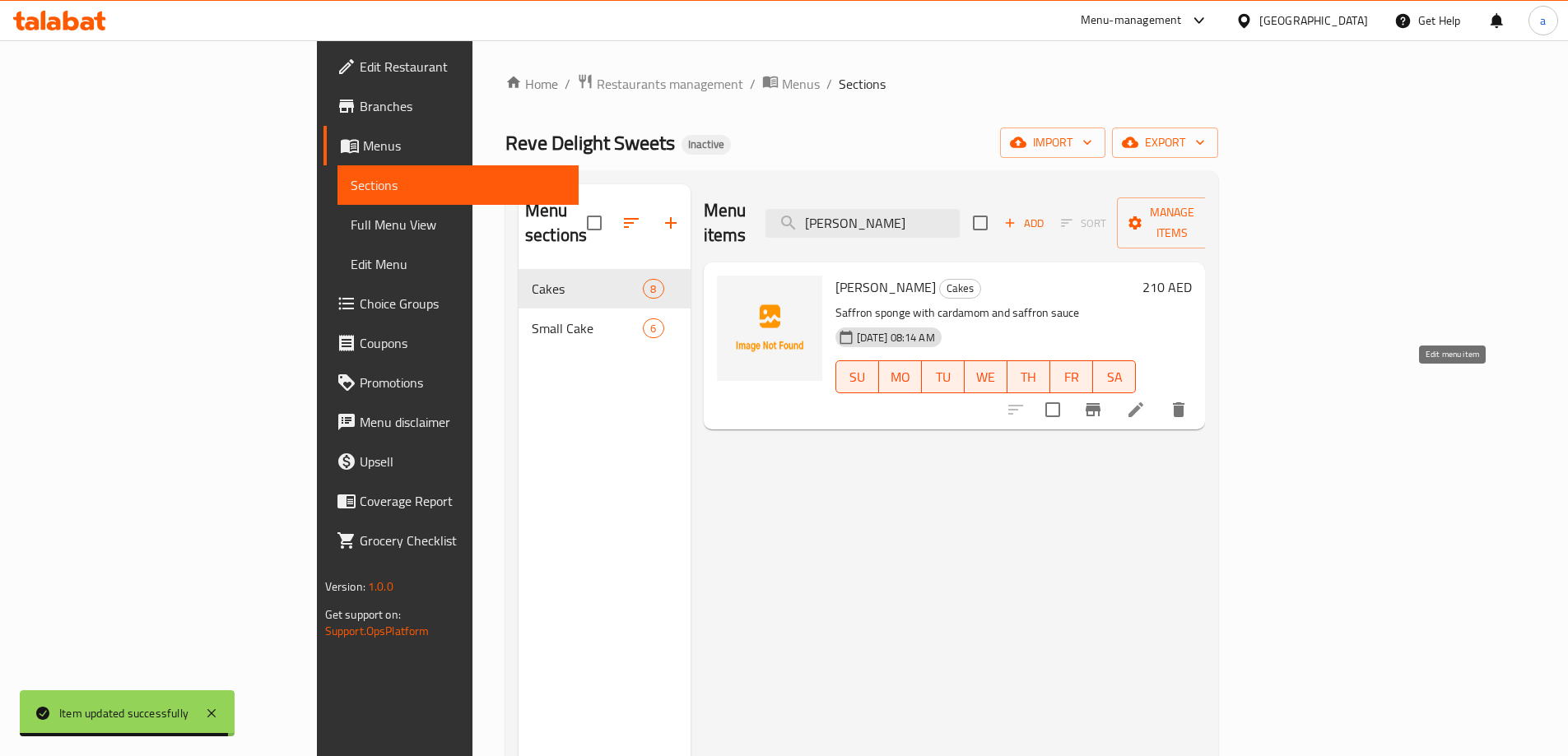
type input "[PERSON_NAME]"
click at [1146, 400] on icon at bounding box center [1135, 409] width 20 height 20
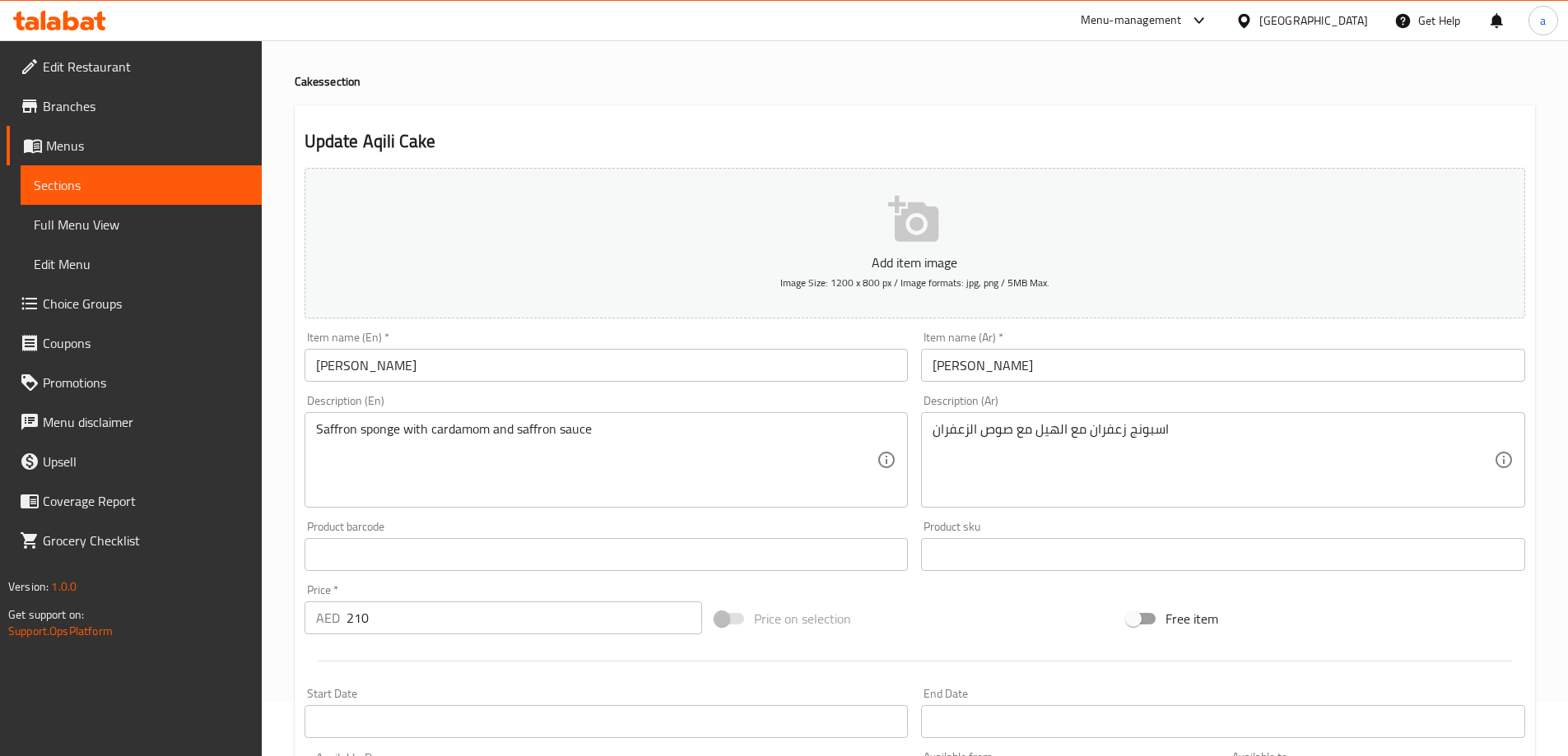
scroll to position [82, 0]
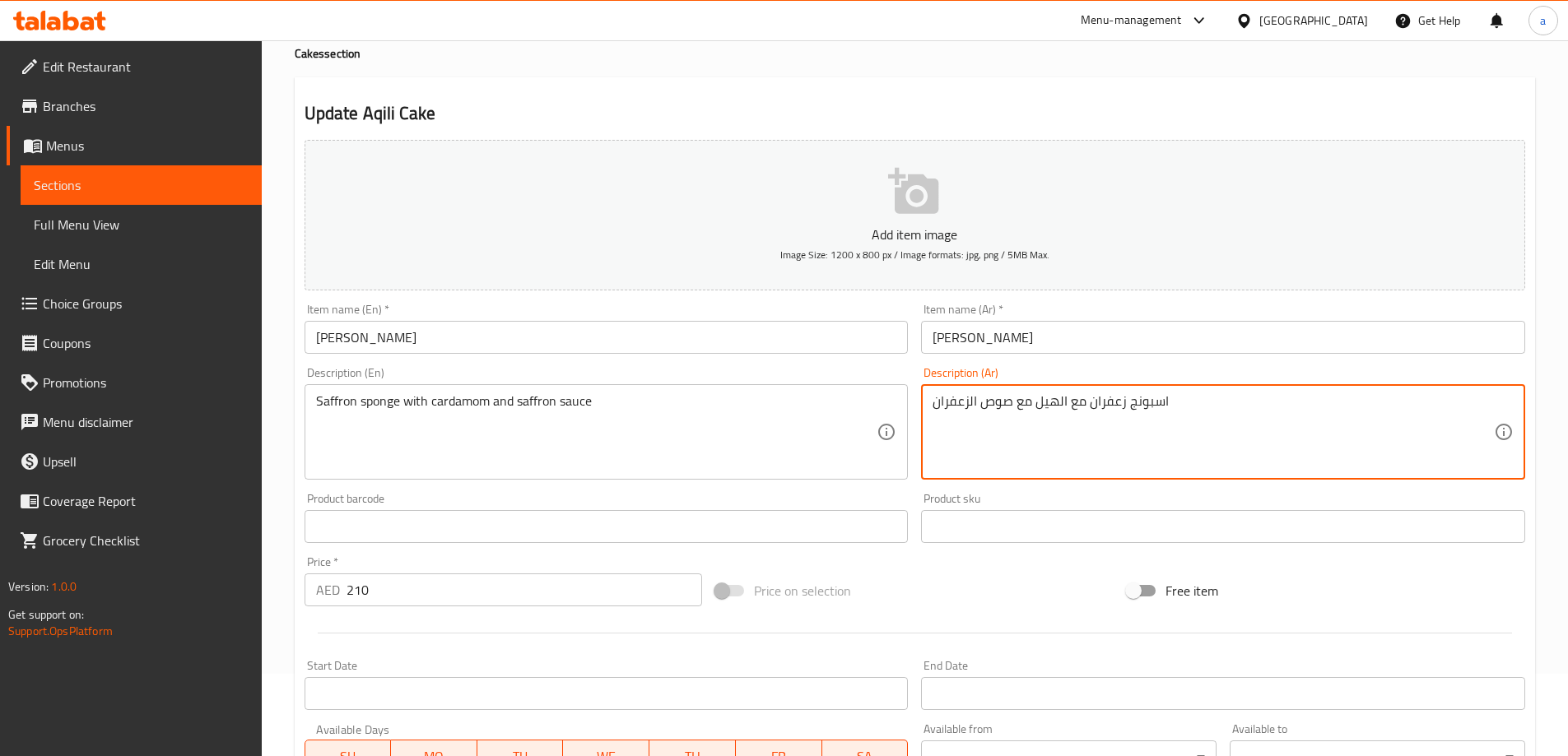
click at [1023, 403] on textarea "اسبونج زعفران مع الهيل مع صوص الزعفران" at bounding box center [1213, 432] width 561 height 78
type textarea "اسبونج زعفران مع الهيل و صوص الزعفران"
click at [891, 378] on div "Description (En) Saffron sponge with cardamom and saffron sauce Description (En)" at bounding box center [606, 423] width 604 height 113
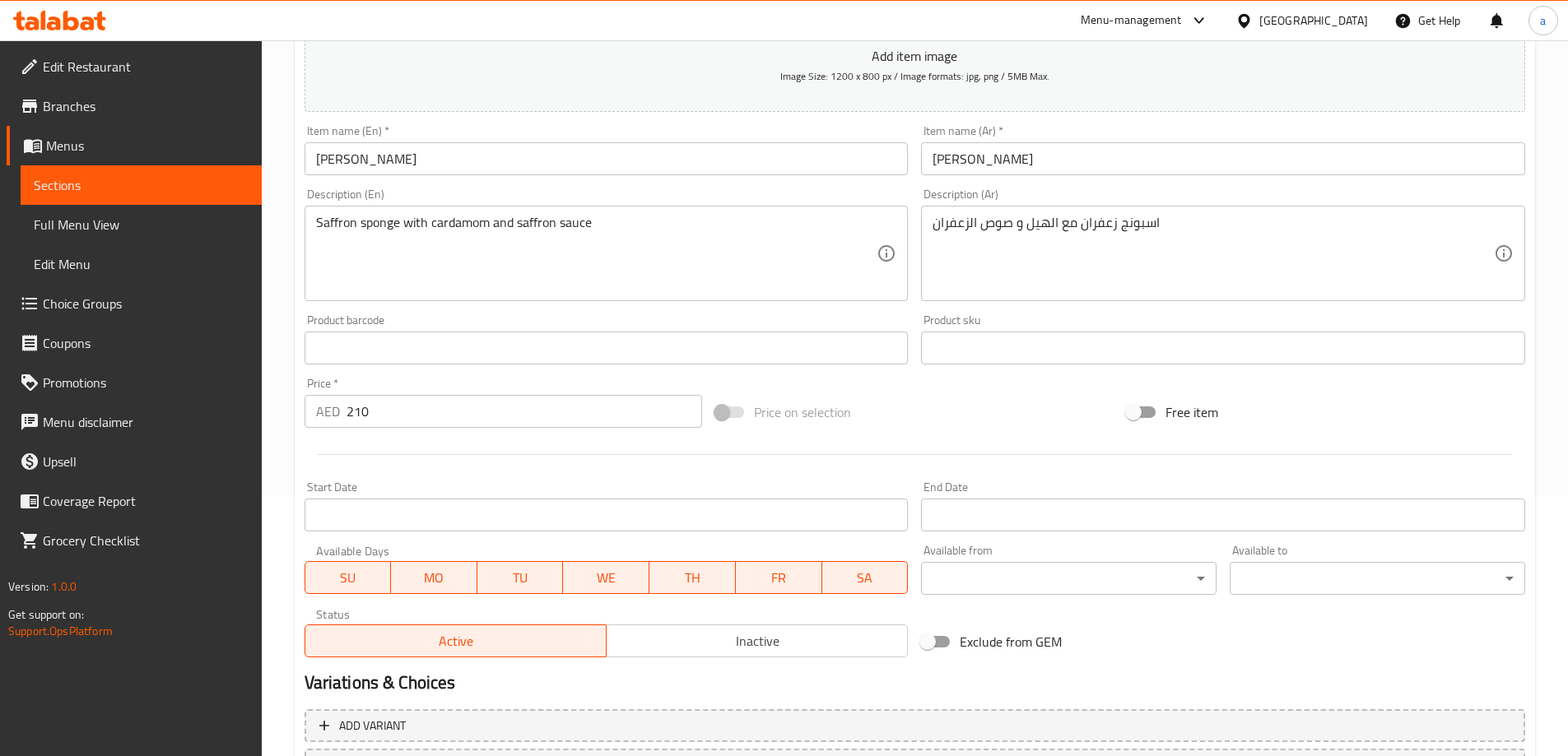
scroll to position [406, 0]
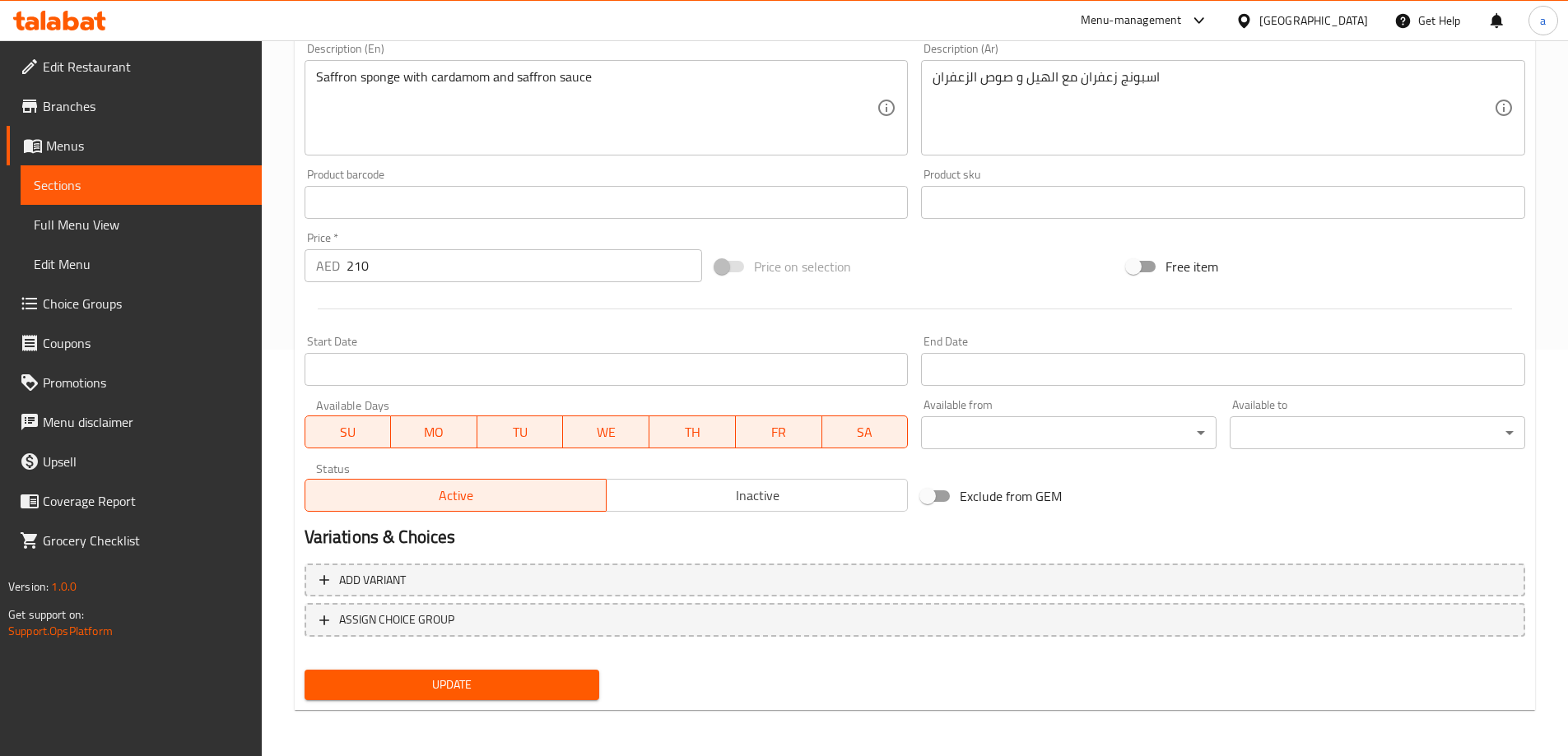
click at [410, 682] on span "Update" at bounding box center [452, 685] width 269 height 21
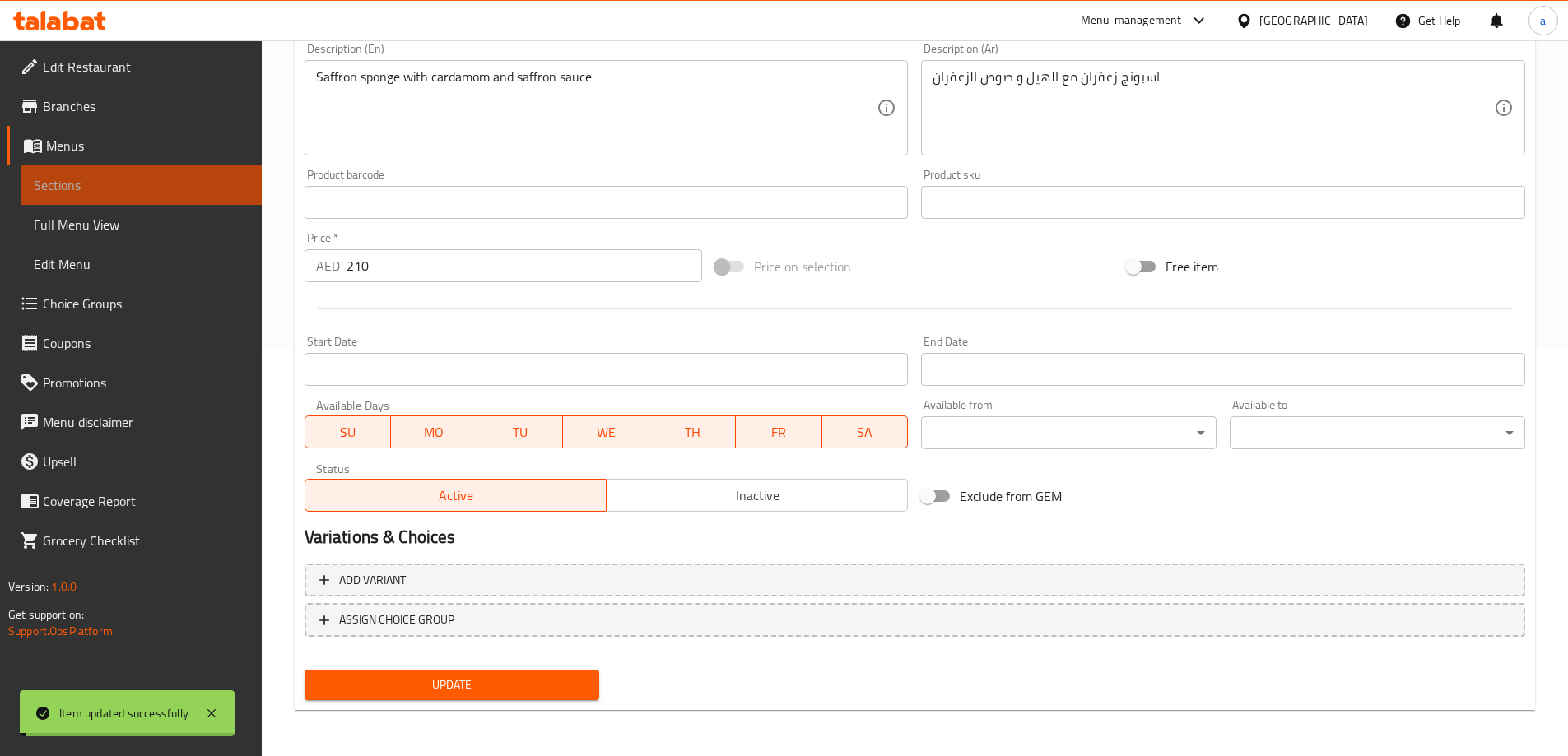
click at [155, 184] on span "Sections" at bounding box center [141, 185] width 215 height 20
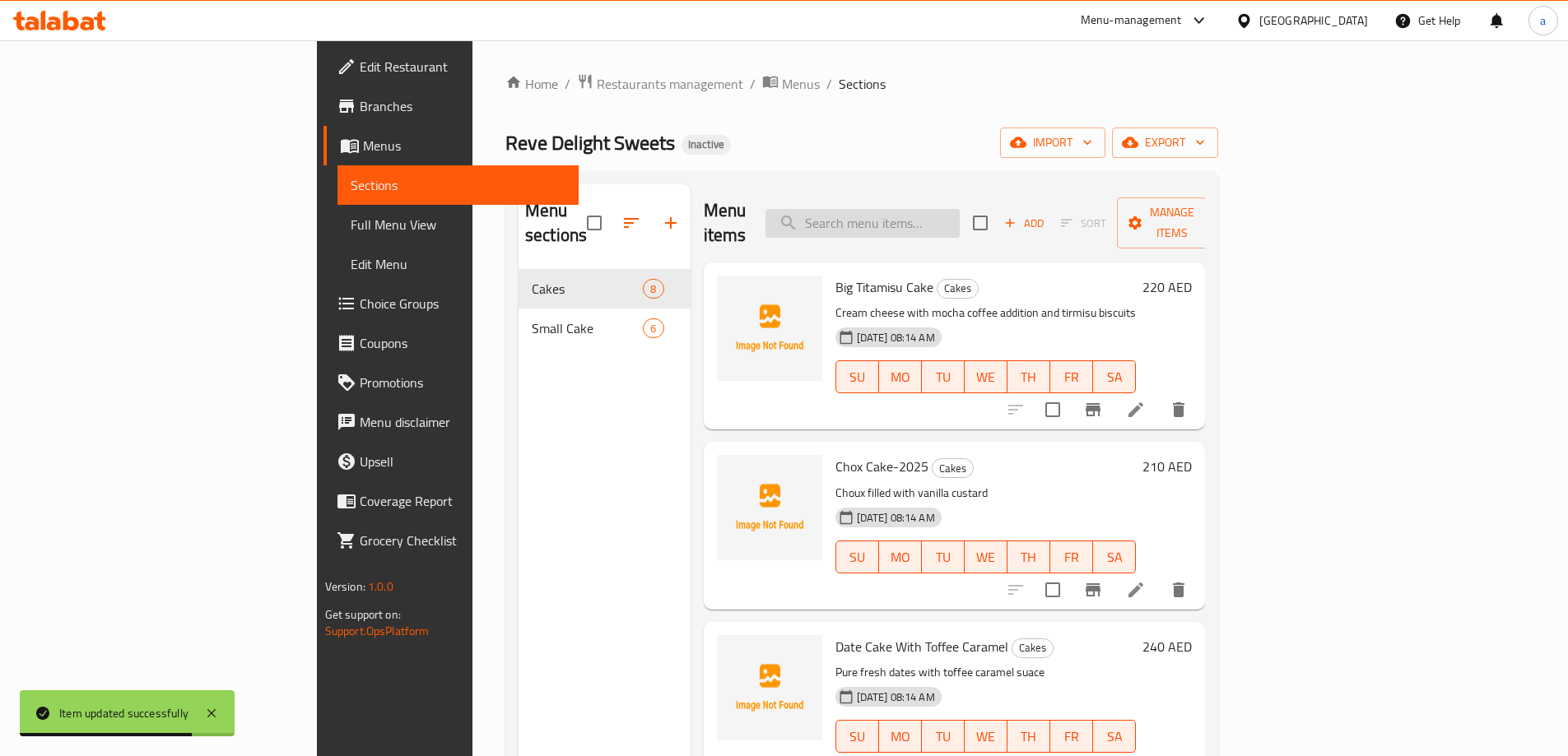
click at [936, 209] on input "search" at bounding box center [863, 223] width 194 height 29
paste input "Tiramisu Cup Cake"
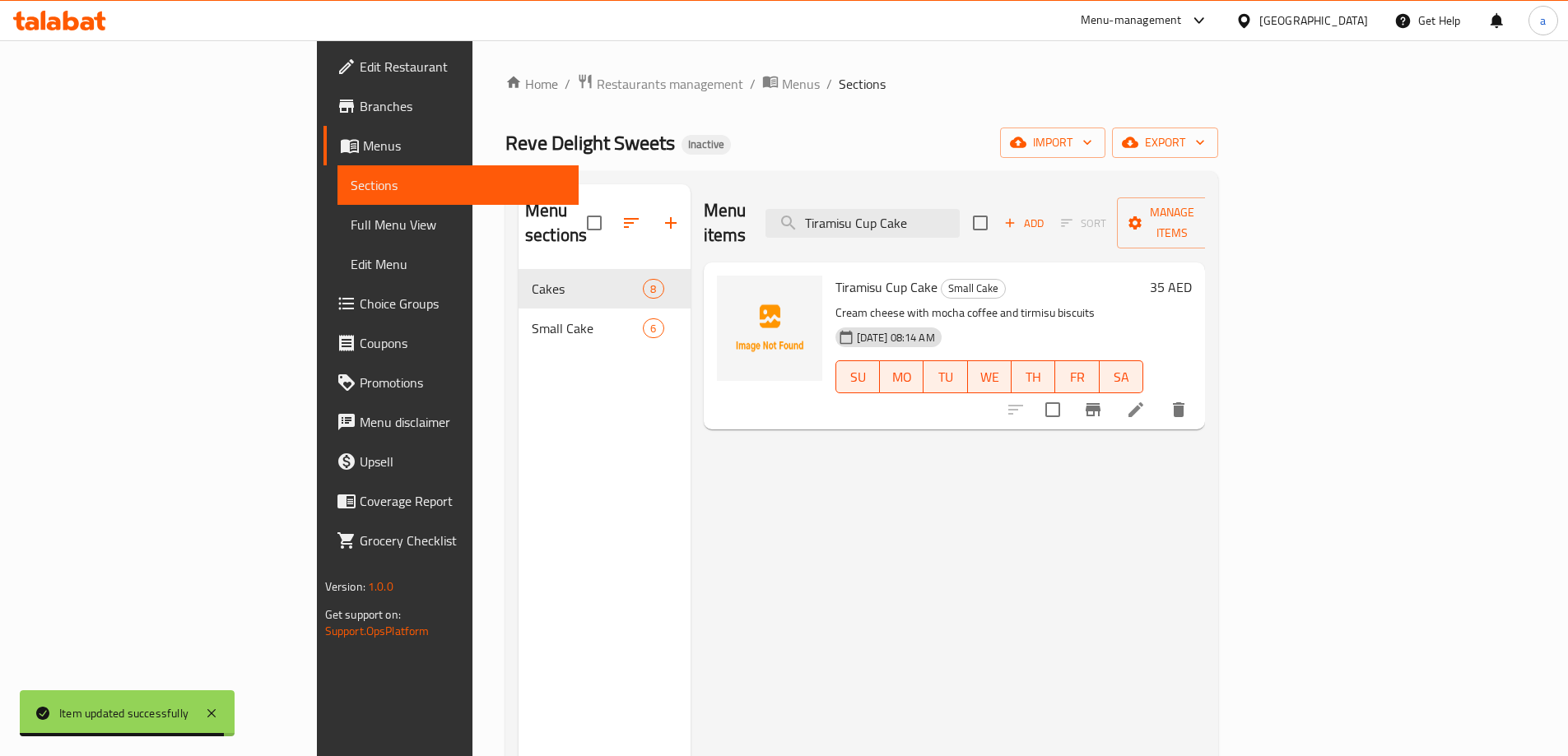
type input "Tiramisu Cup Cake"
click at [1159, 395] on li at bounding box center [1135, 409] width 46 height 29
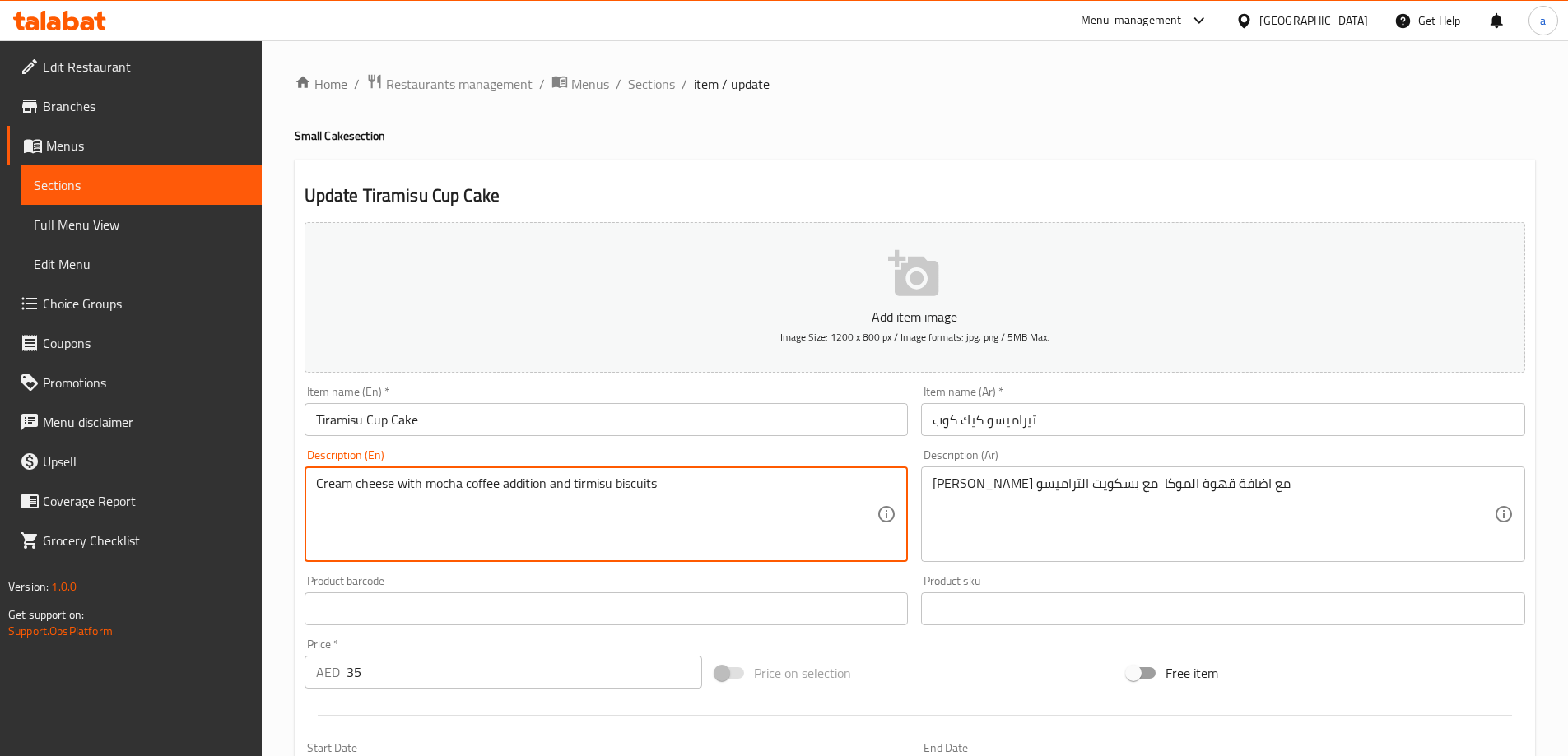
type textarea "Cream cheese with mocha coffee addition and tirmisu biscuits"
click at [678, 456] on div "Description (En) Cream cheese with mocha coffee addition and tirmisu biscuits D…" at bounding box center [606, 506] width 604 height 113
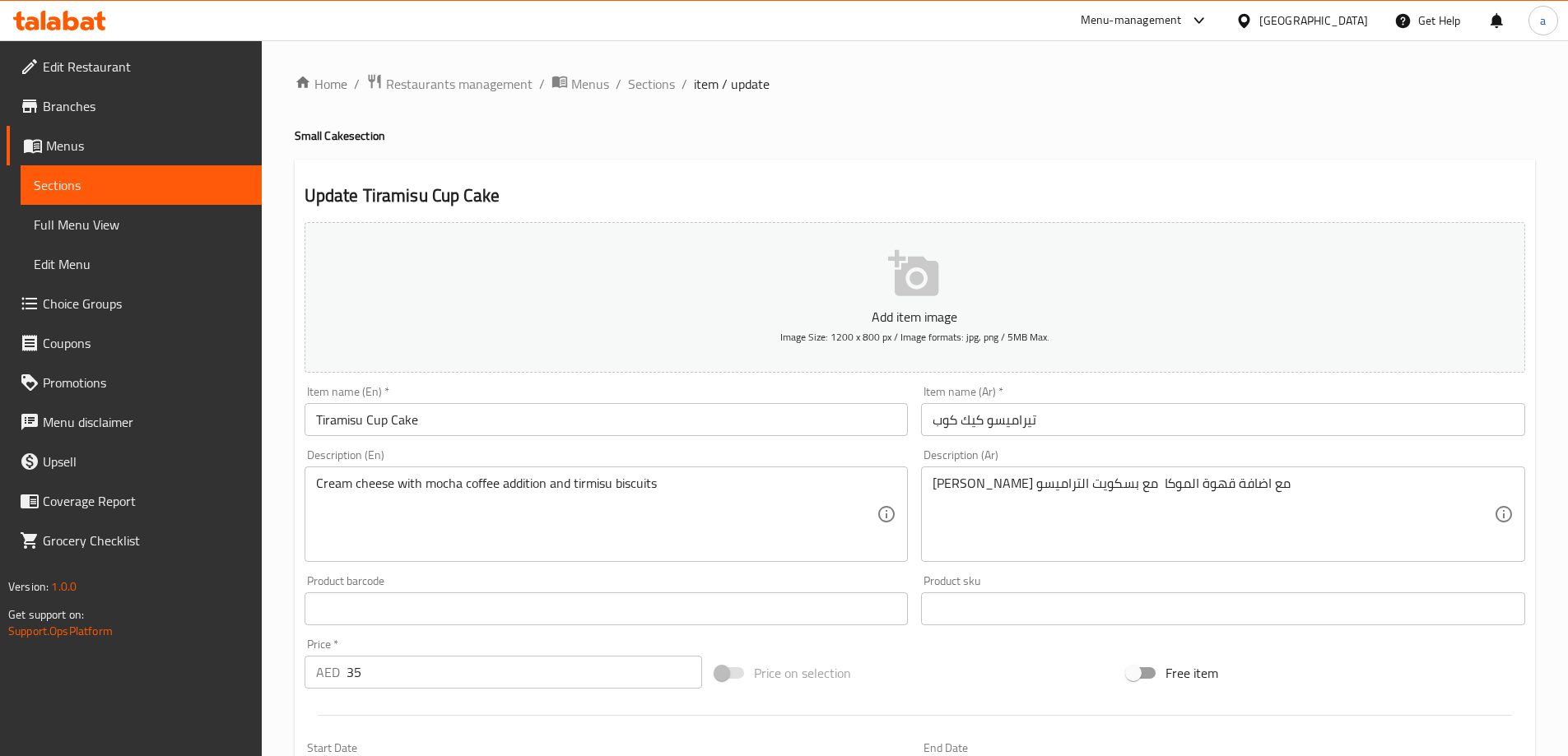
click at [586, 419] on input "Tiramisu Cup Cake" at bounding box center [606, 419] width 604 height 33
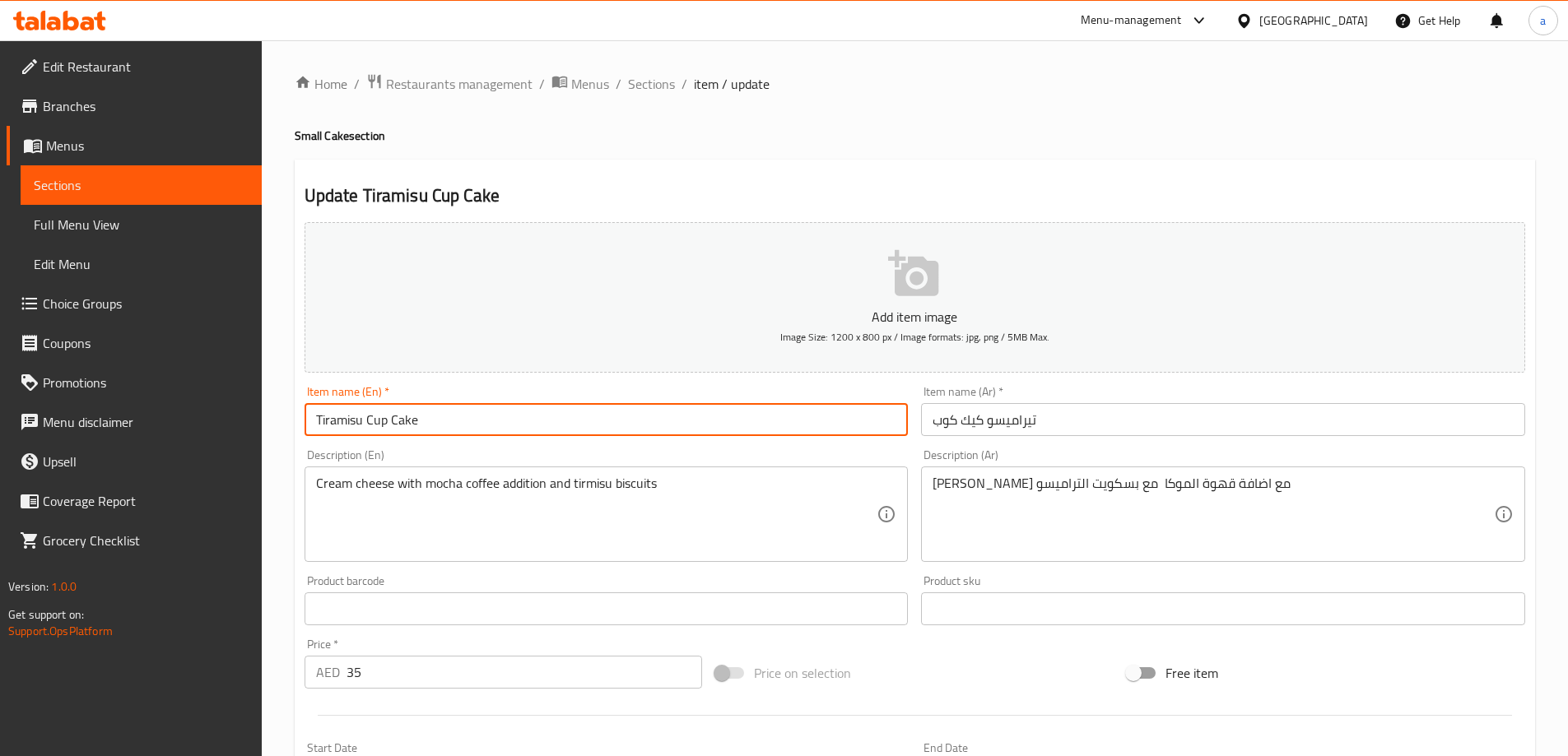
click at [586, 419] on input "Tiramisu Cup Cake" at bounding box center [606, 419] width 604 height 33
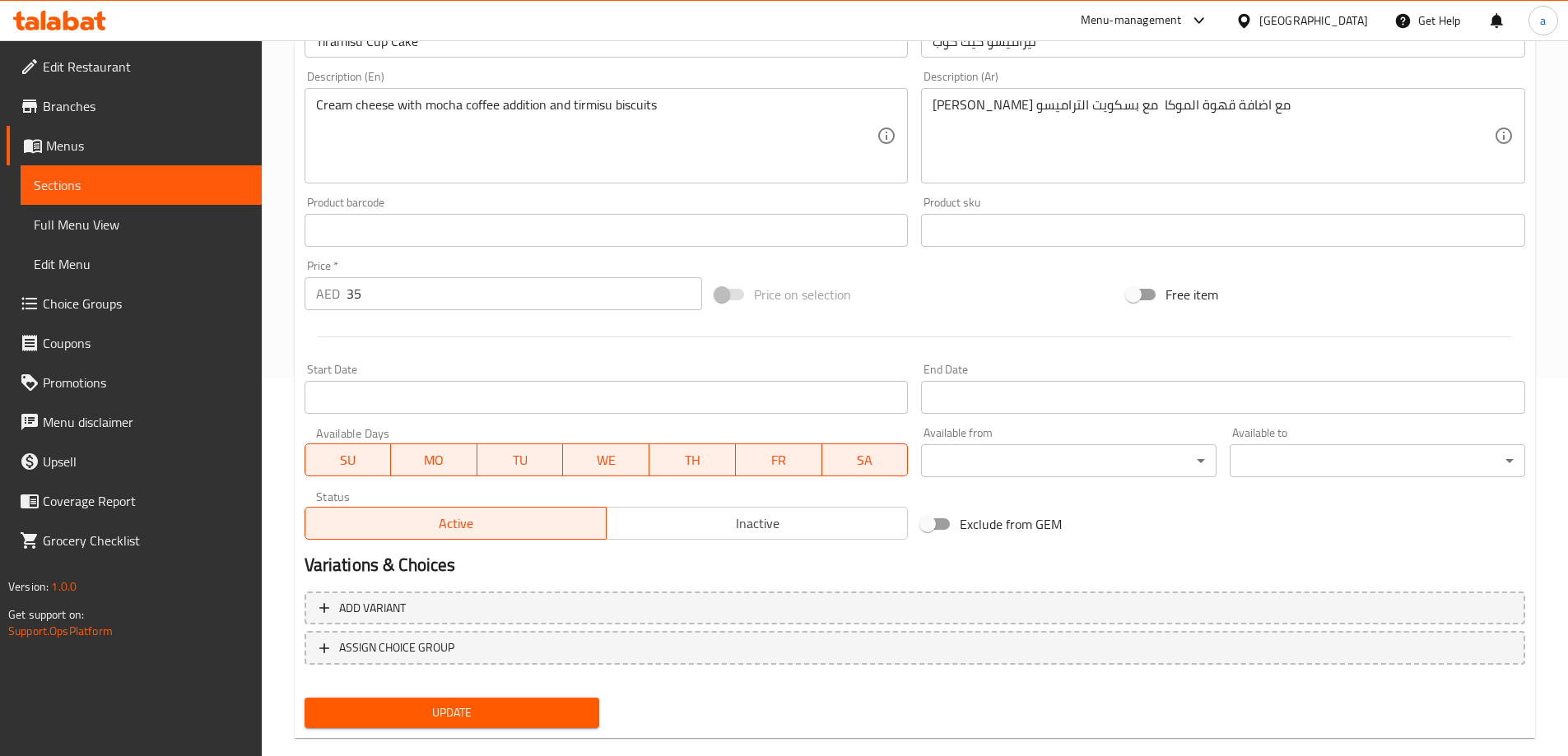
scroll to position [406, 0]
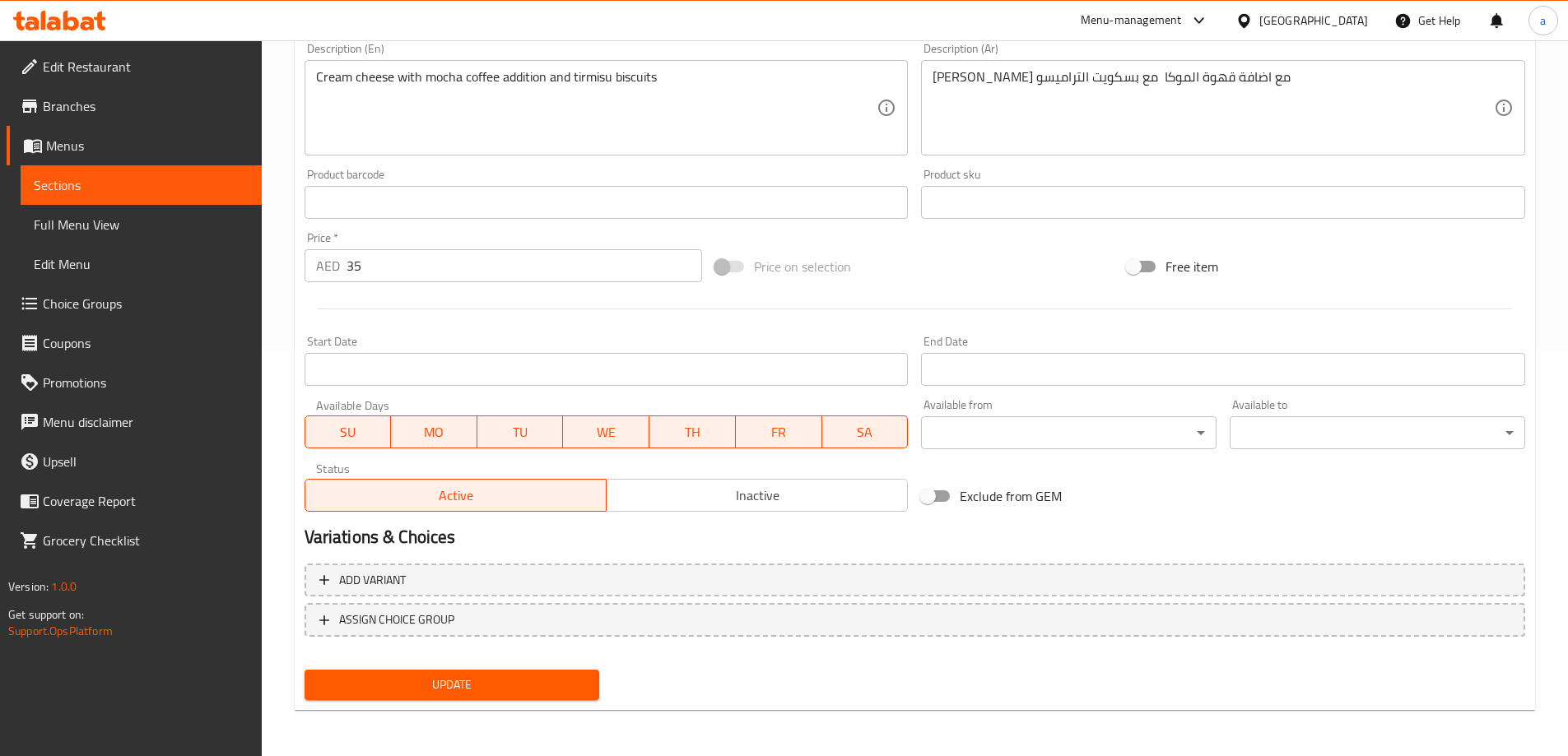
click at [514, 683] on span "Update" at bounding box center [452, 685] width 269 height 21
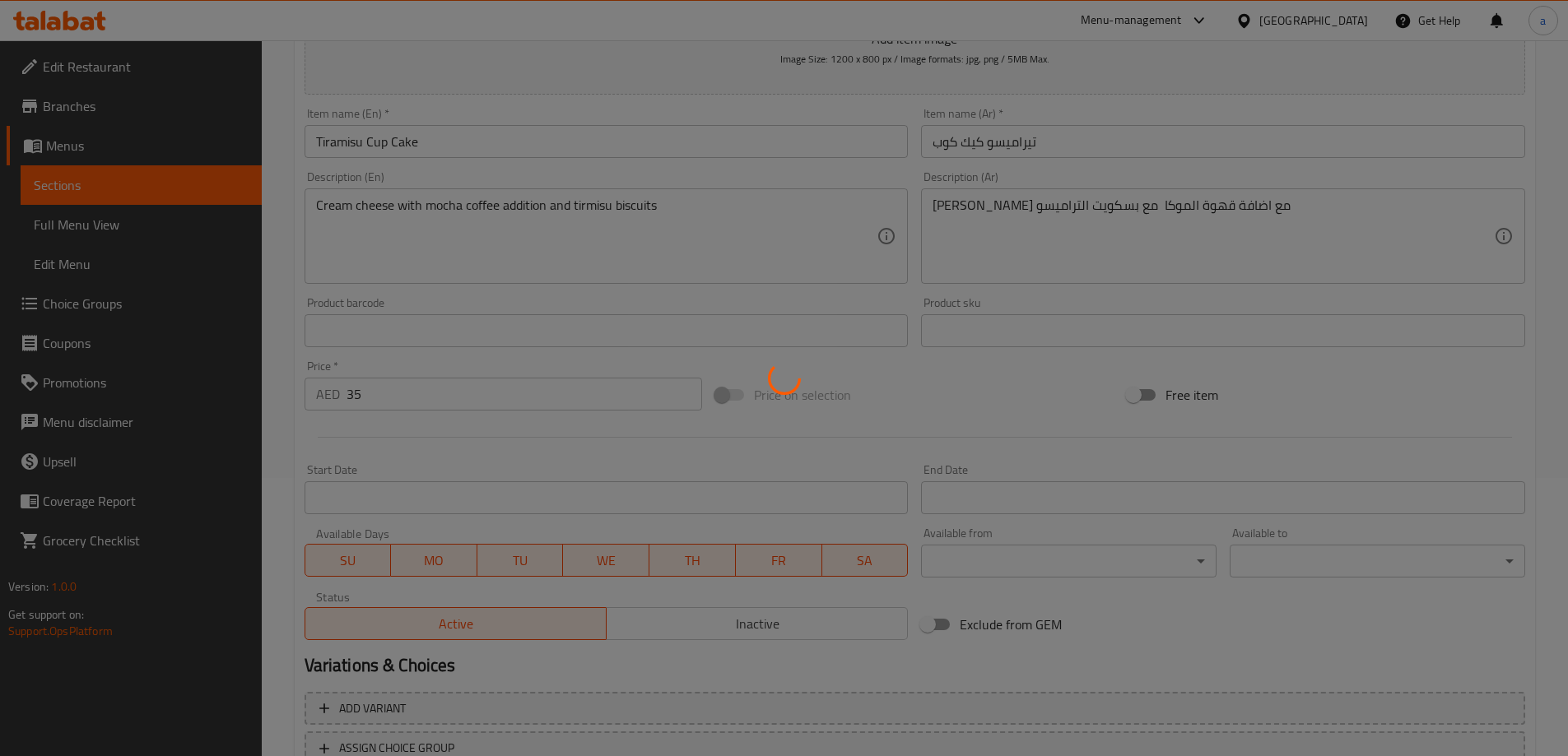
scroll to position [242, 0]
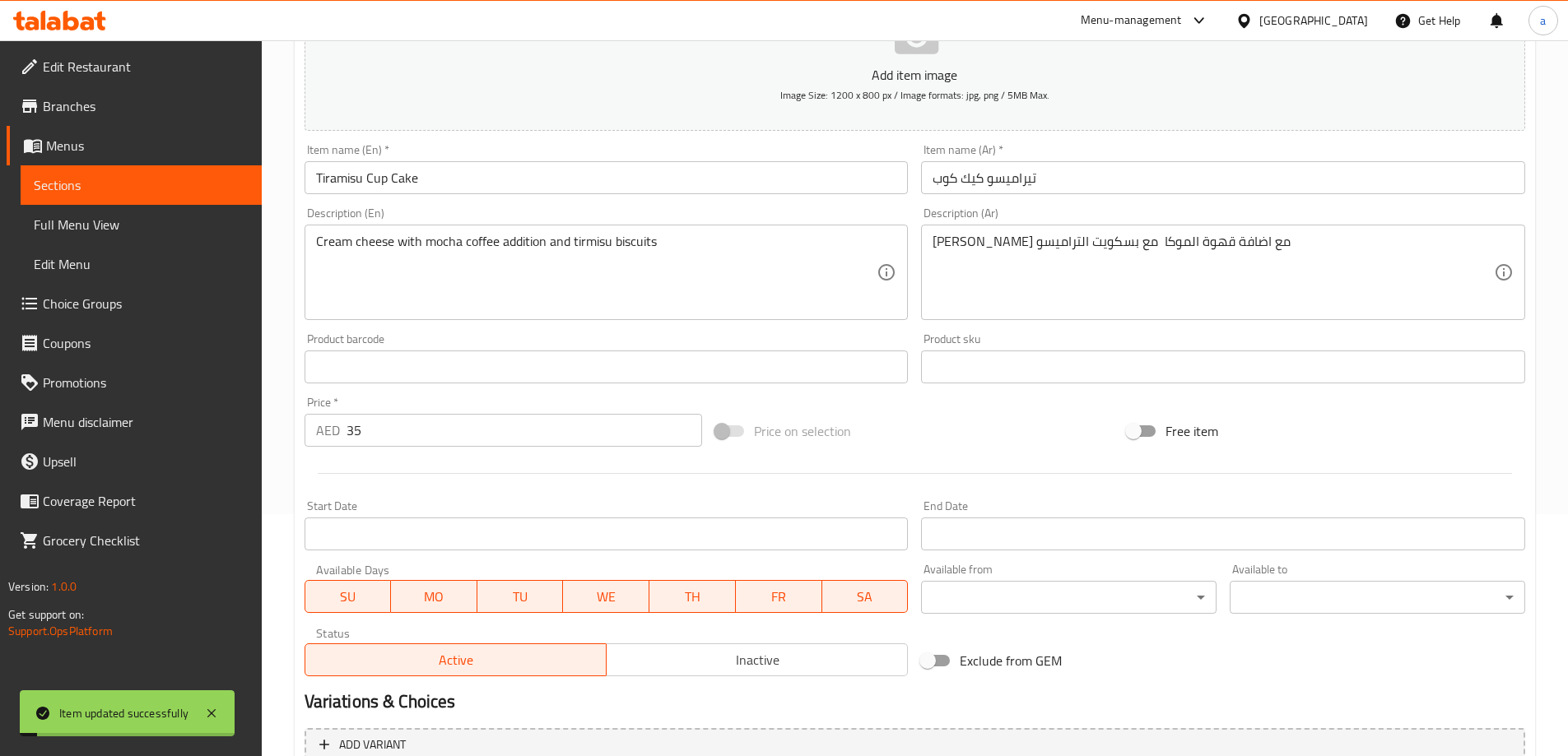
click at [1045, 242] on textarea "[PERSON_NAME] مع اضافة قهوة الموكا مع بسكويت التراميسو" at bounding box center [1213, 272] width 561 height 78
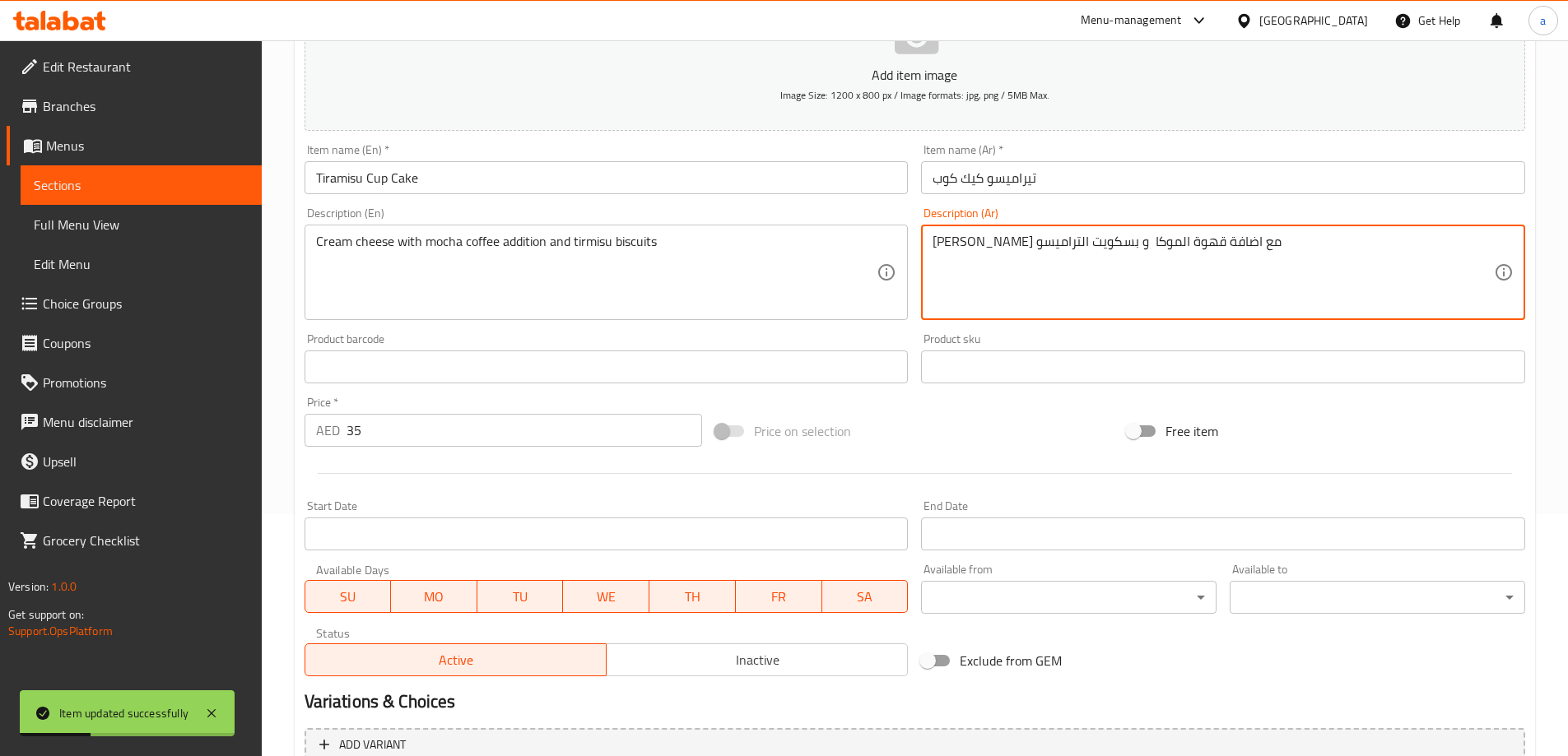
type textarea "جبن كريمي مع اضافة قهوة الموكا و بسكويت التراميسو"
click at [921, 327] on div "Product sku Product sku" at bounding box center [1223, 357] width 618 height 63
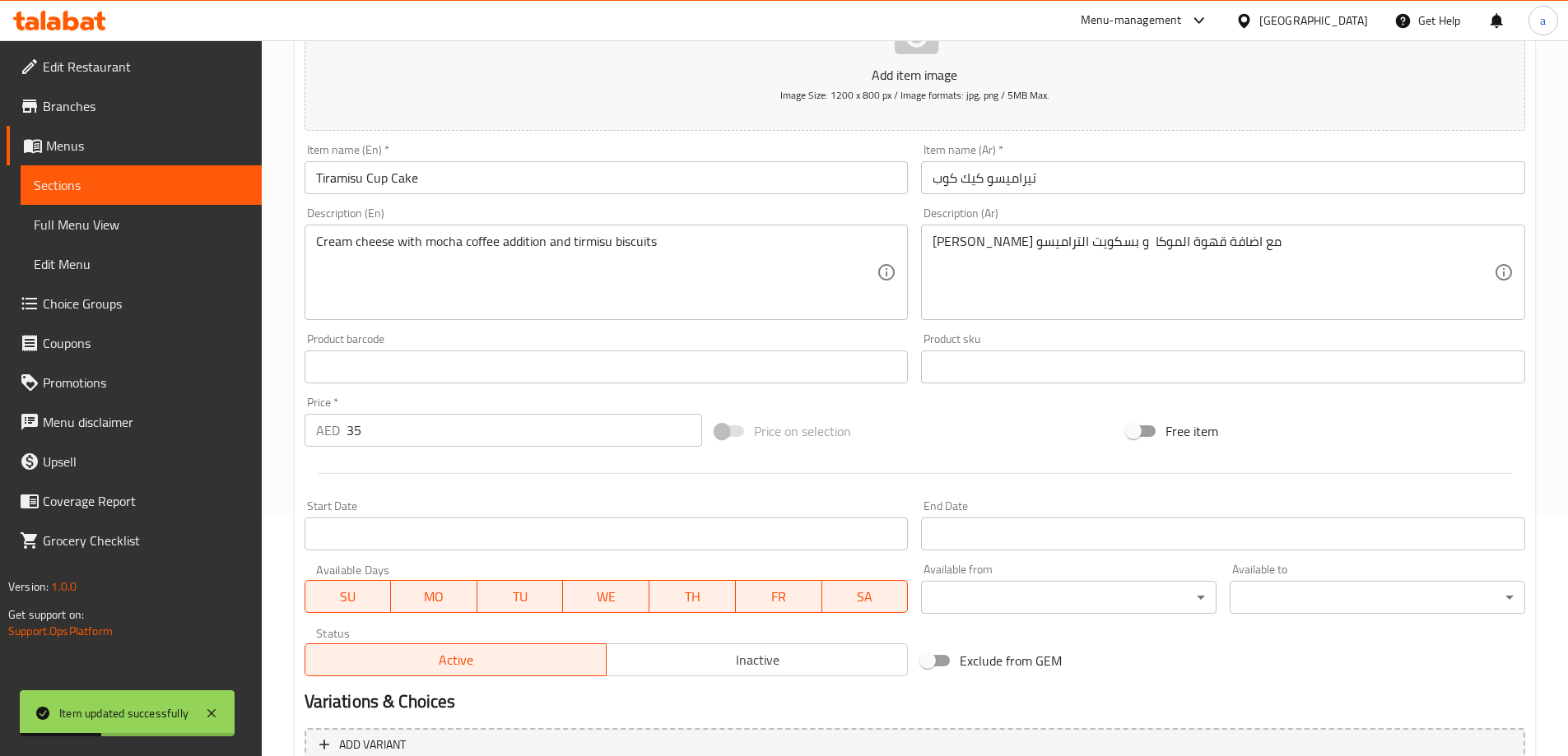
scroll to position [406, 0]
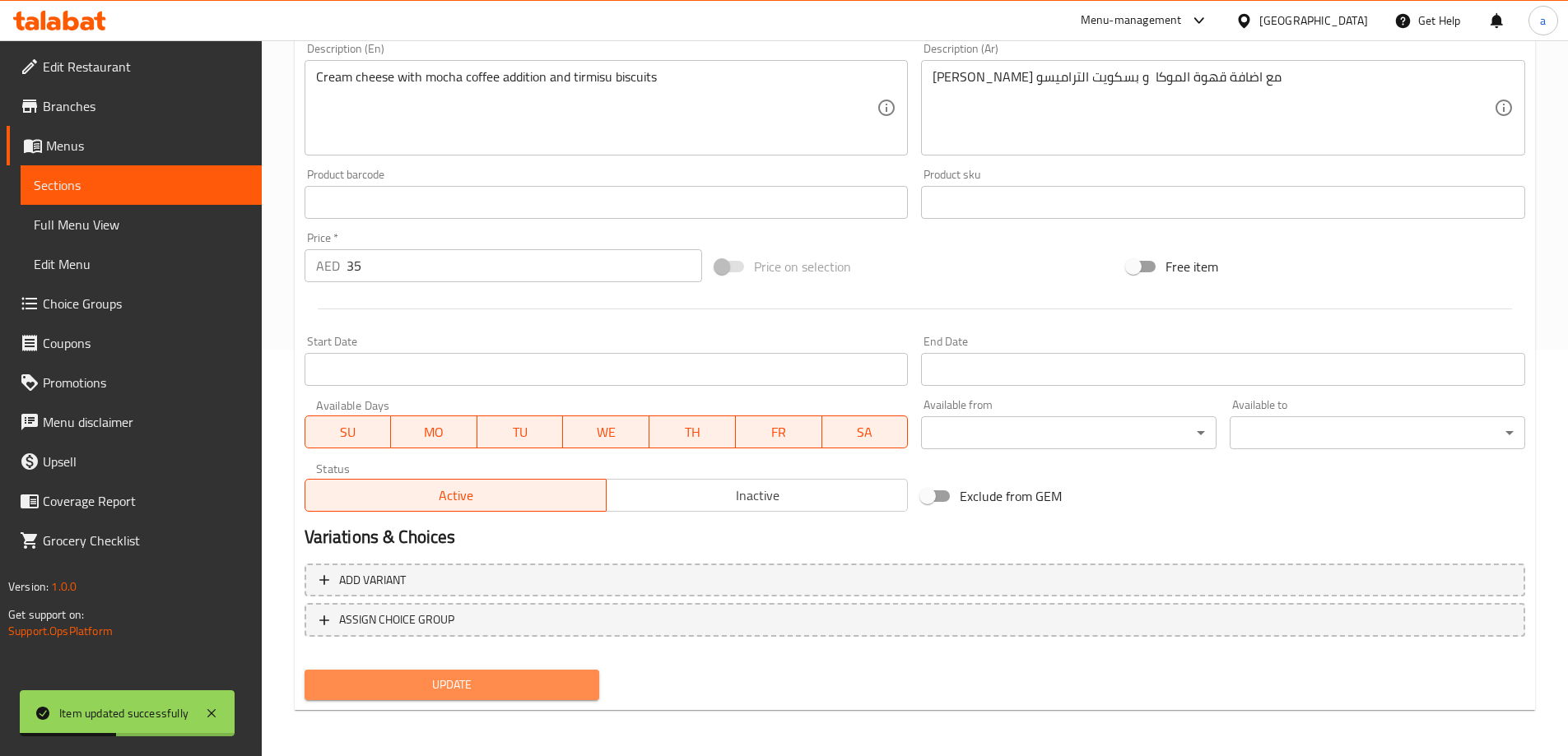
click at [562, 671] on button "Update" at bounding box center [452, 684] width 295 height 30
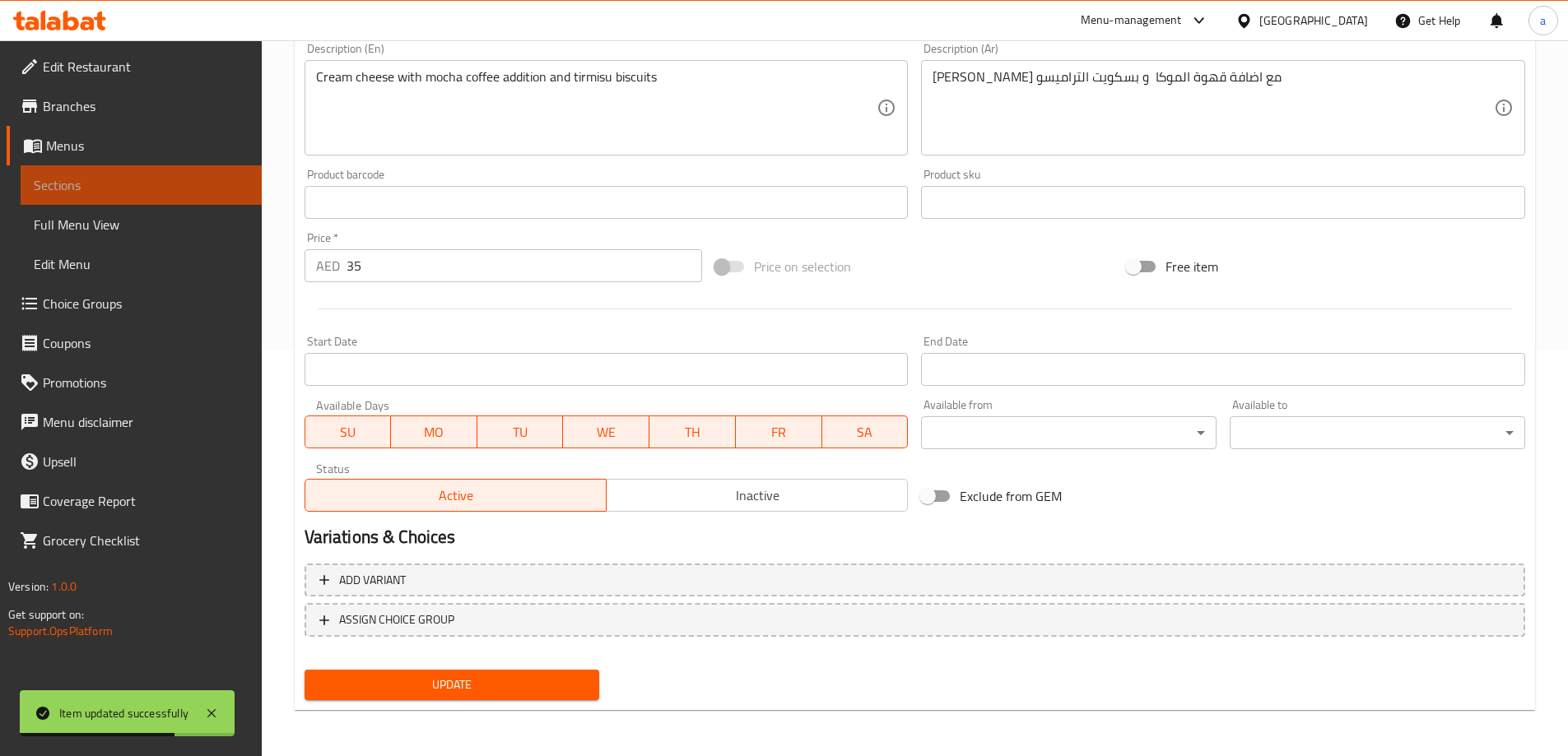
click at [155, 188] on span "Sections" at bounding box center [141, 185] width 215 height 20
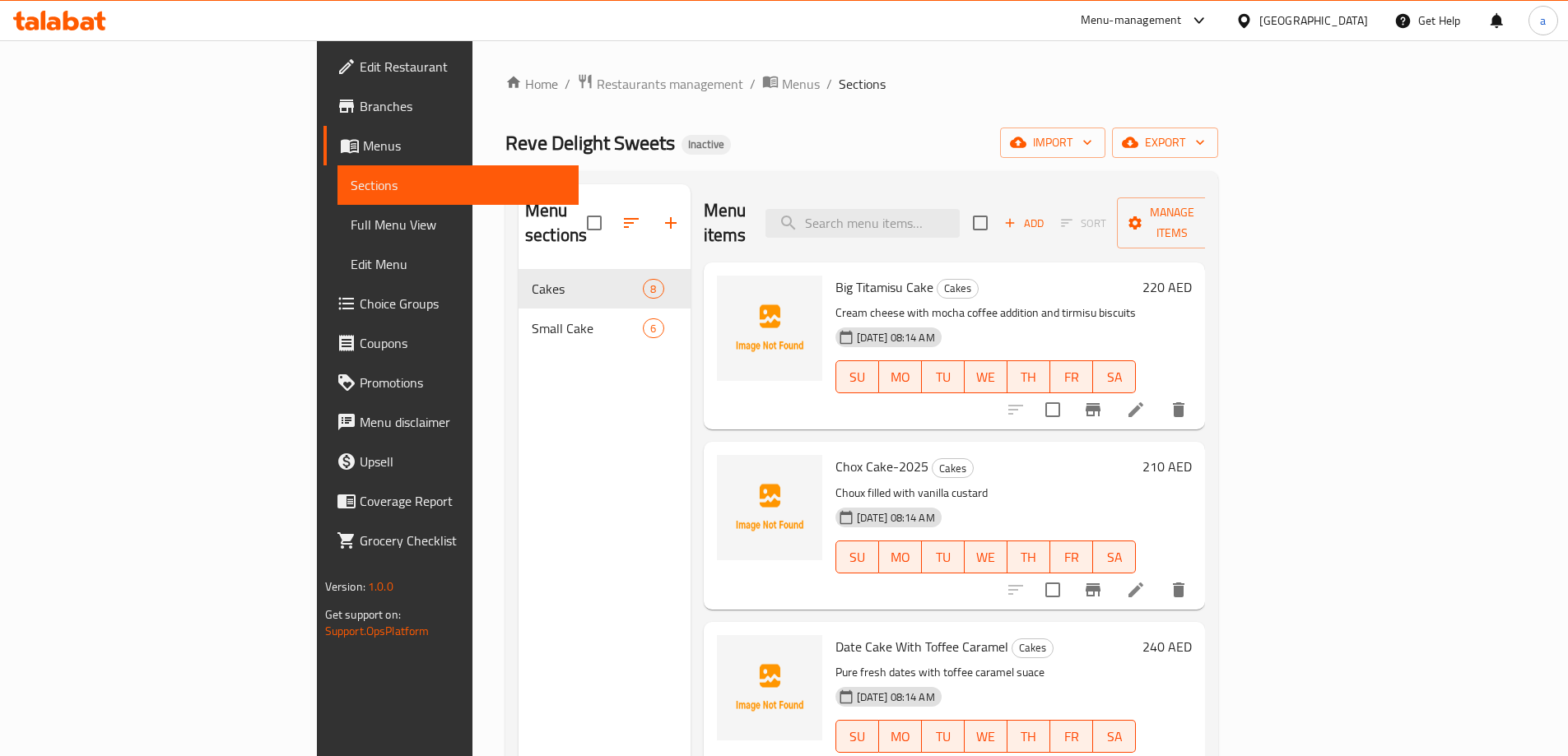
click at [1030, 228] on div "Menu items Add Sort Manage items" at bounding box center [954, 222] width 502 height 78
click at [960, 216] on input "search" at bounding box center [863, 223] width 194 height 29
paste input "Date Small Cake"
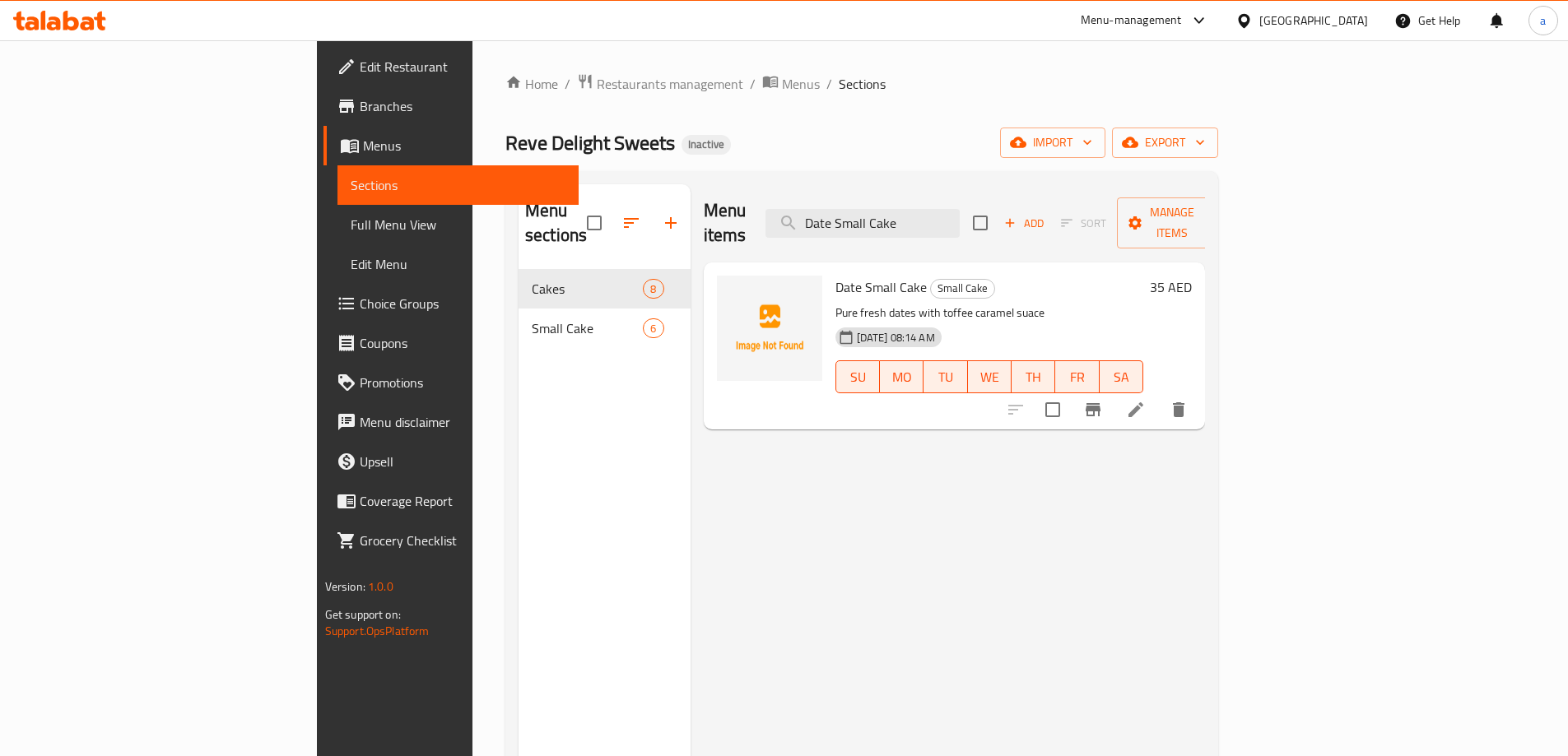
type input "Date Small Cake"
click at [1159, 395] on li at bounding box center [1135, 409] width 46 height 29
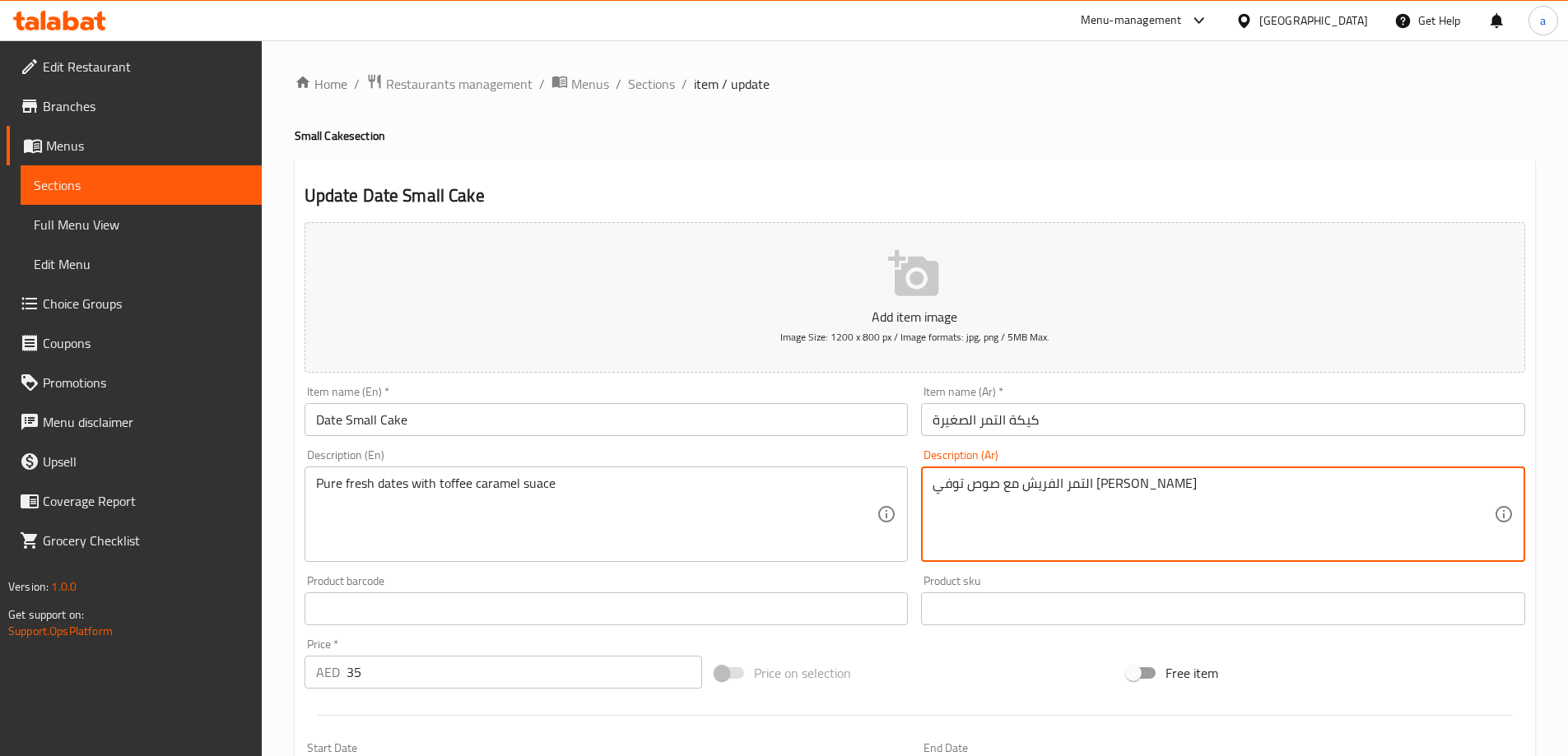
paste textarea "النقي"
type textarea "[PERSON_NAME] مع صوص توفي [PERSON_NAME]"
click at [923, 448] on div "Description (Ar) التمر الفريش النقي مع صوص توفي كراميل Description (Ar)" at bounding box center [1223, 506] width 618 height 126
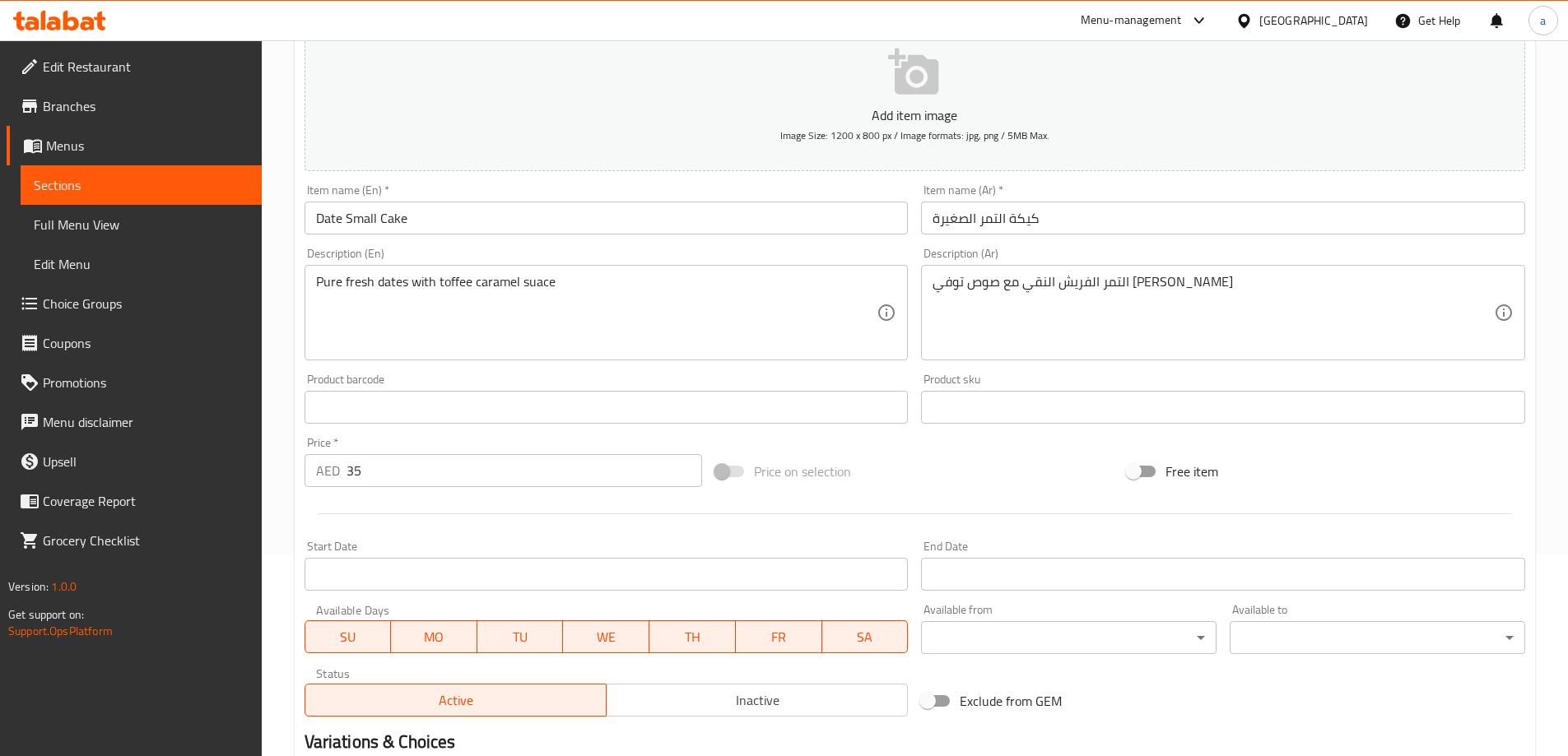
scroll to position [406, 0]
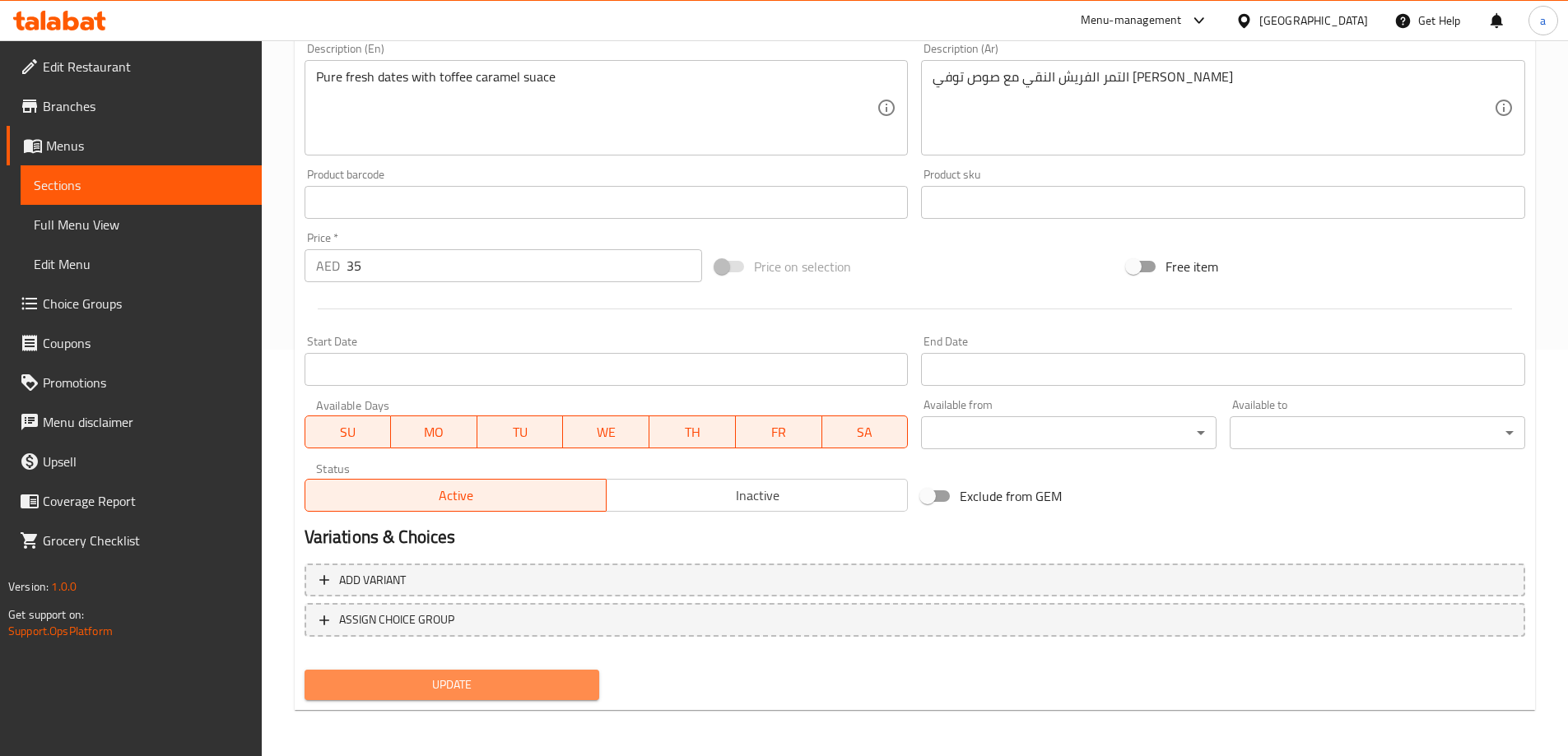
click at [527, 676] on span "Update" at bounding box center [452, 685] width 269 height 21
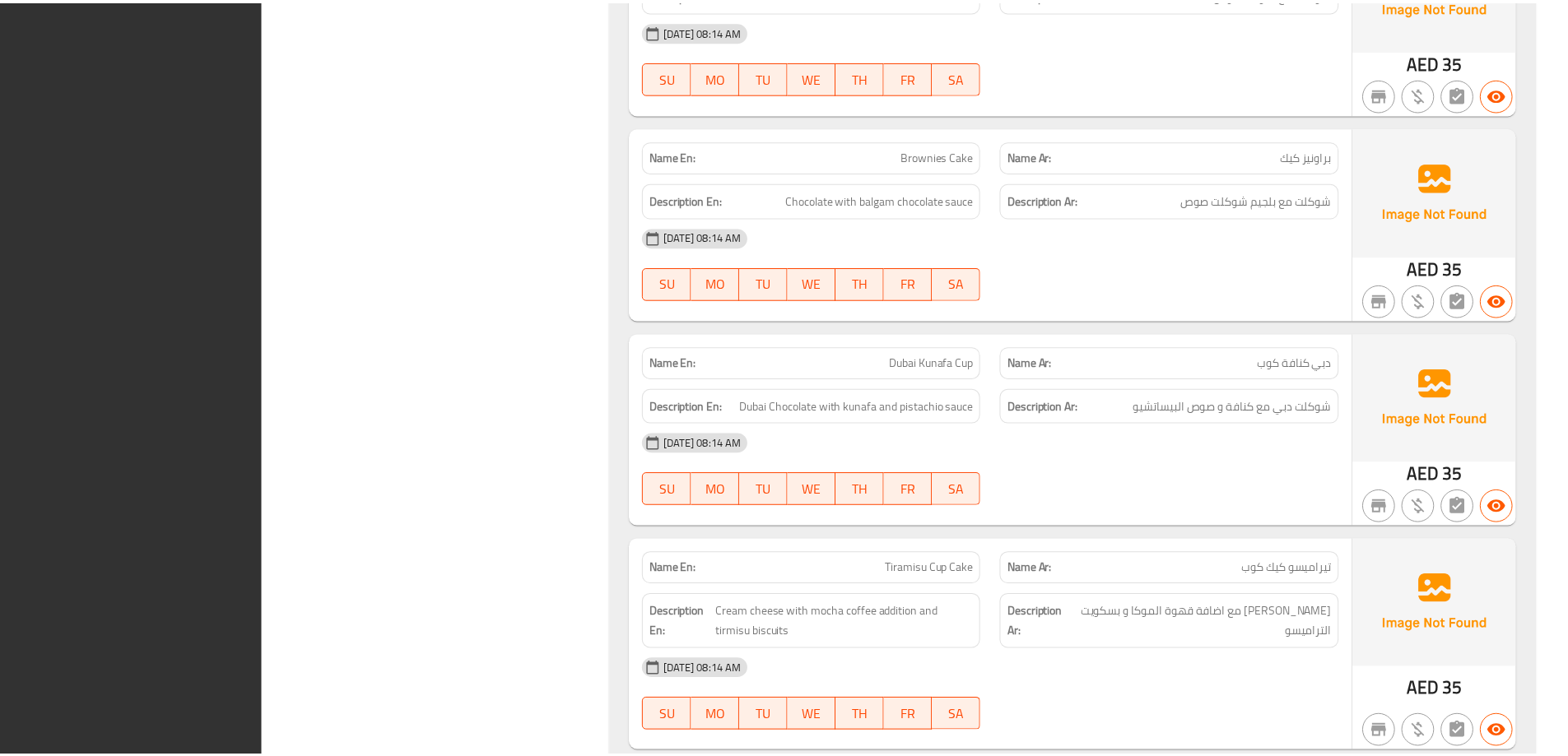
scroll to position [2611, 0]
